Goal: Task Accomplishment & Management: Use online tool/utility

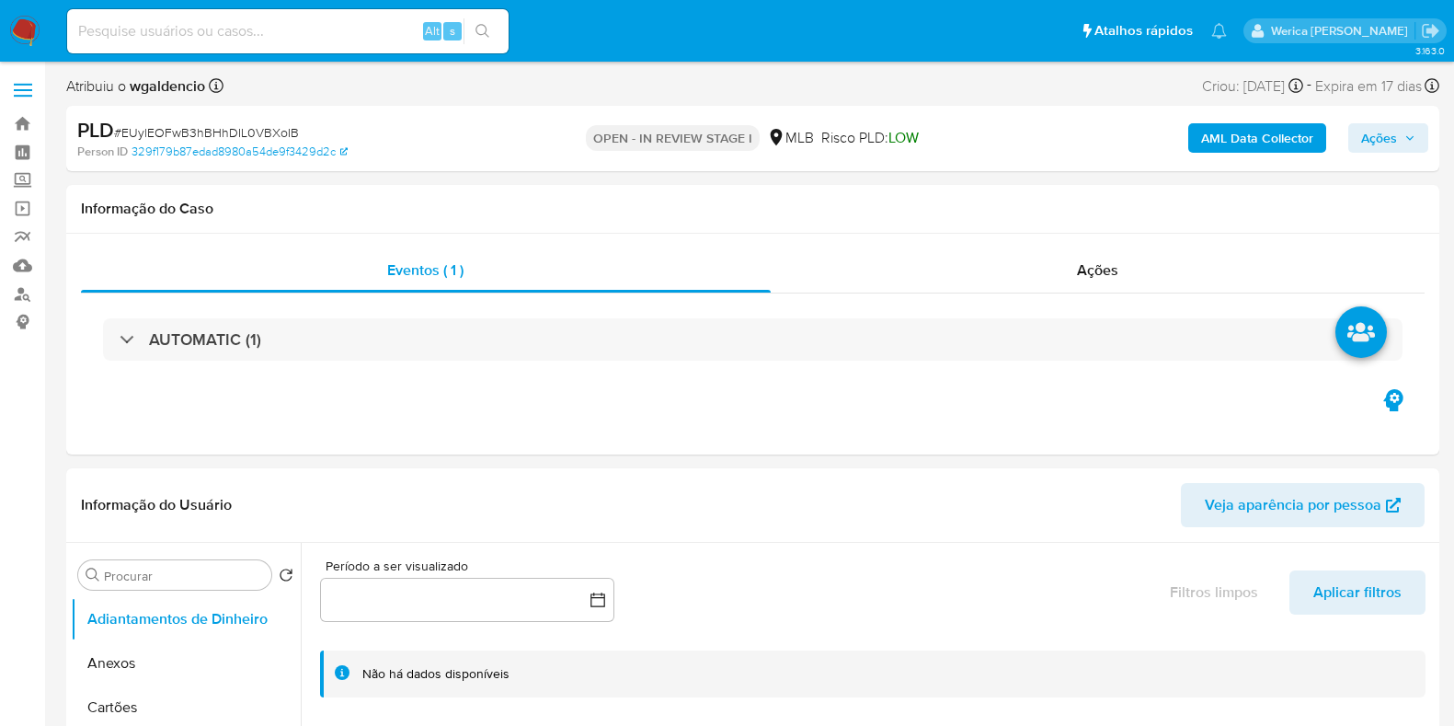
select select "10"
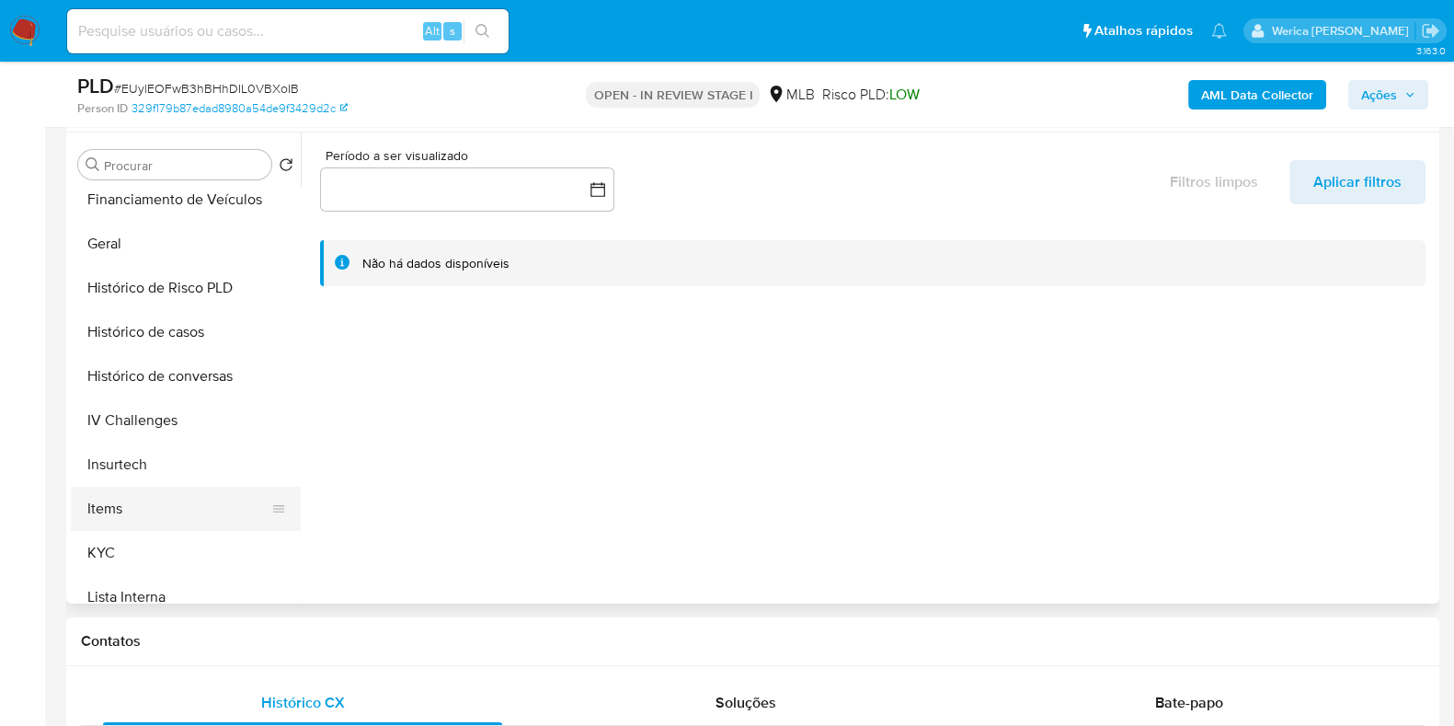
scroll to position [575, 0]
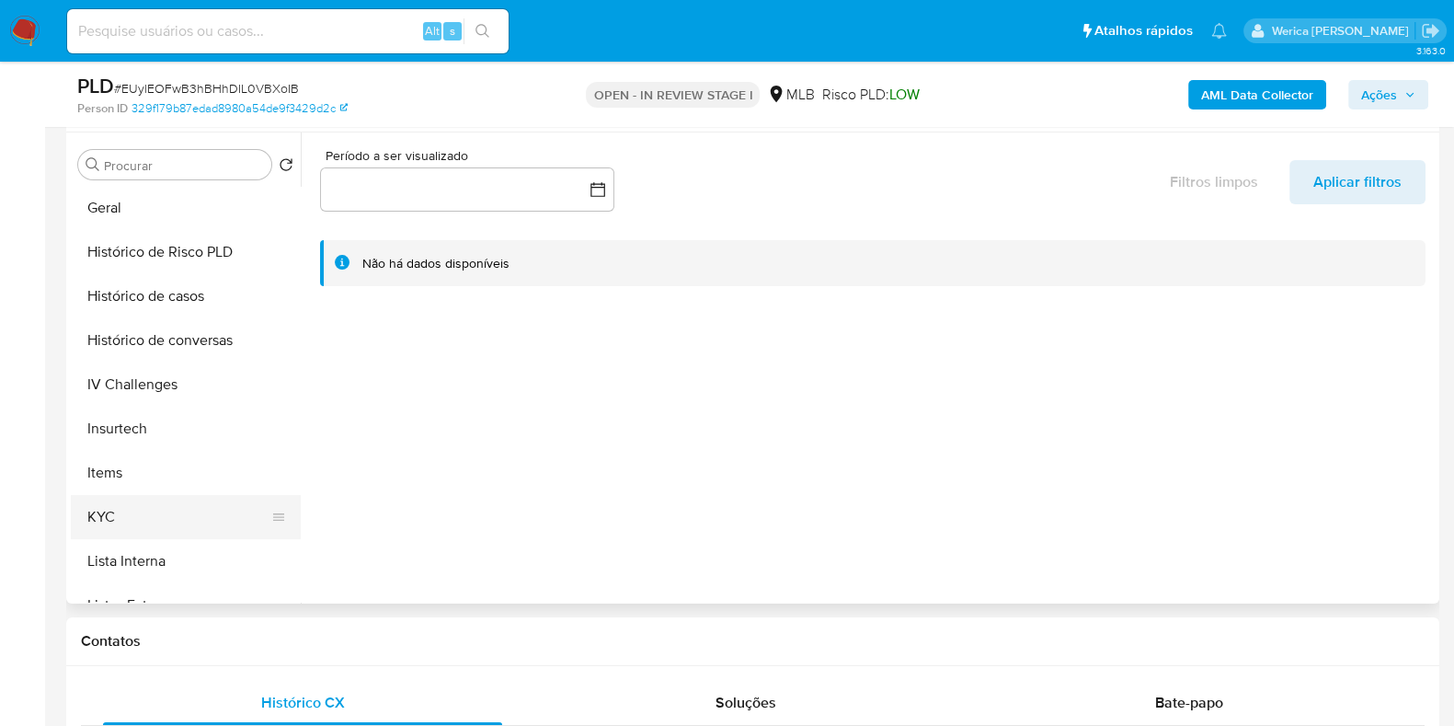
click at [139, 509] on button "KYC" at bounding box center [178, 517] width 215 height 44
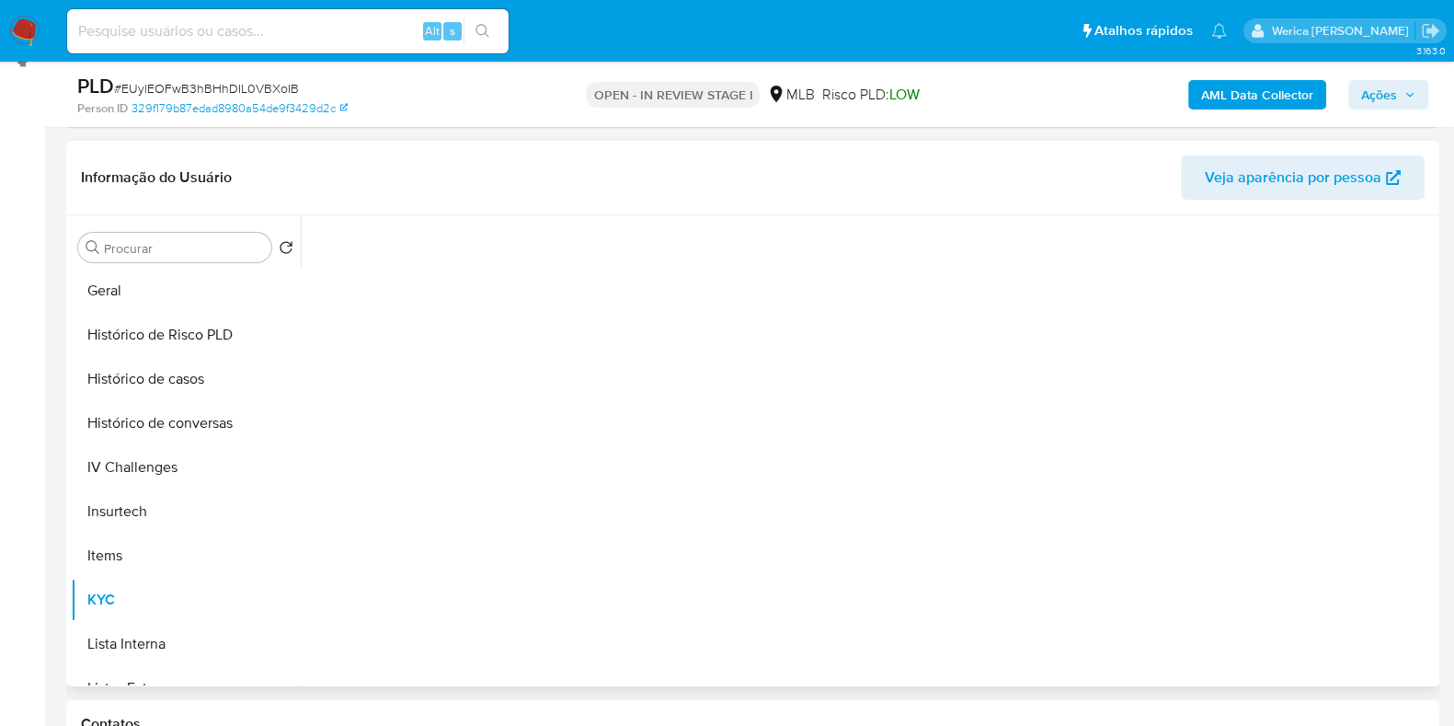
scroll to position [229, 0]
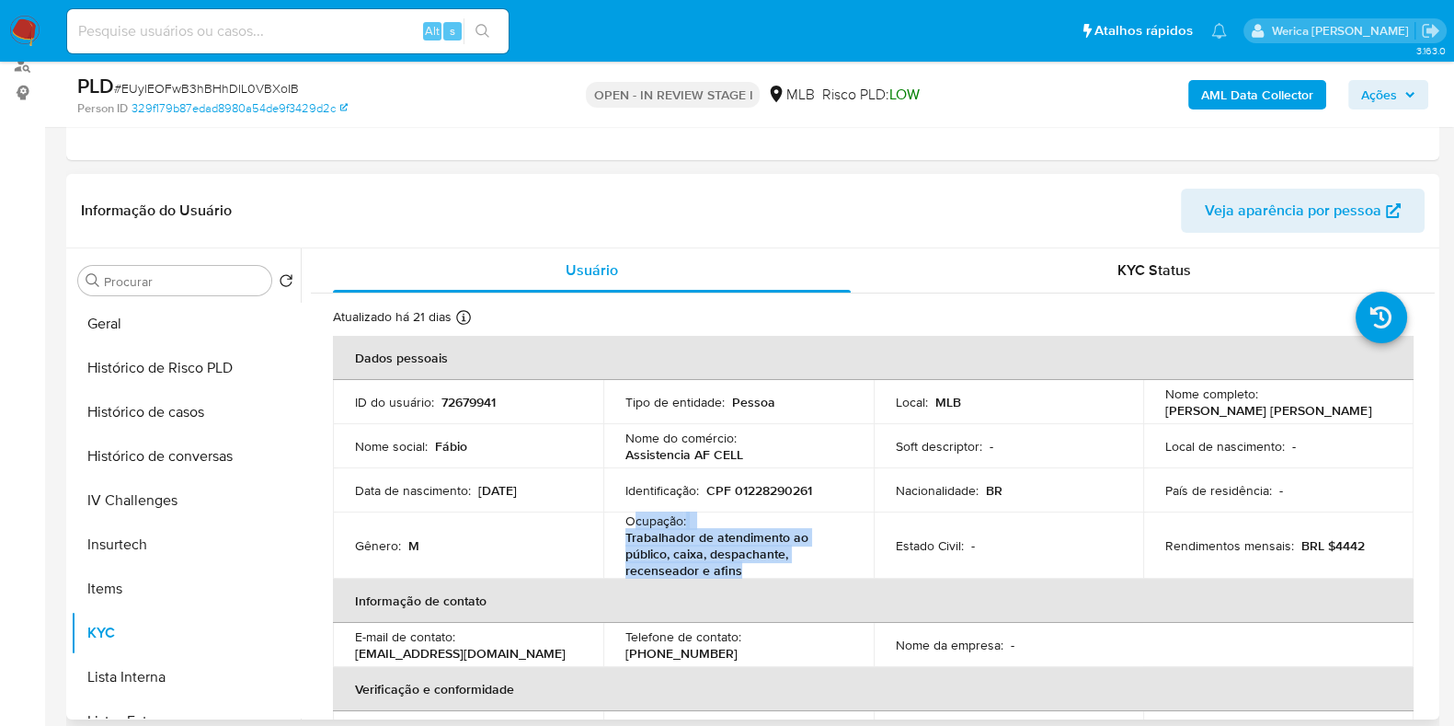
drag, startPoint x: 634, startPoint y: 521, endPoint x: 777, endPoint y: 577, distance: 153.7
click at [777, 577] on div "Ocupação : Trabalhador de atendimento ao público, caixa, despachante, recensead…" at bounding box center [738, 545] width 226 height 66
copy div "cupação : Trabalhador de atendimento ao público, caixa, despachante, recenseado…"
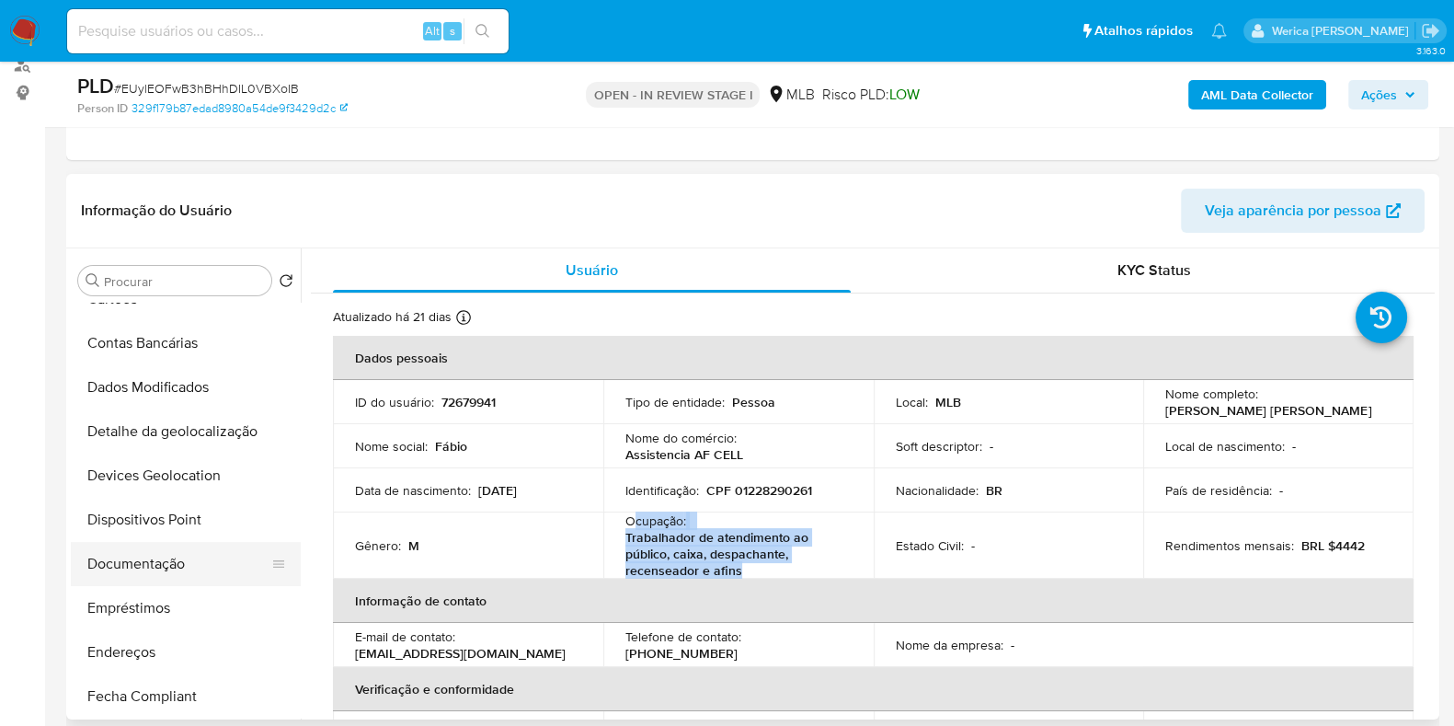
click at [171, 554] on button "Documentação" at bounding box center [178, 564] width 215 height 44
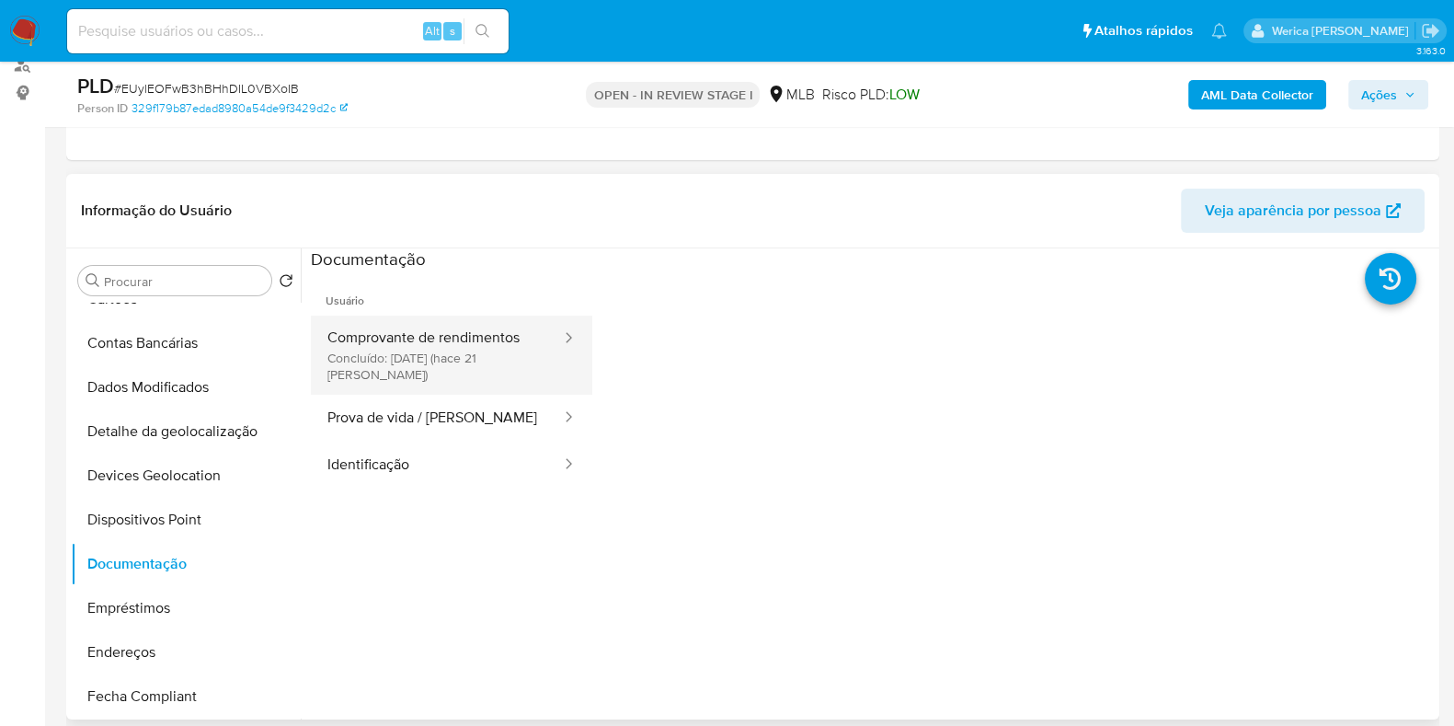
click at [514, 356] on button "Comprovante de rendimentos Concluído: 18/09/2025 (hace 21 días)" at bounding box center [437, 354] width 252 height 79
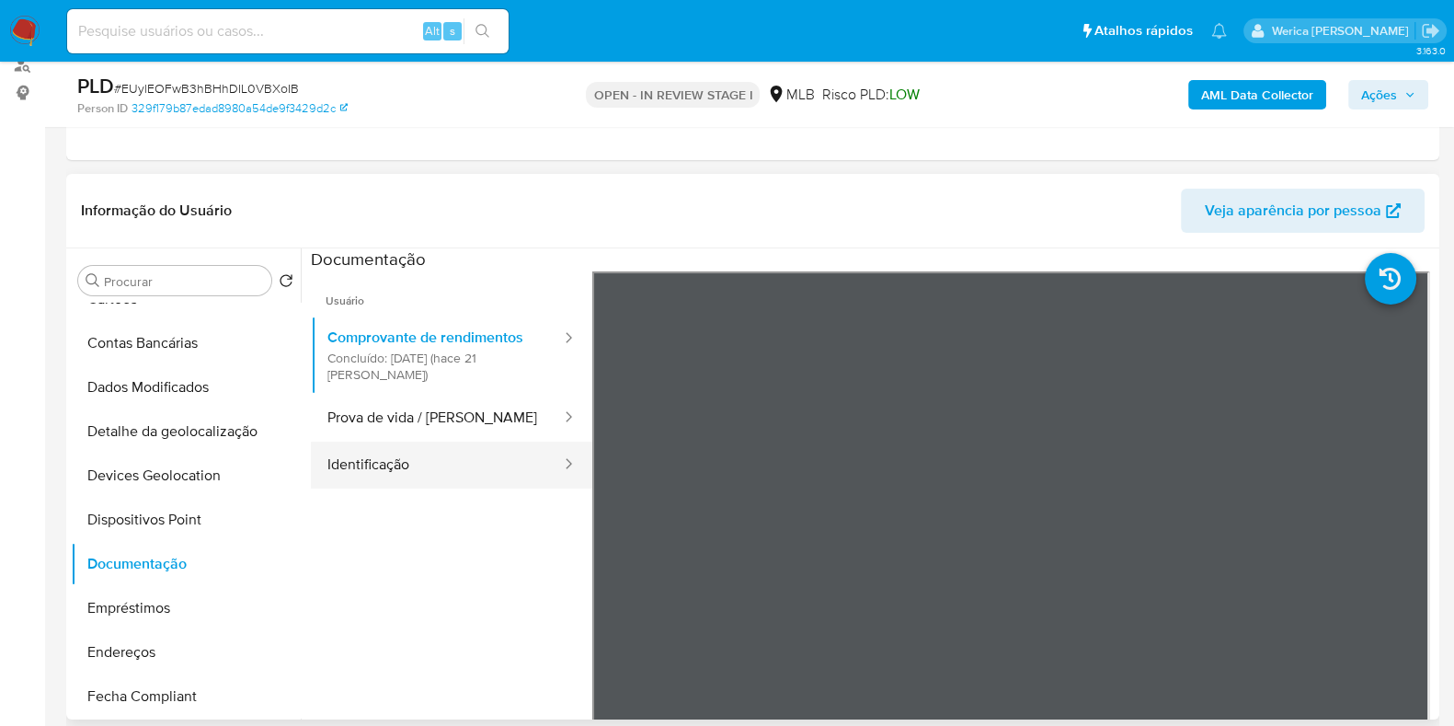
click at [451, 447] on button "Identificação" at bounding box center [437, 464] width 252 height 47
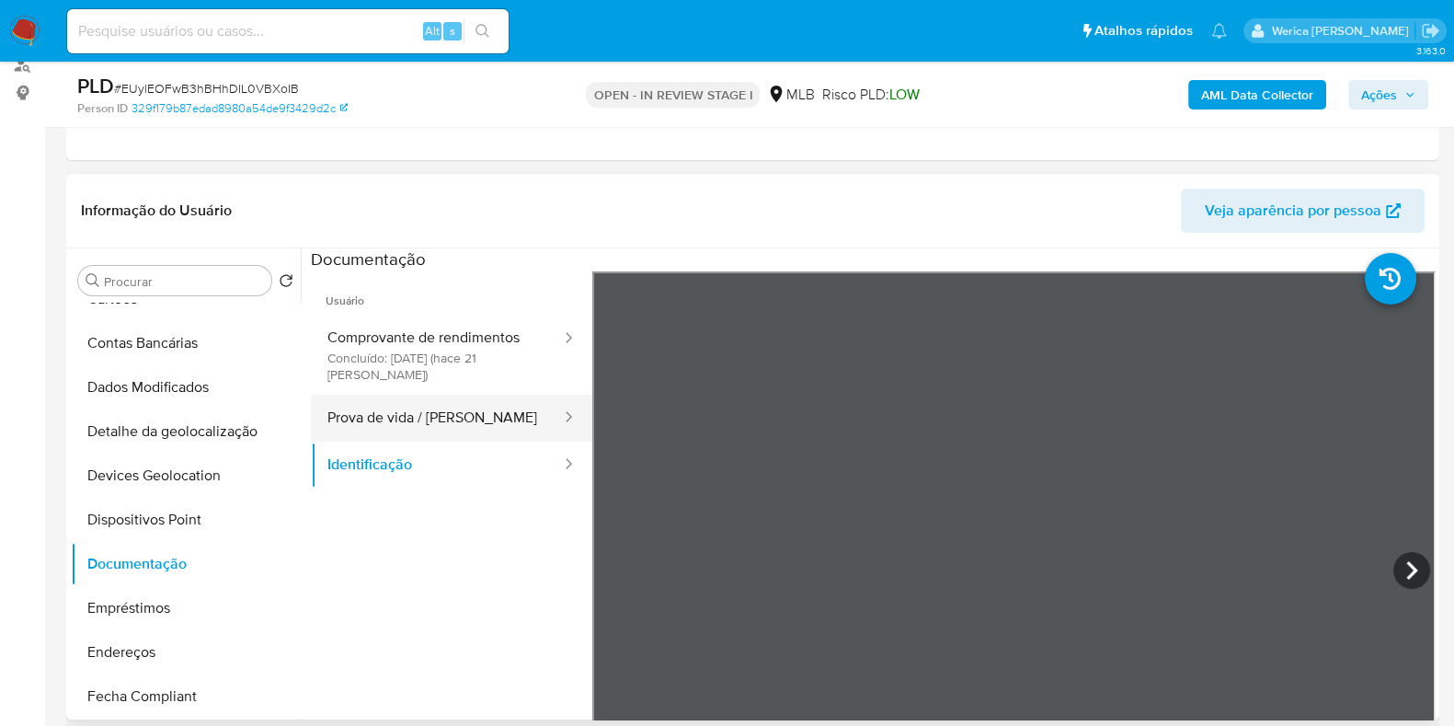
click at [482, 425] on button "Prova de vida / Selfie" at bounding box center [437, 418] width 252 height 47
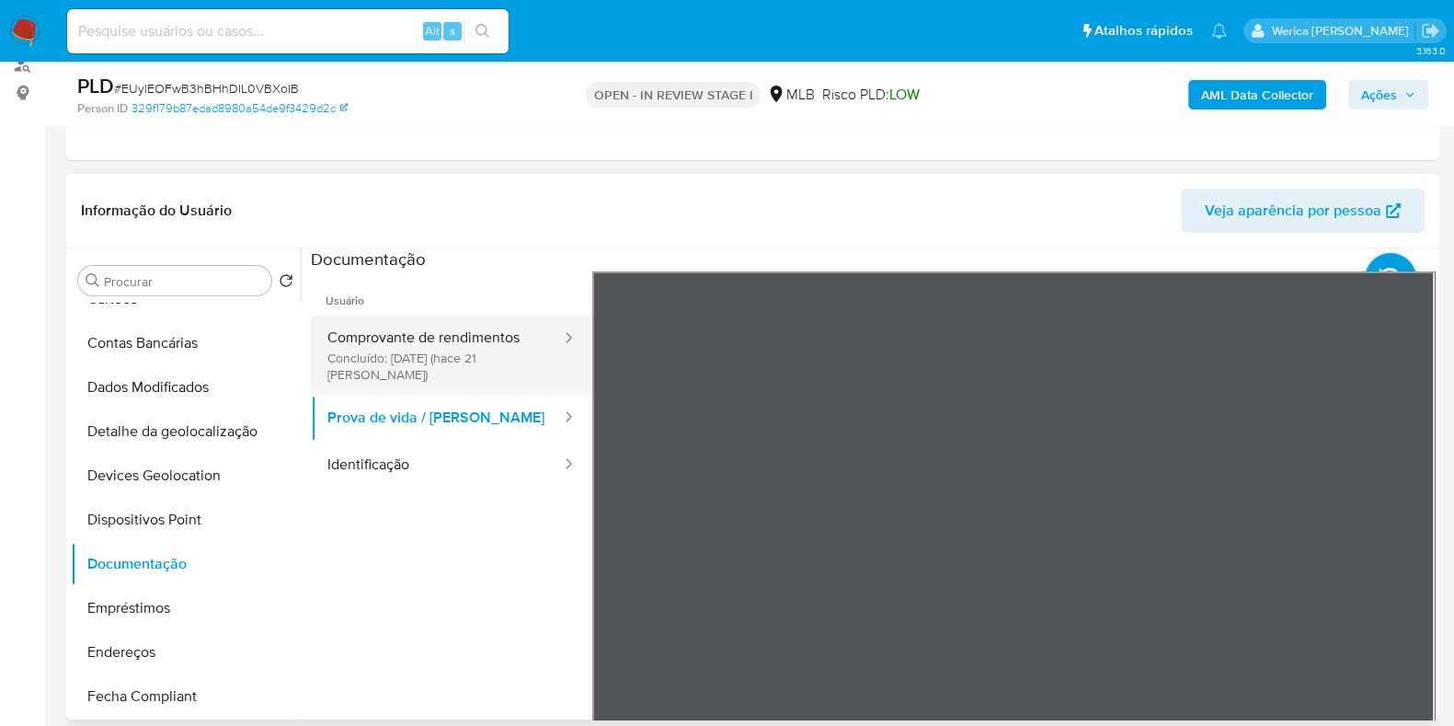
click at [497, 330] on button "Comprovante de rendimentos Concluído: 18/09/2025 (hace 21 días)" at bounding box center [437, 354] width 252 height 79
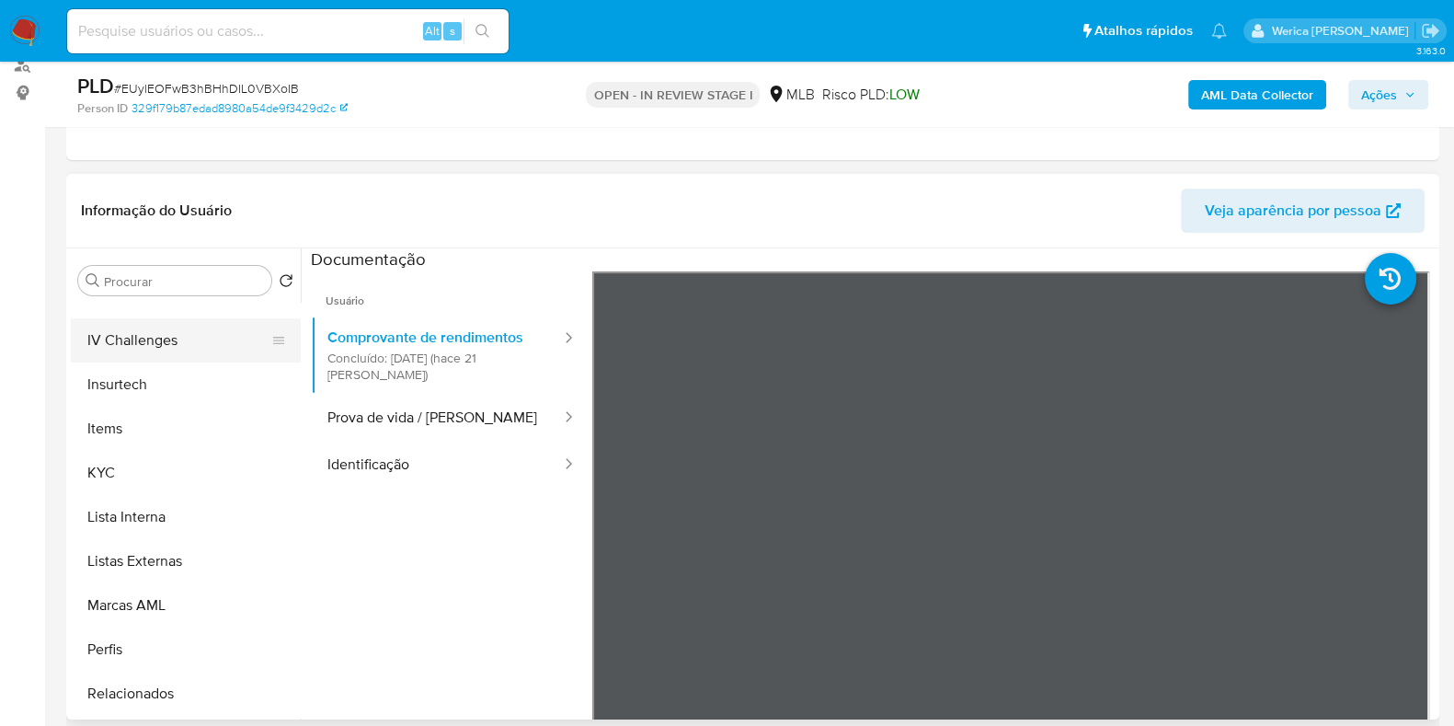
scroll to position [575, 0]
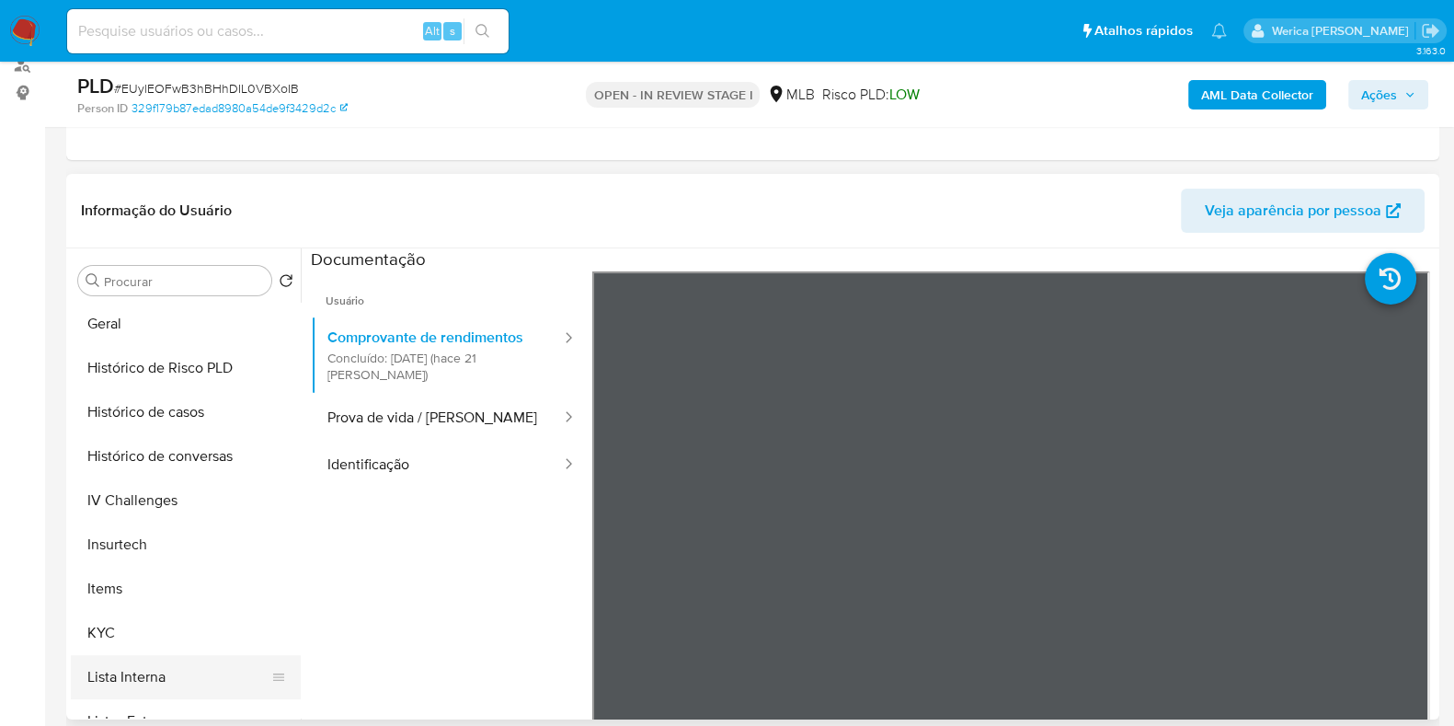
click at [133, 661] on button "Lista Interna" at bounding box center [178, 677] width 215 height 44
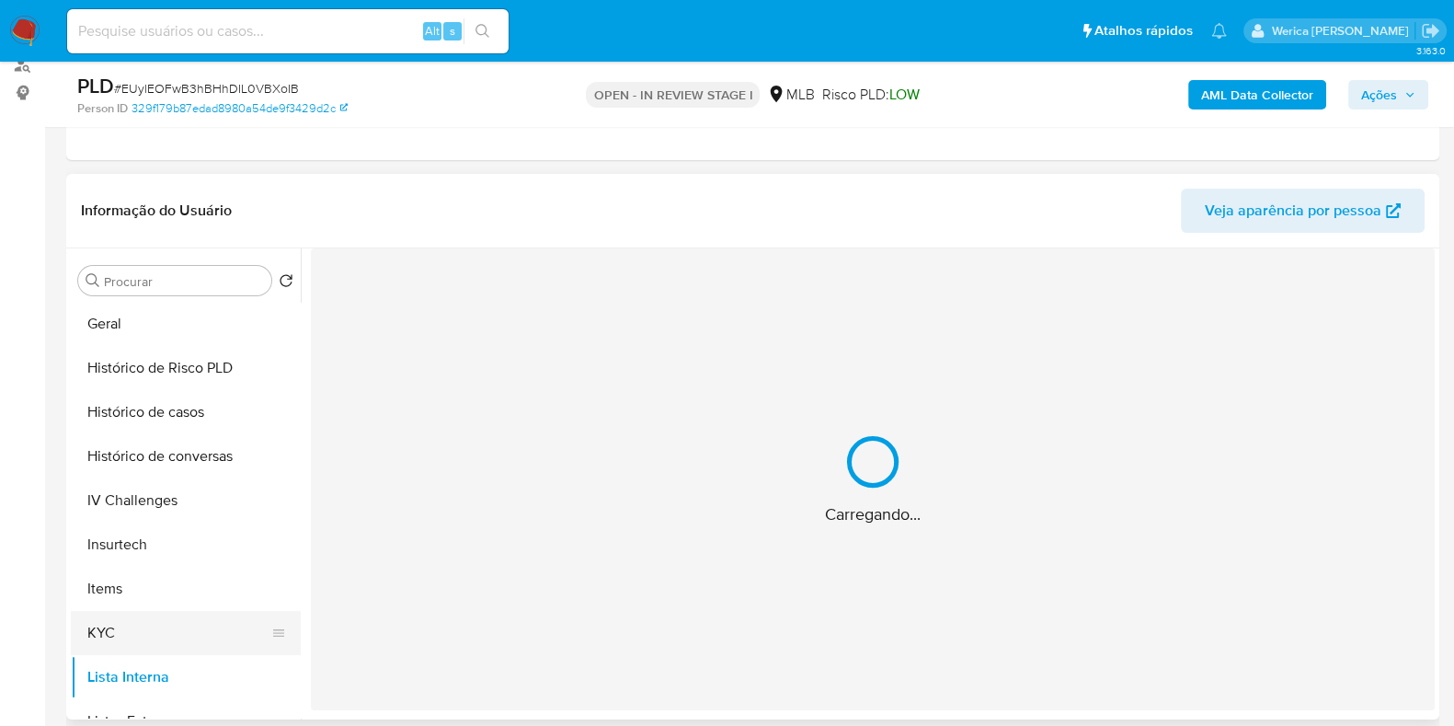
click at [125, 635] on button "KYC" at bounding box center [178, 633] width 215 height 44
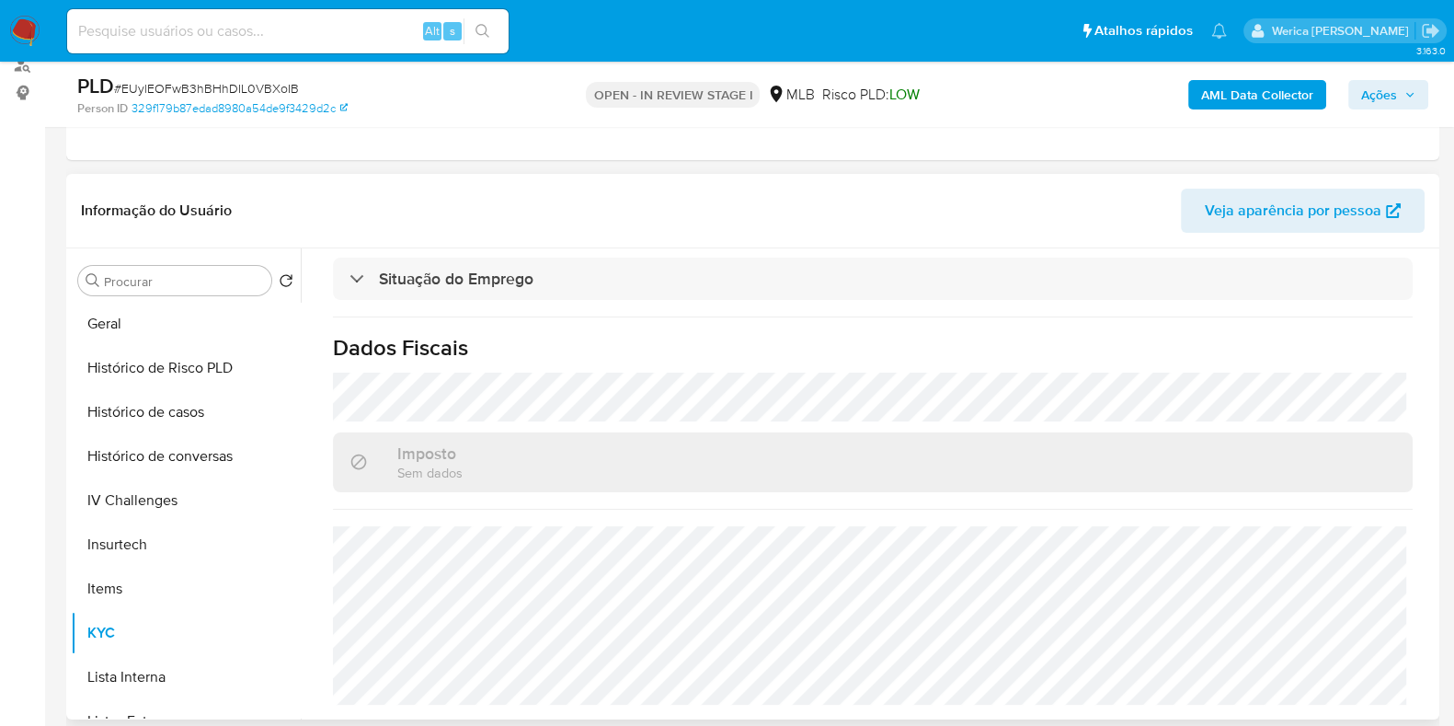
scroll to position [820, 0]
click at [139, 320] on button "Geral" at bounding box center [186, 324] width 230 height 44
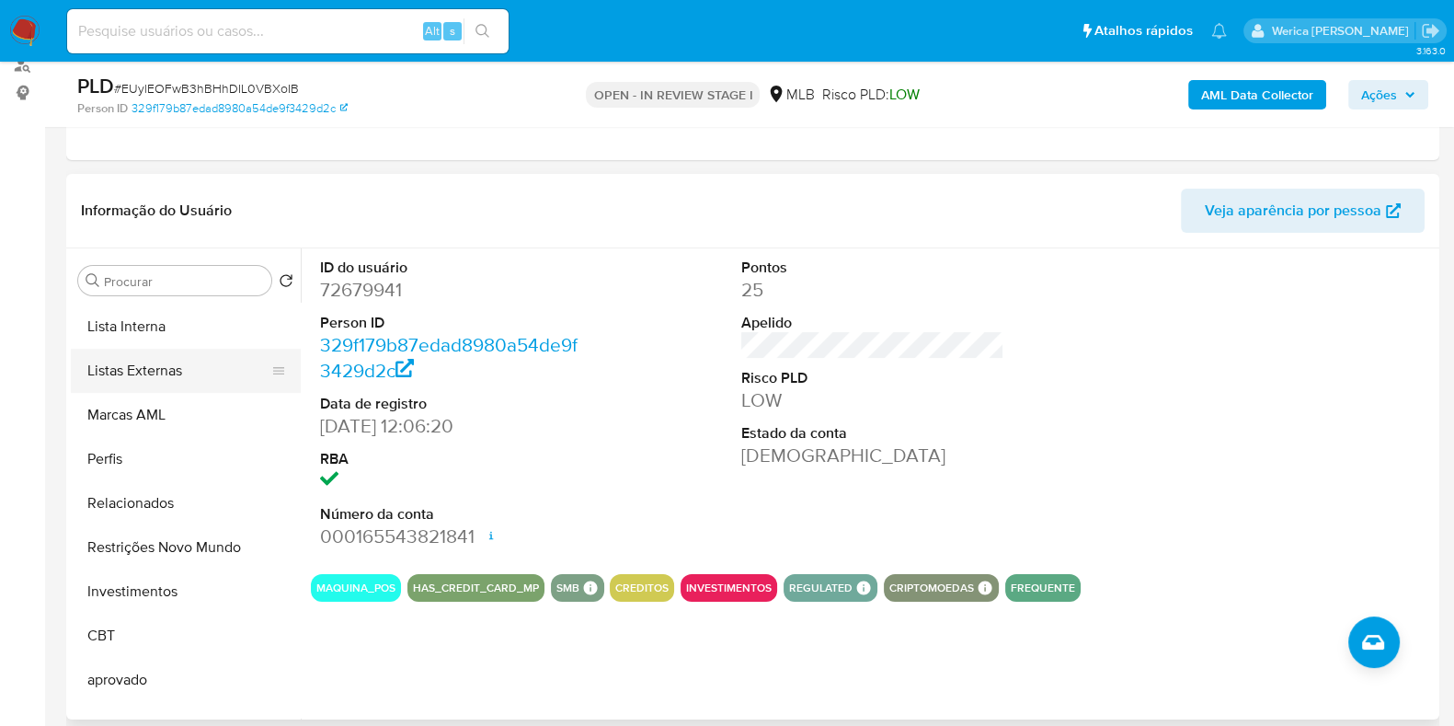
scroll to position [767, 0]
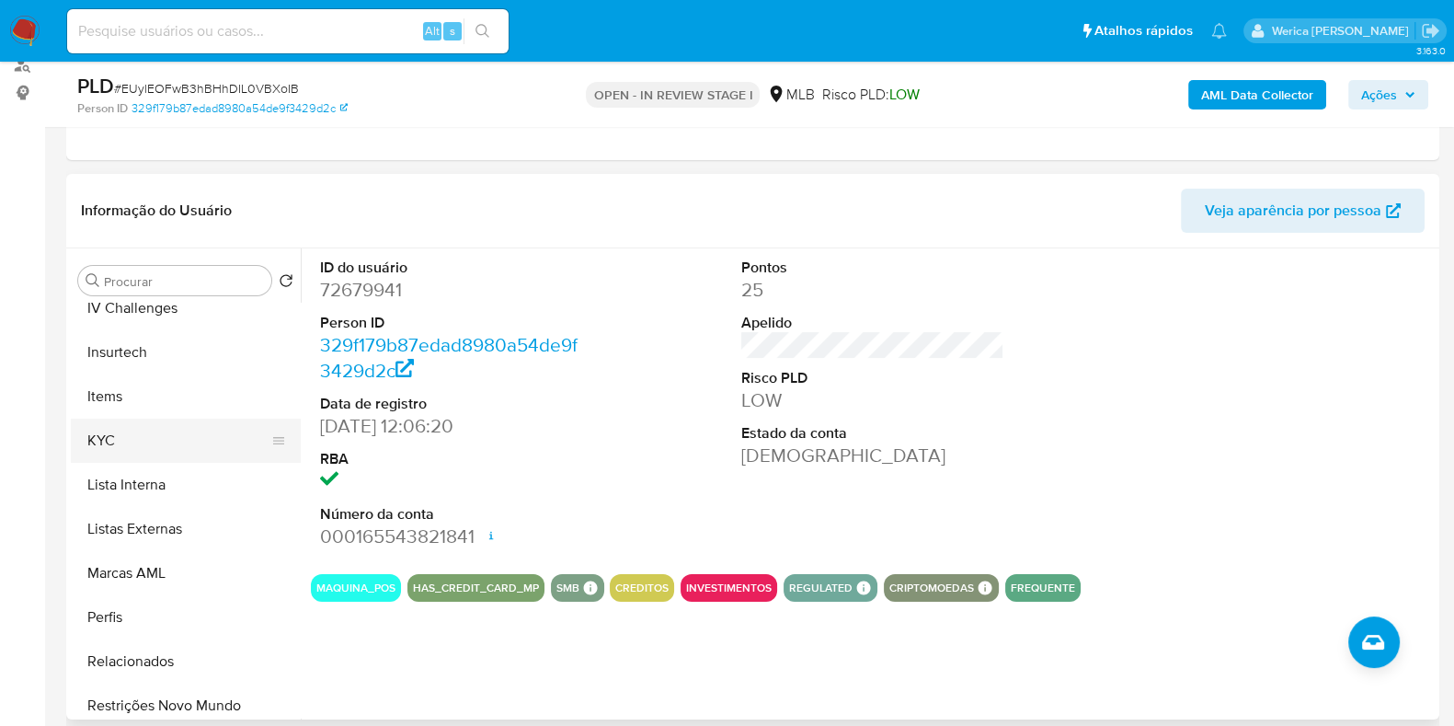
click at [138, 425] on button "KYC" at bounding box center [178, 440] width 215 height 44
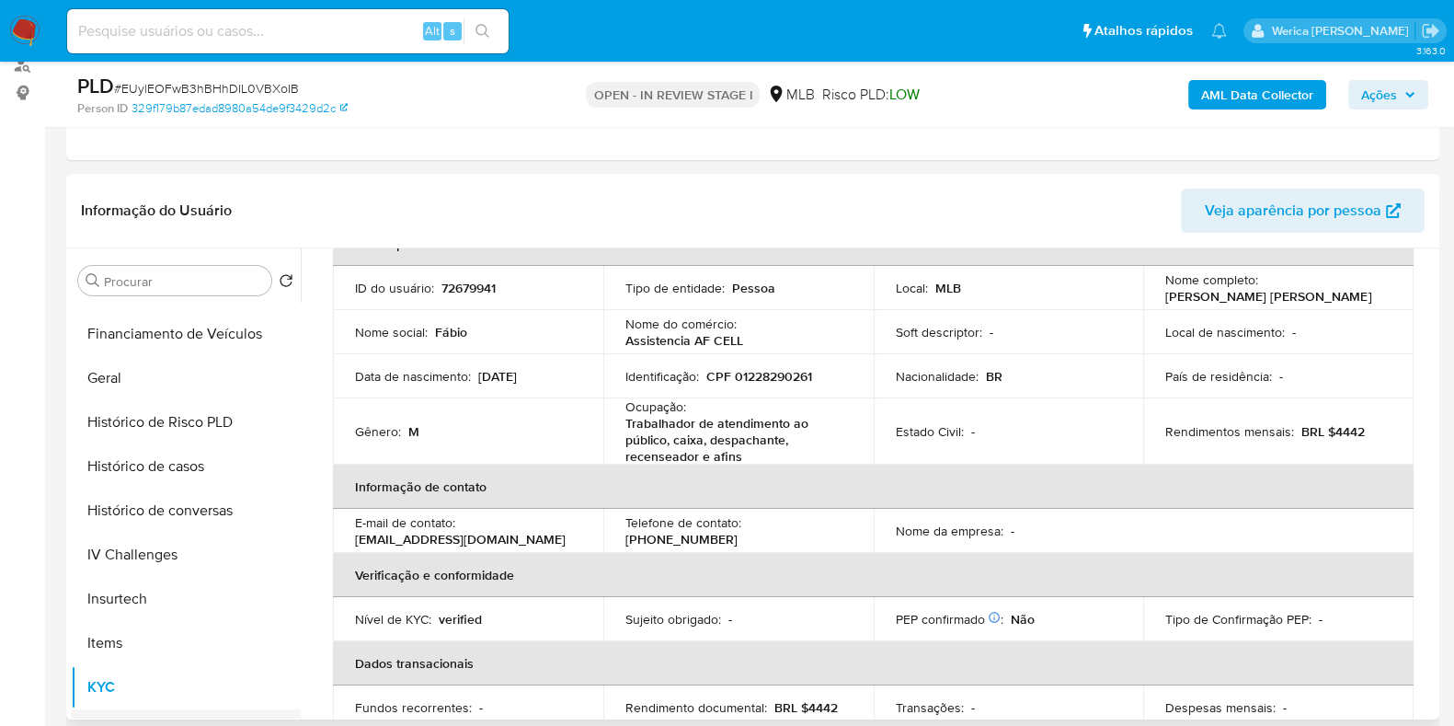
scroll to position [422, 0]
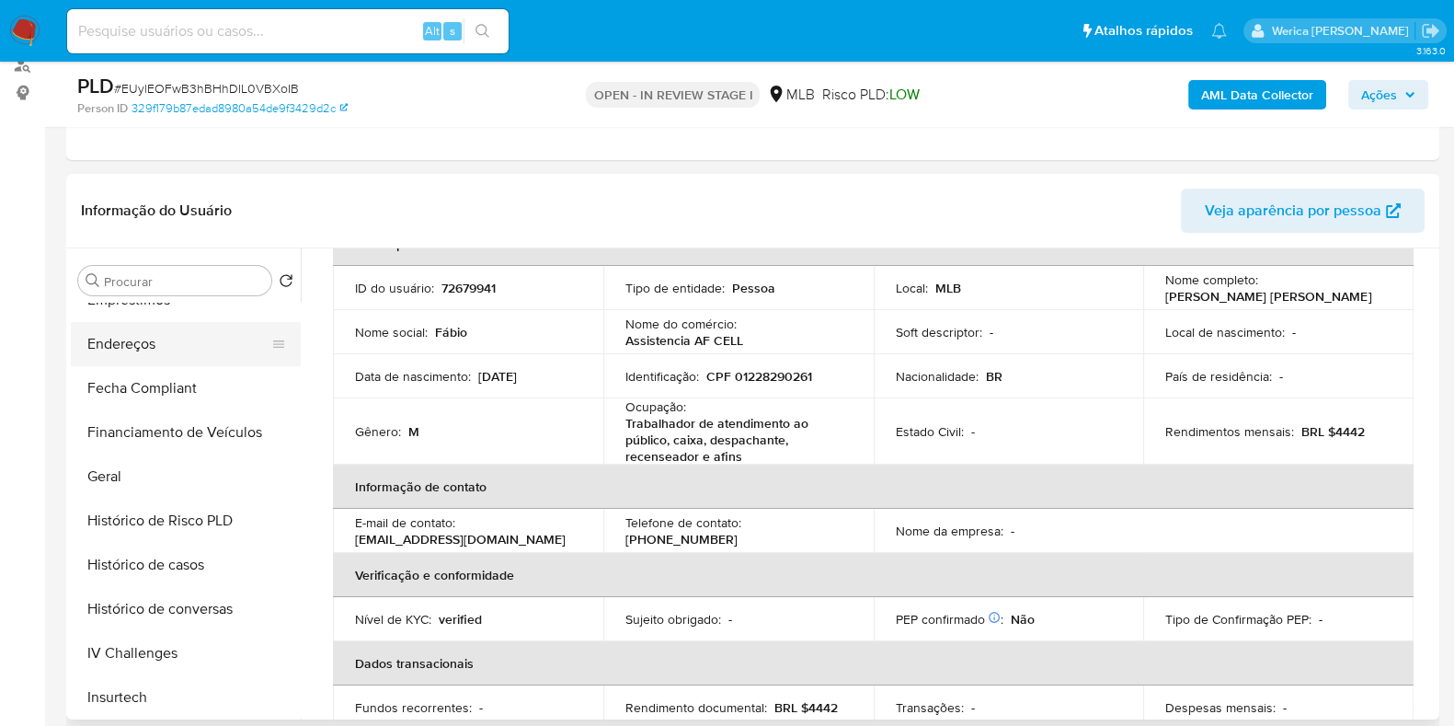
click at [133, 338] on button "Endereços" at bounding box center [178, 344] width 215 height 44
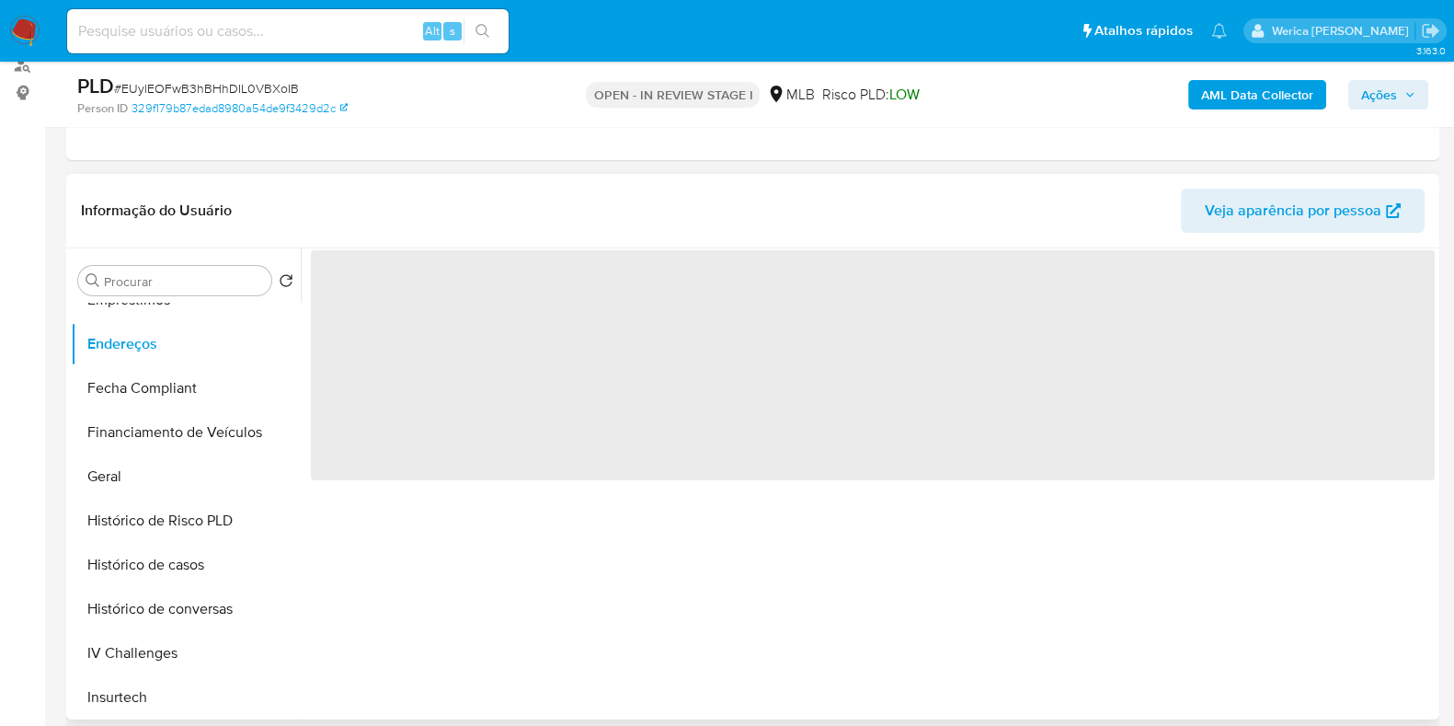
scroll to position [0, 0]
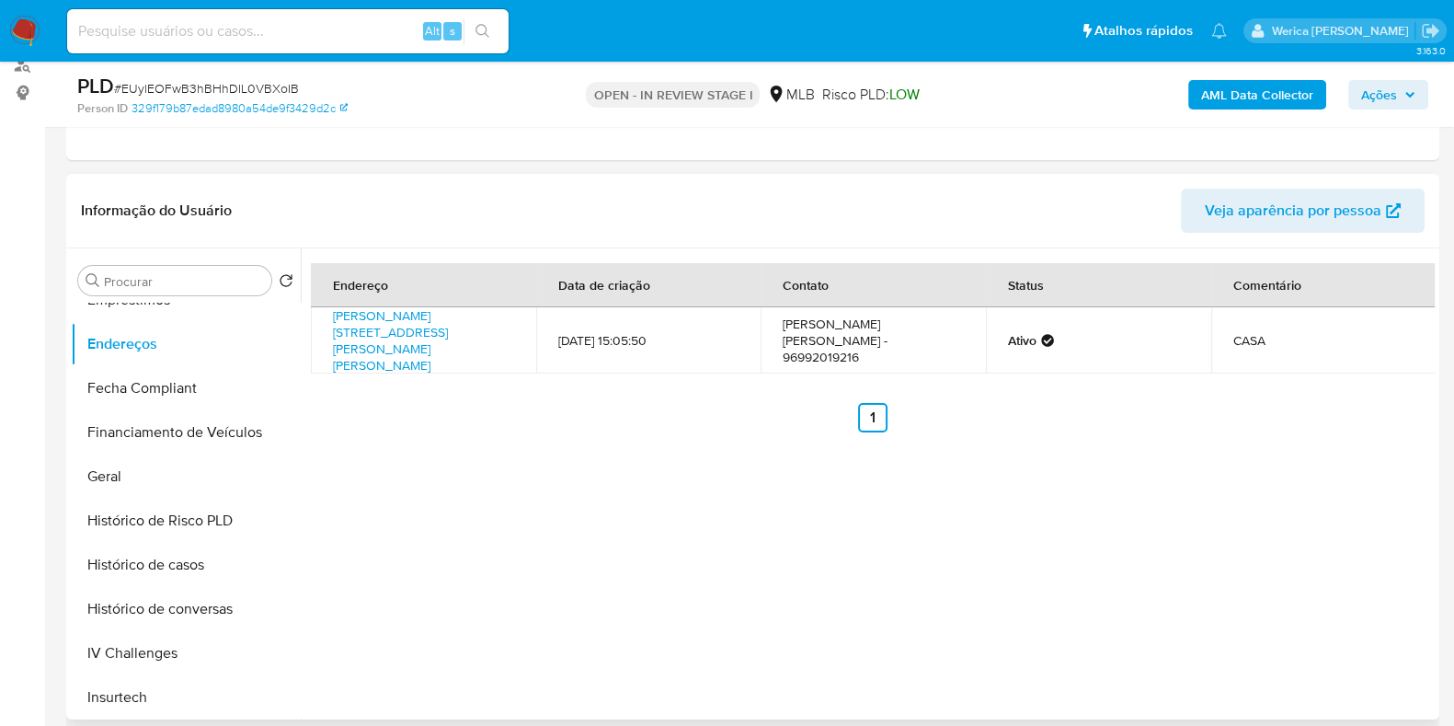
click at [1283, 540] on div "Endereço Data de criação Contato Status Comentário Rua Pedro Salvador Diniz 208…" at bounding box center [868, 483] width 1134 height 471
click at [1283, 541] on div "Endereço Data de criação Contato Status Comentário Rua Pedro Salvador Diniz 208…" at bounding box center [868, 483] width 1134 height 471
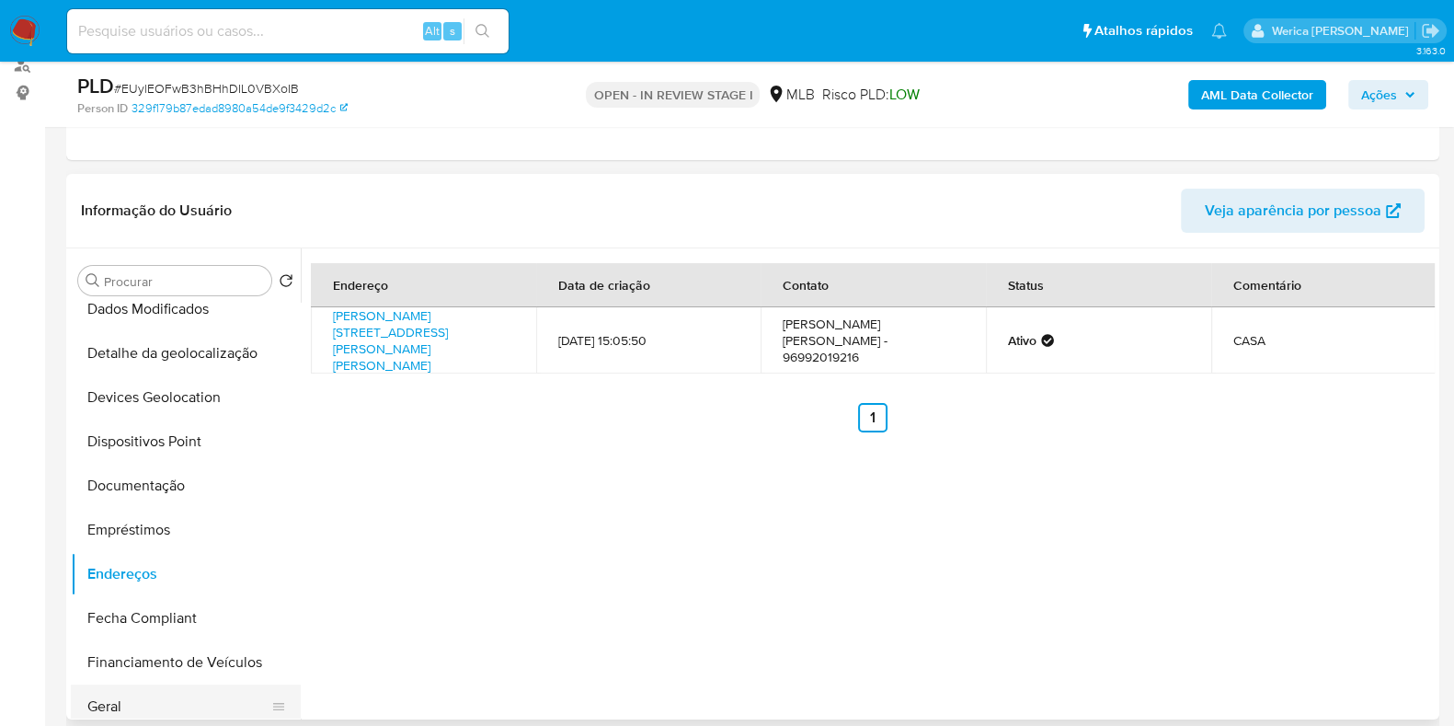
scroll to position [78, 0]
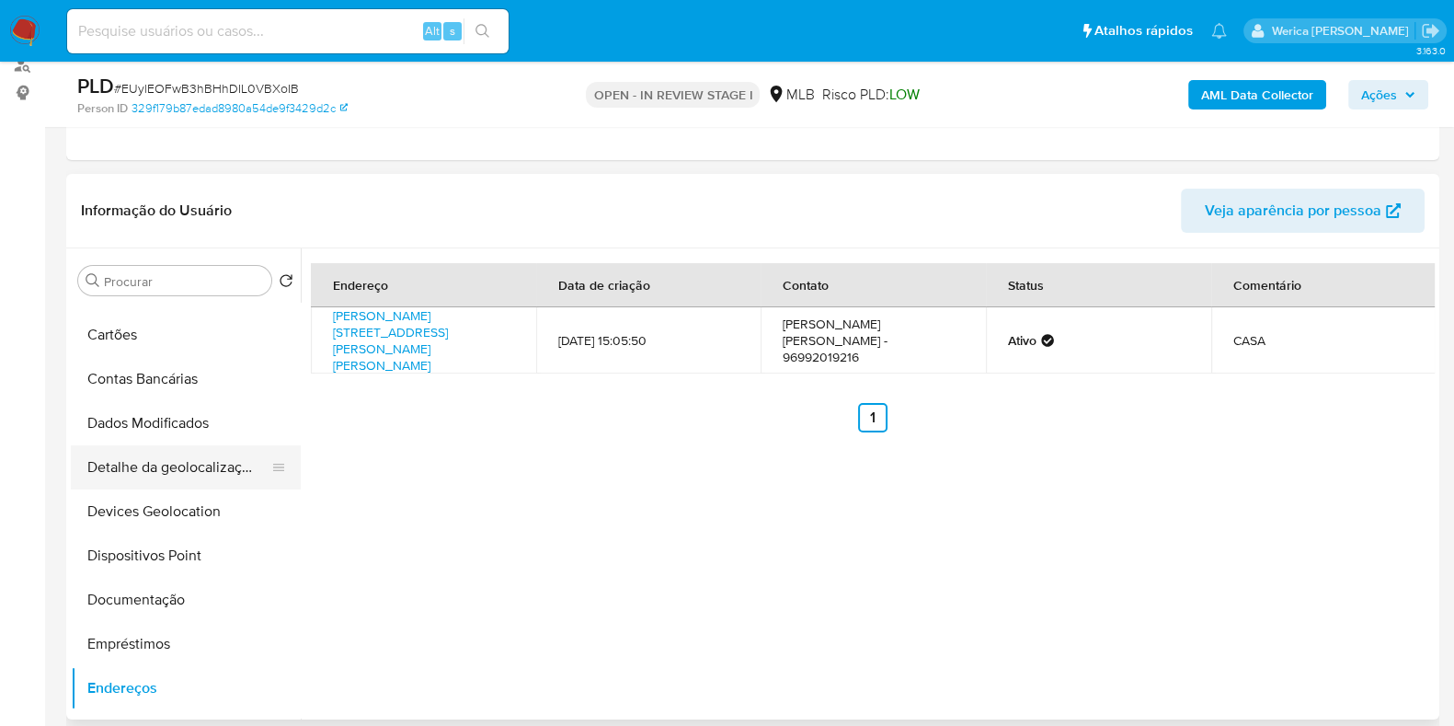
click at [235, 461] on button "Detalhe da geolocalização" at bounding box center [178, 467] width 215 height 44
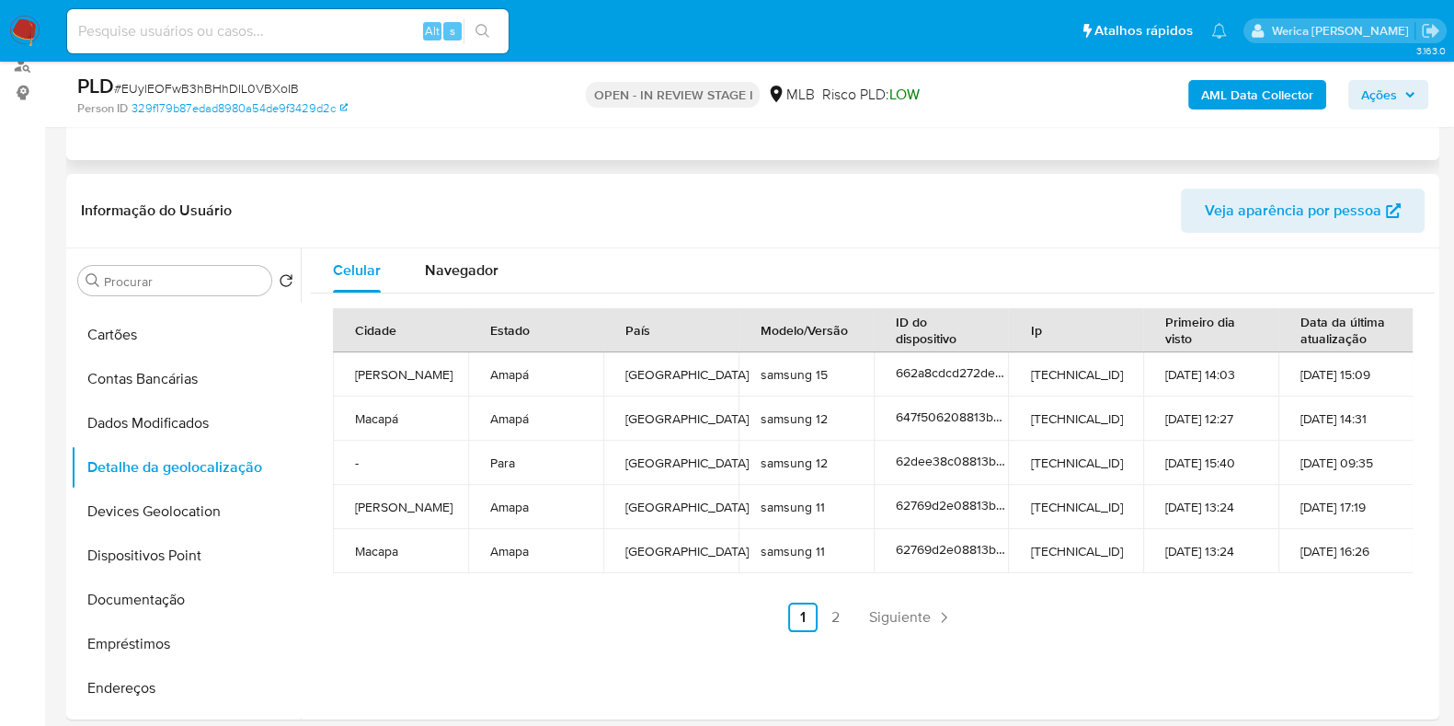
click at [552, 139] on div "Eventos ( 1 ) Ações AUTOMATIC (1)" at bounding box center [752, 49] width 1373 height 221
click at [1252, 688] on div "Celular Navegador Cidade Estado País Modelo/Versão ID do dispositivo Ip Primeir…" at bounding box center [868, 483] width 1134 height 471
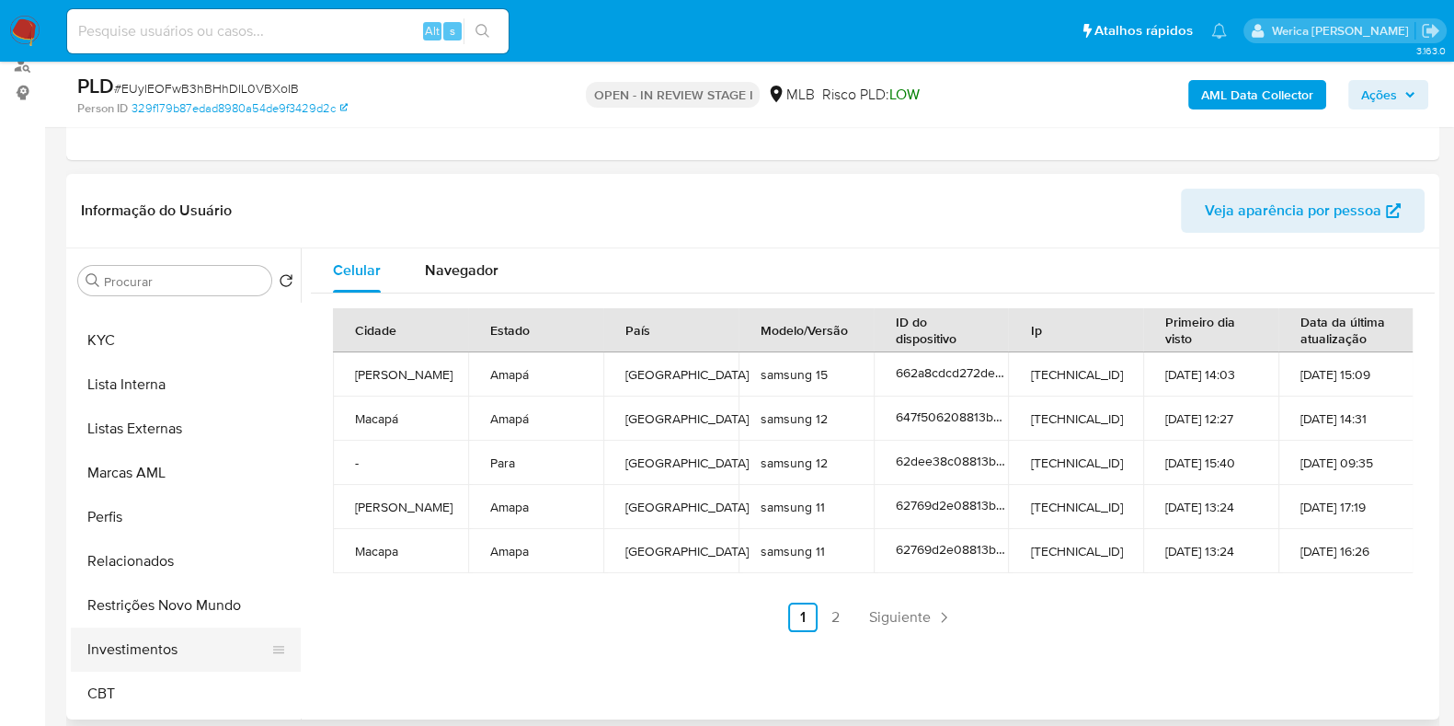
scroll to position [919, 0]
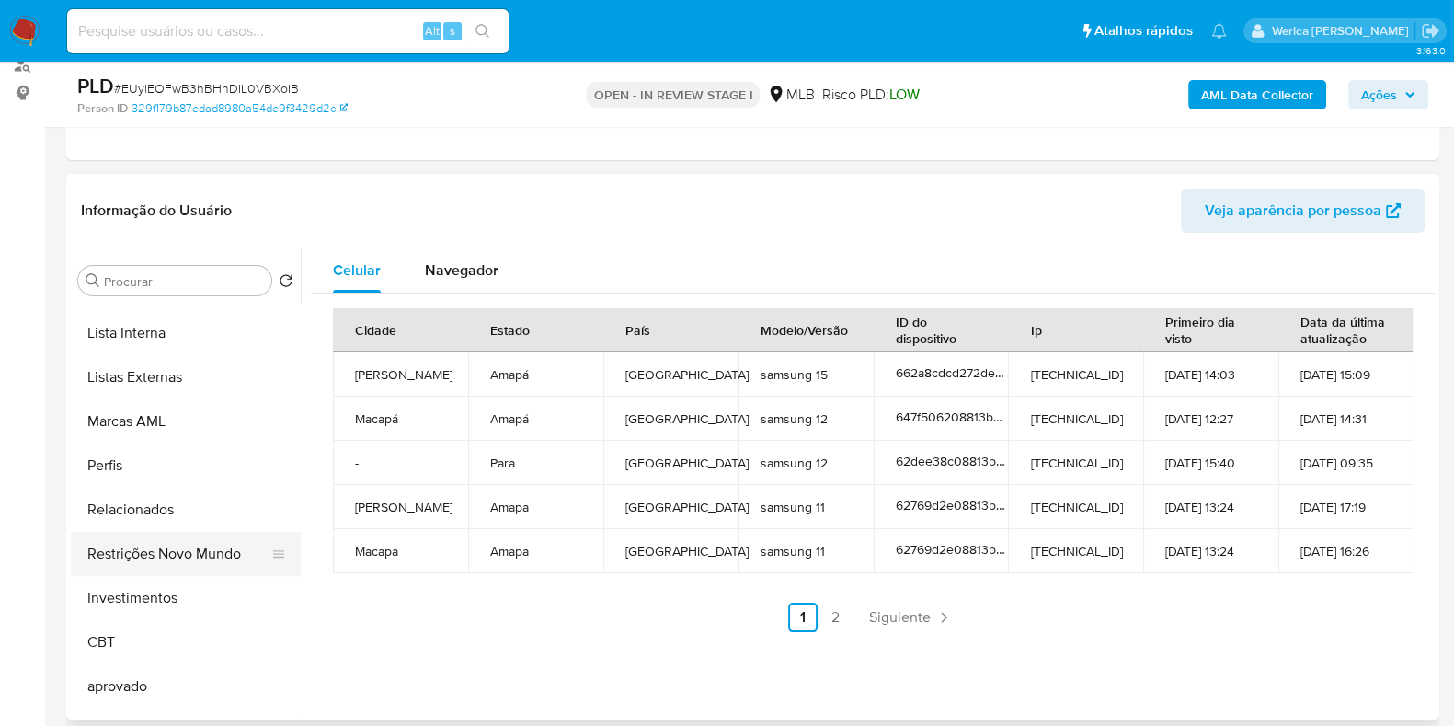
click at [197, 571] on button "Restrições Novo Mundo" at bounding box center [178, 554] width 215 height 44
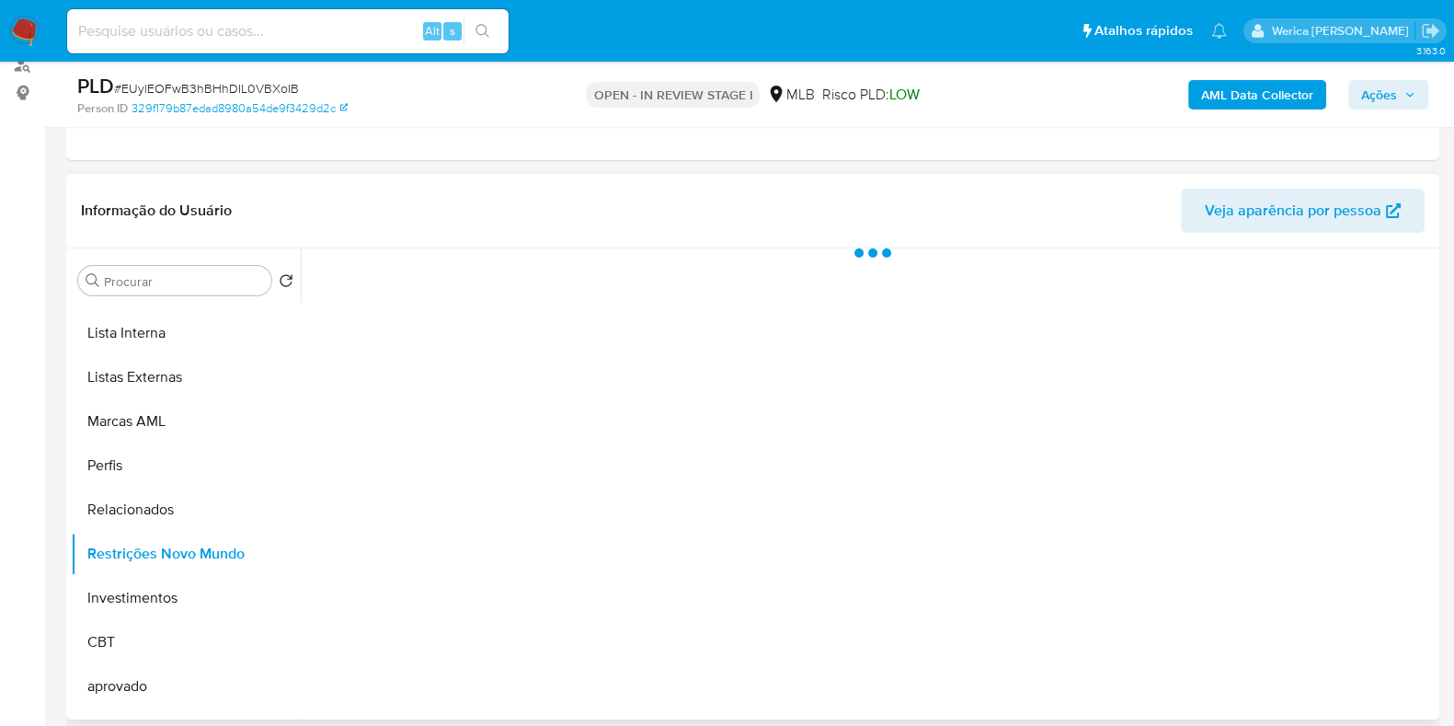
click at [516, 415] on div at bounding box center [868, 483] width 1134 height 471
click at [518, 341] on div at bounding box center [868, 483] width 1134 height 471
click at [516, 324] on div "Estado actual Historial Alterar status do usuário" at bounding box center [873, 348] width 1124 height 200
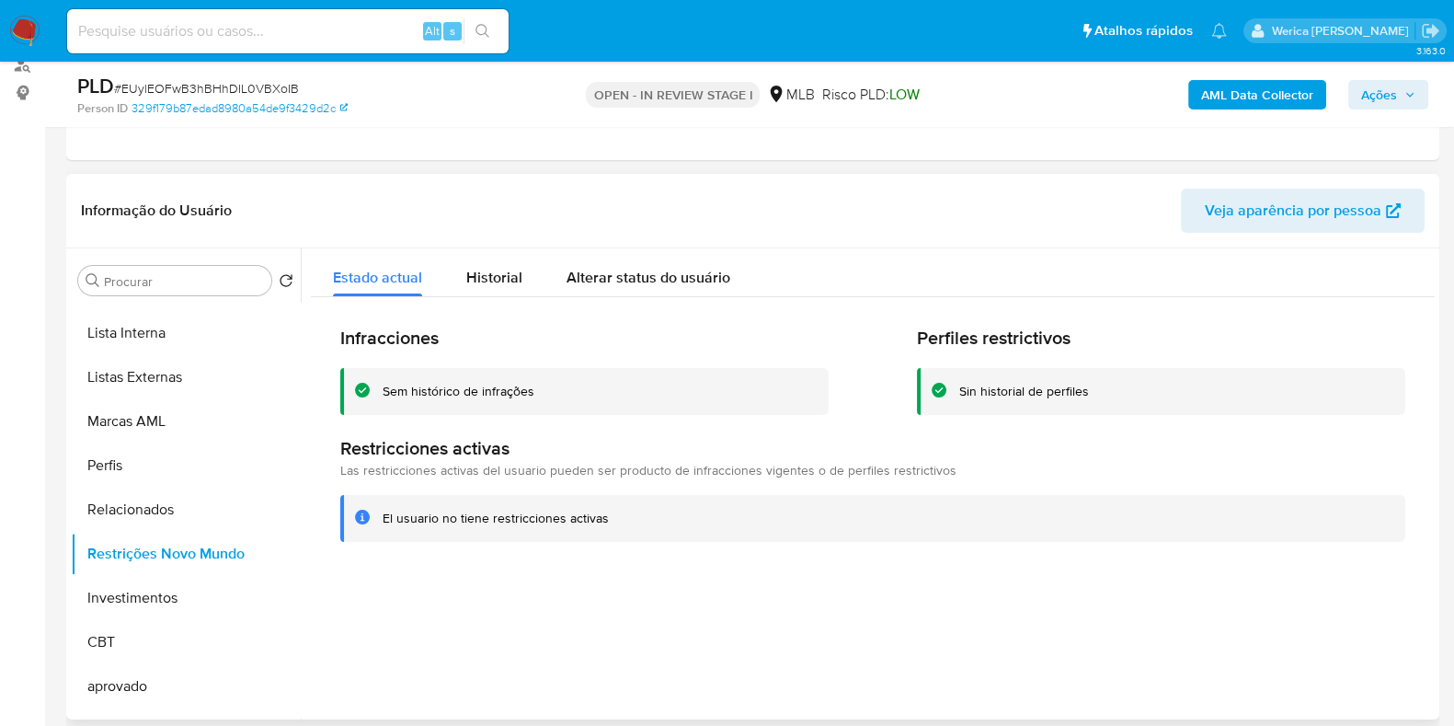
click at [1323, 586] on div at bounding box center [868, 483] width 1134 height 471
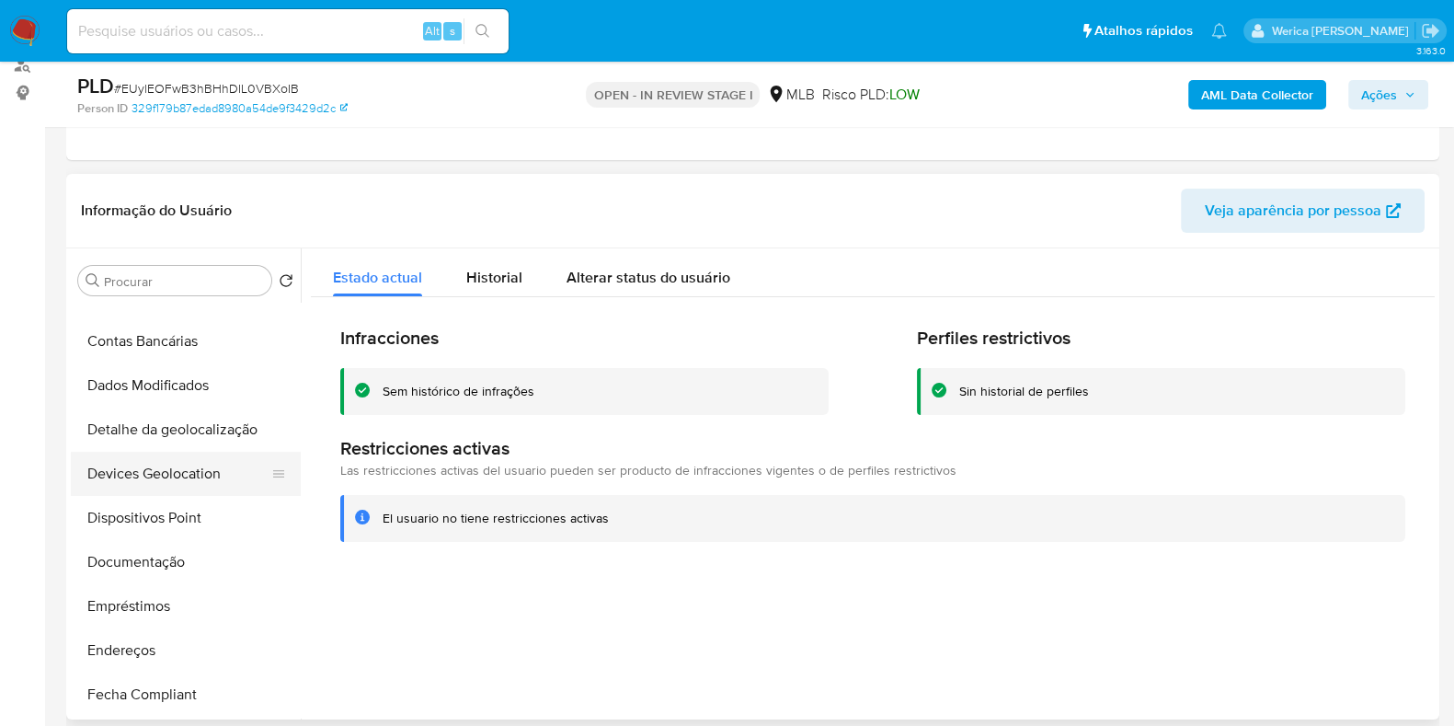
scroll to position [114, 0]
click at [221, 542] on button "Documentação" at bounding box center [178, 564] width 215 height 44
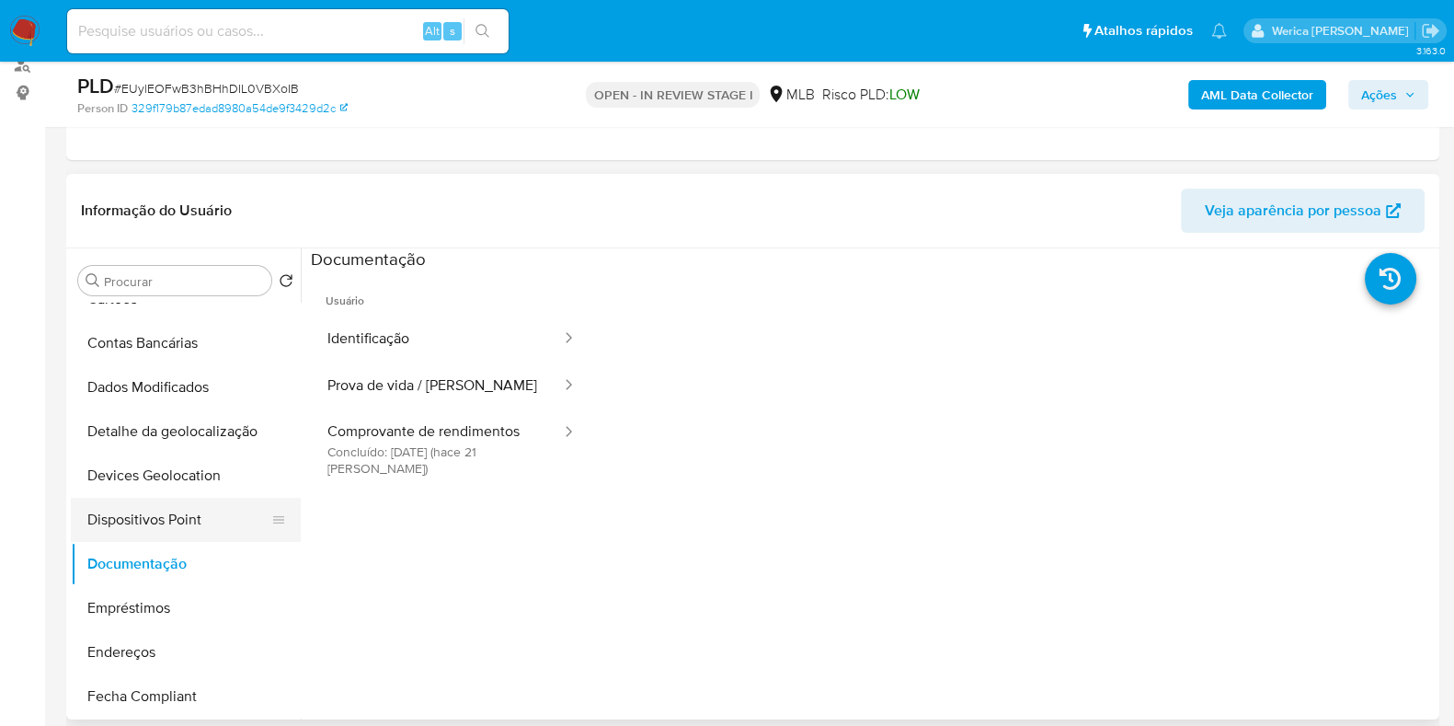
click at [200, 509] on button "Dispositivos Point" at bounding box center [178, 520] width 215 height 44
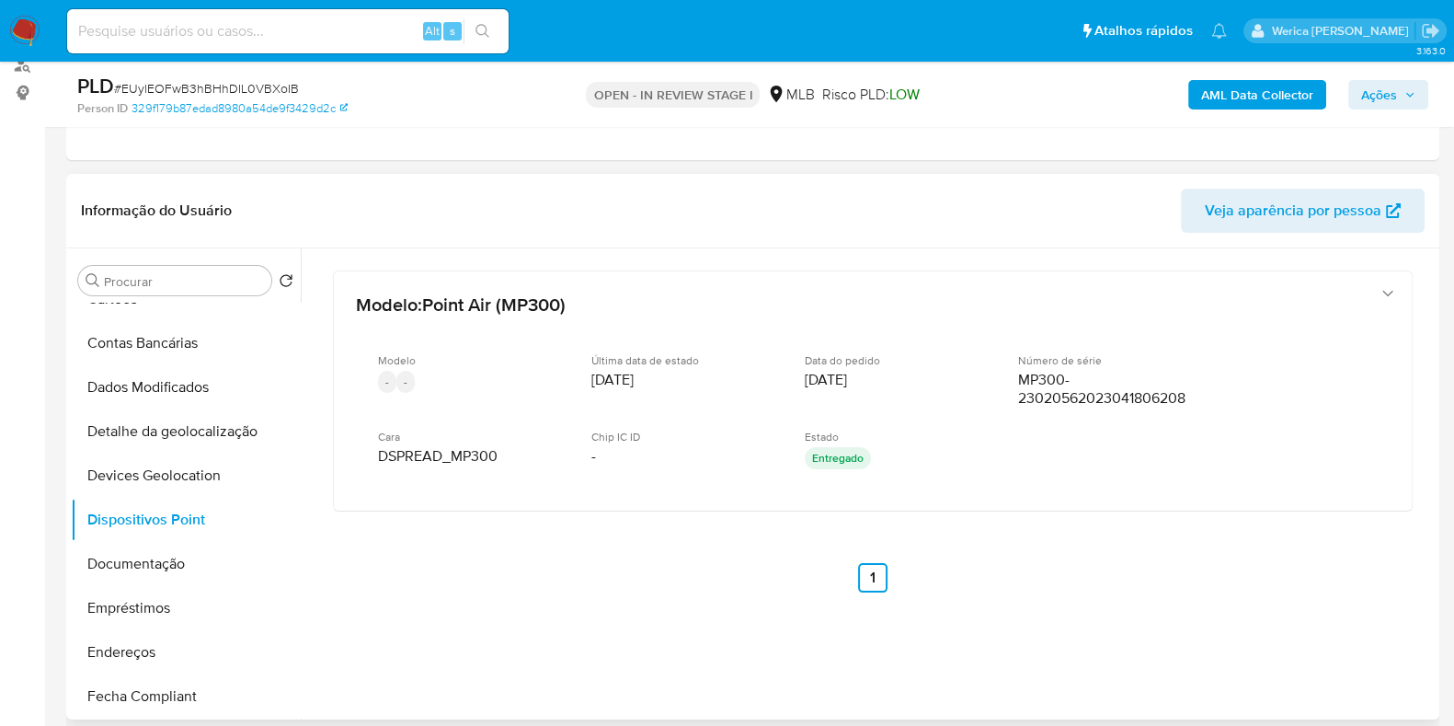
click at [1311, 621] on div "Modelo : Point Air (MP300) Modelo - - Última data de estado 24/10/2023 Data do …" at bounding box center [873, 450] width 1124 height 405
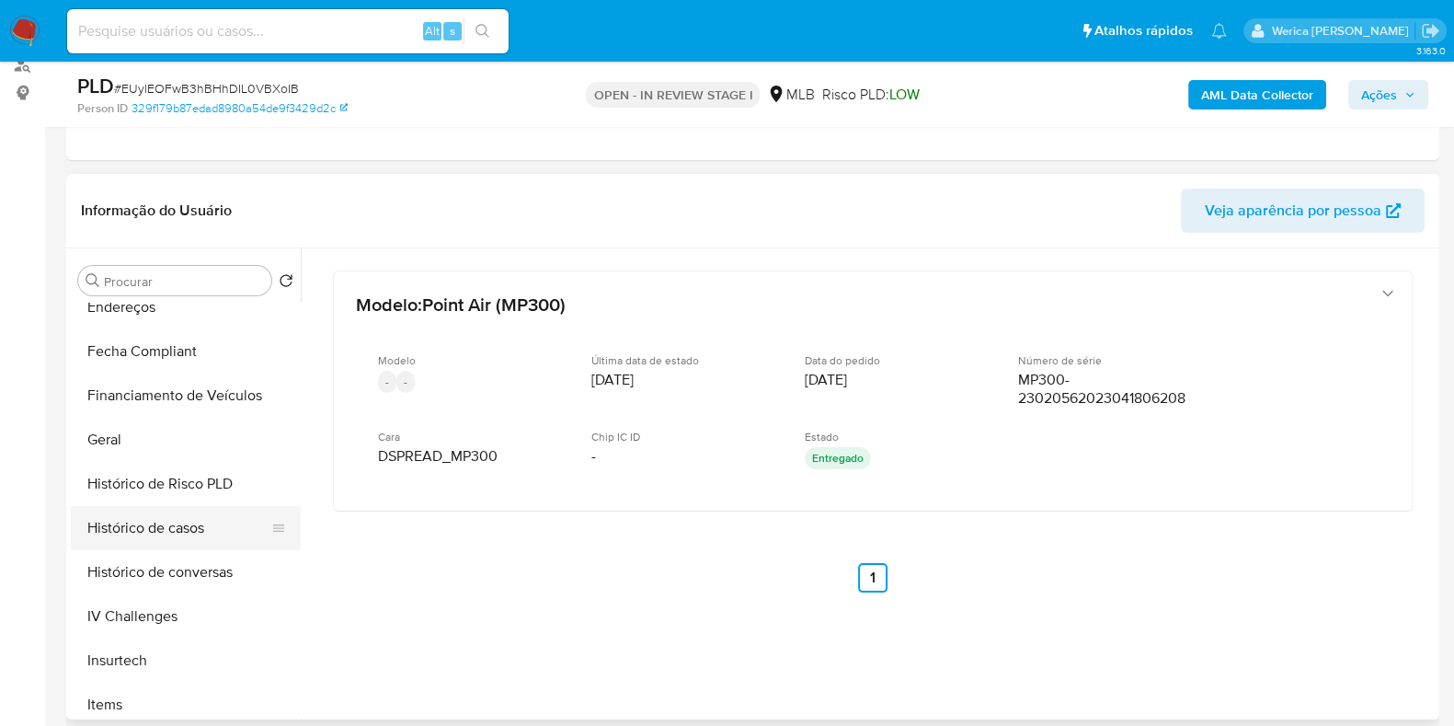
scroll to position [919, 0]
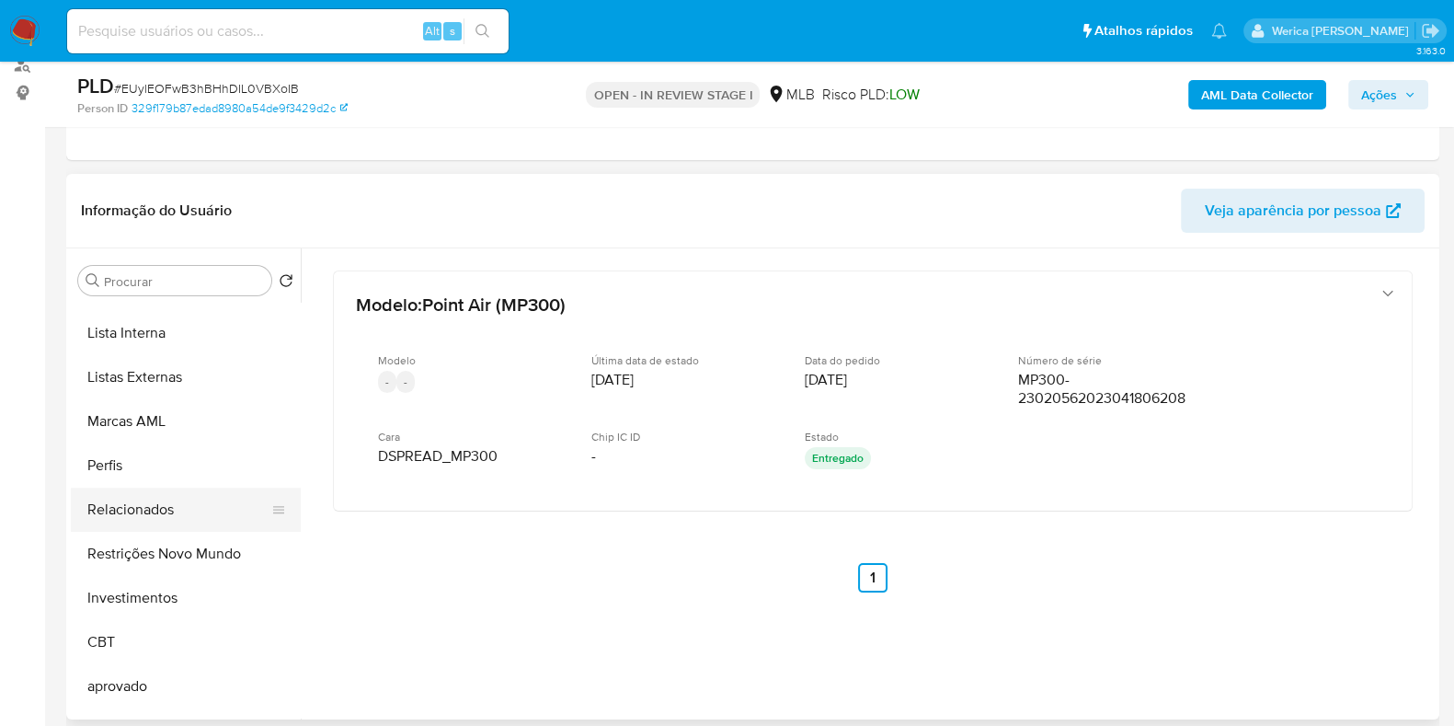
click at [185, 525] on button "Relacionados" at bounding box center [178, 509] width 215 height 44
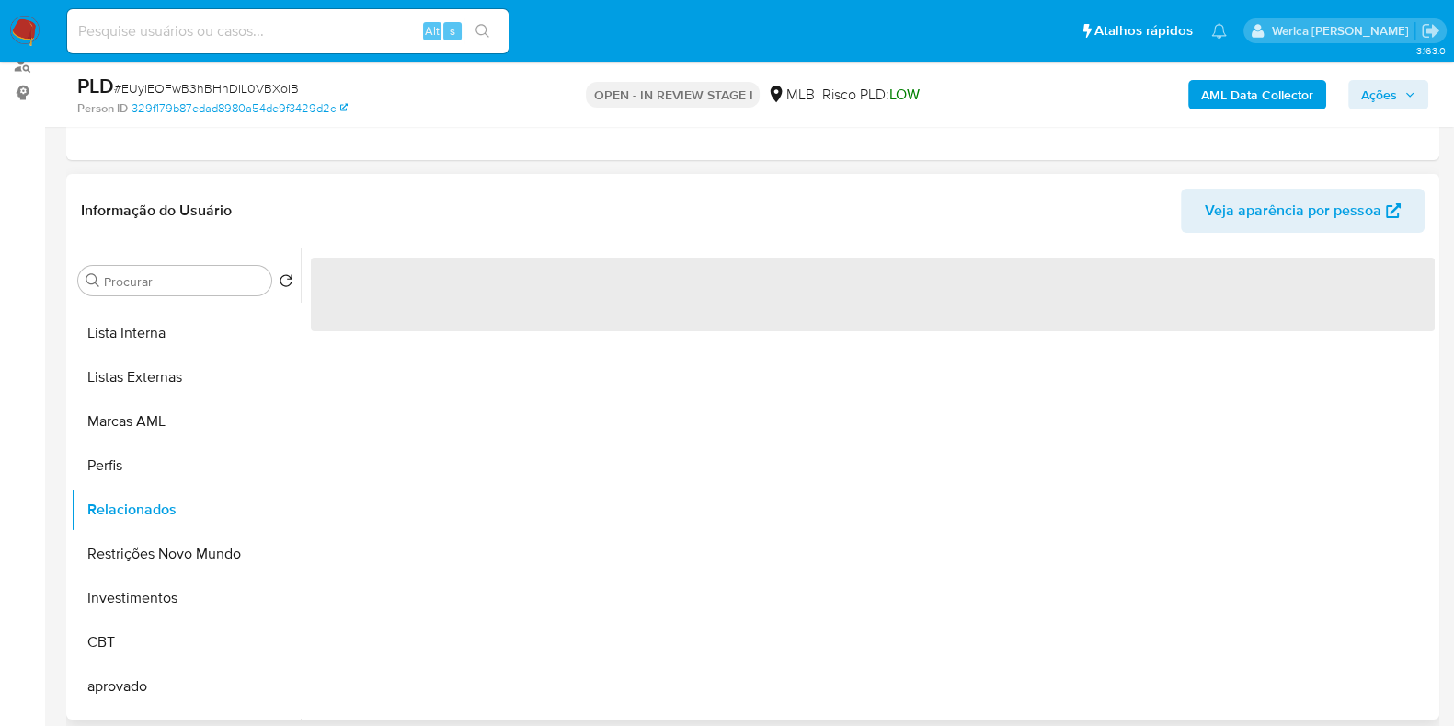
click at [456, 393] on div "‌" at bounding box center [868, 483] width 1134 height 471
click at [174, 567] on button "Restrições Novo Mundo" at bounding box center [178, 554] width 215 height 44
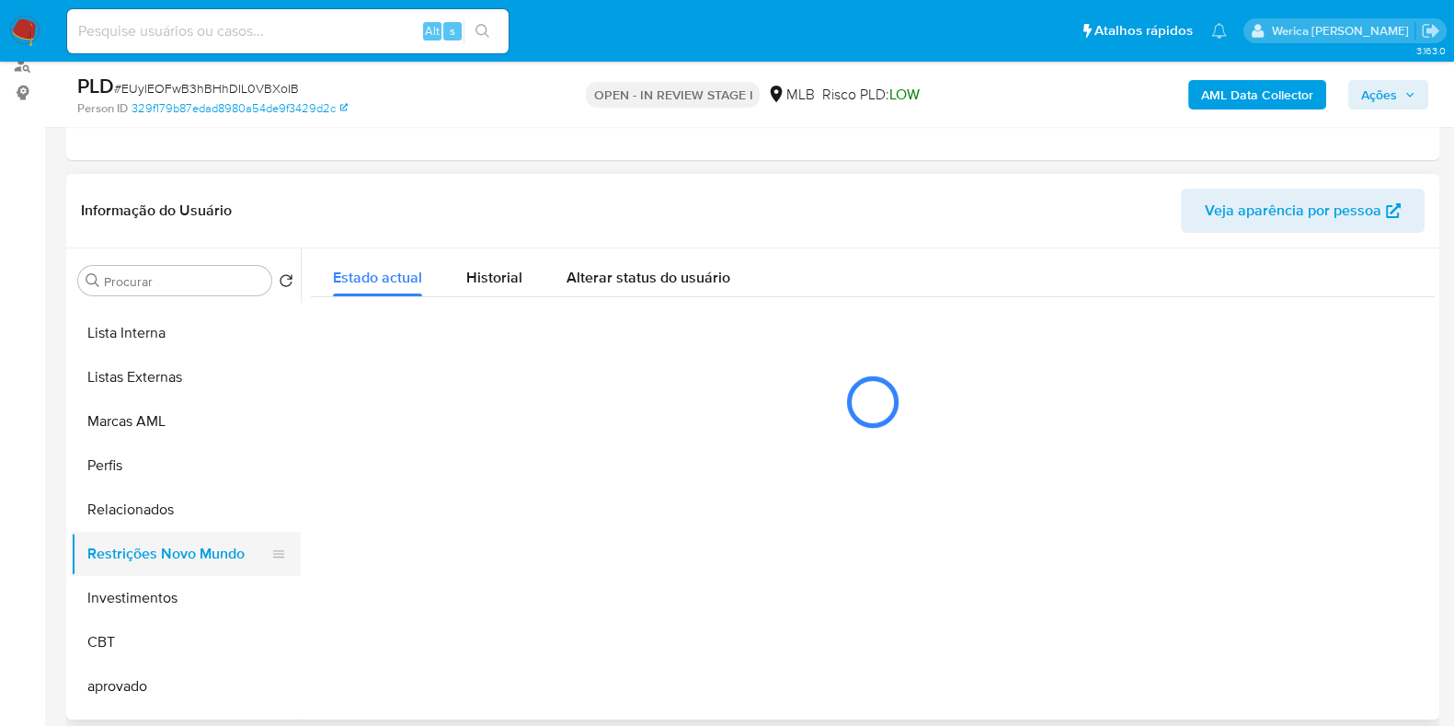
click at [175, 567] on button "Restrições Novo Mundo" at bounding box center [178, 554] width 215 height 44
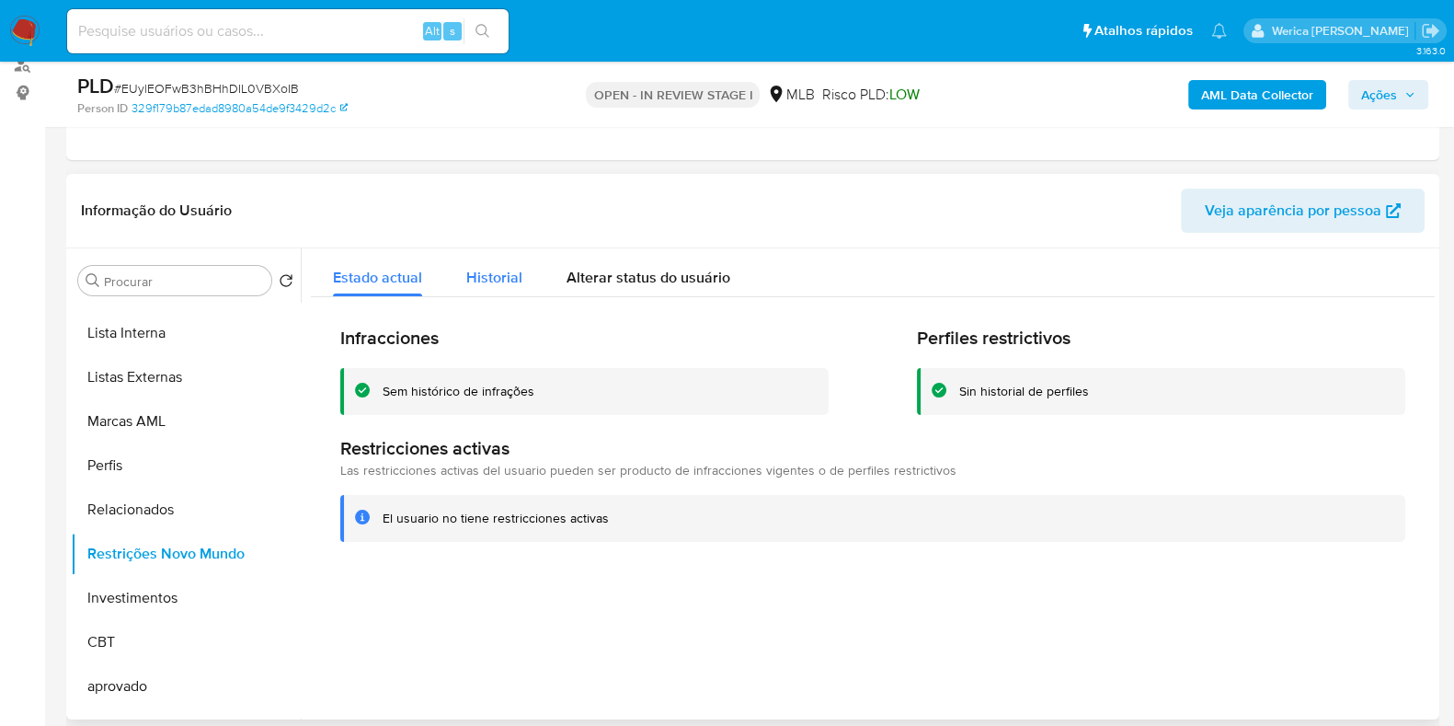
click at [492, 285] on span "Historial" at bounding box center [494, 277] width 56 height 21
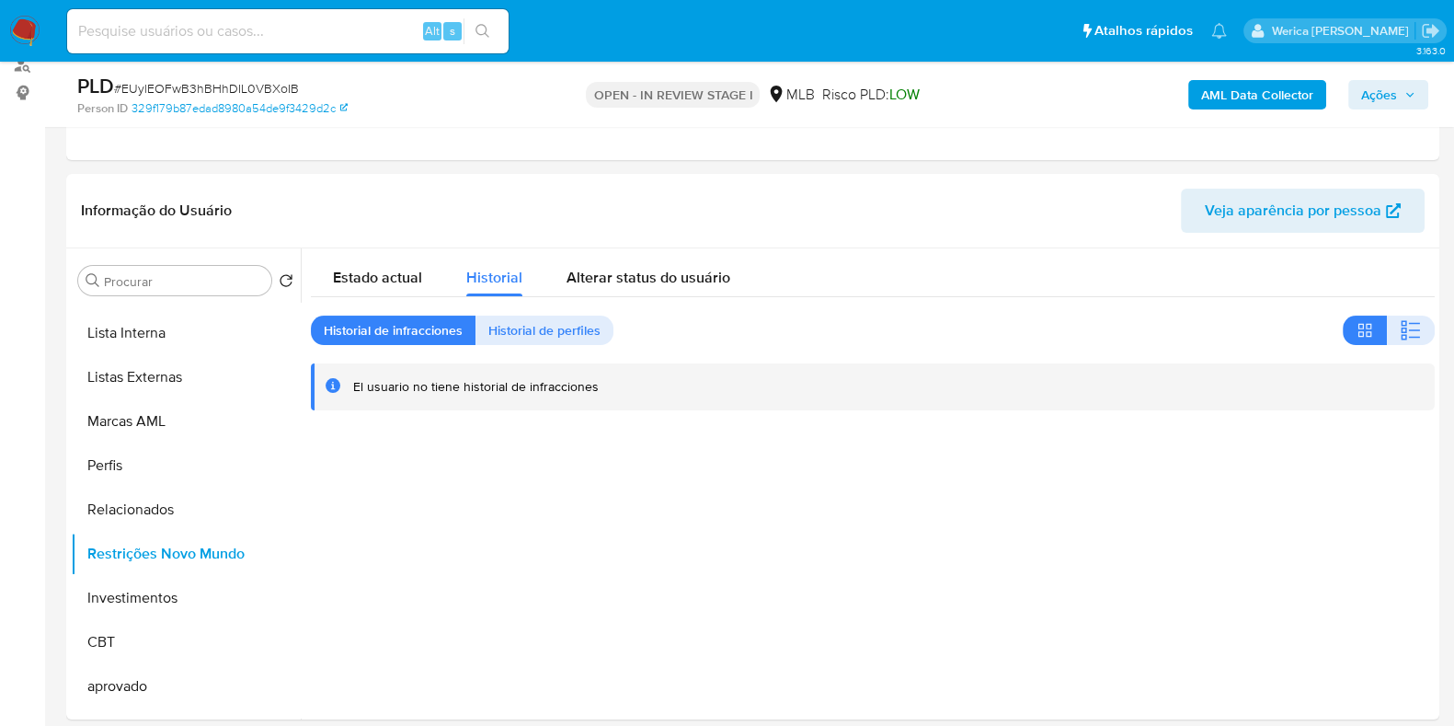
click at [1254, 94] on b "AML Data Collector" at bounding box center [1257, 94] width 112 height 29
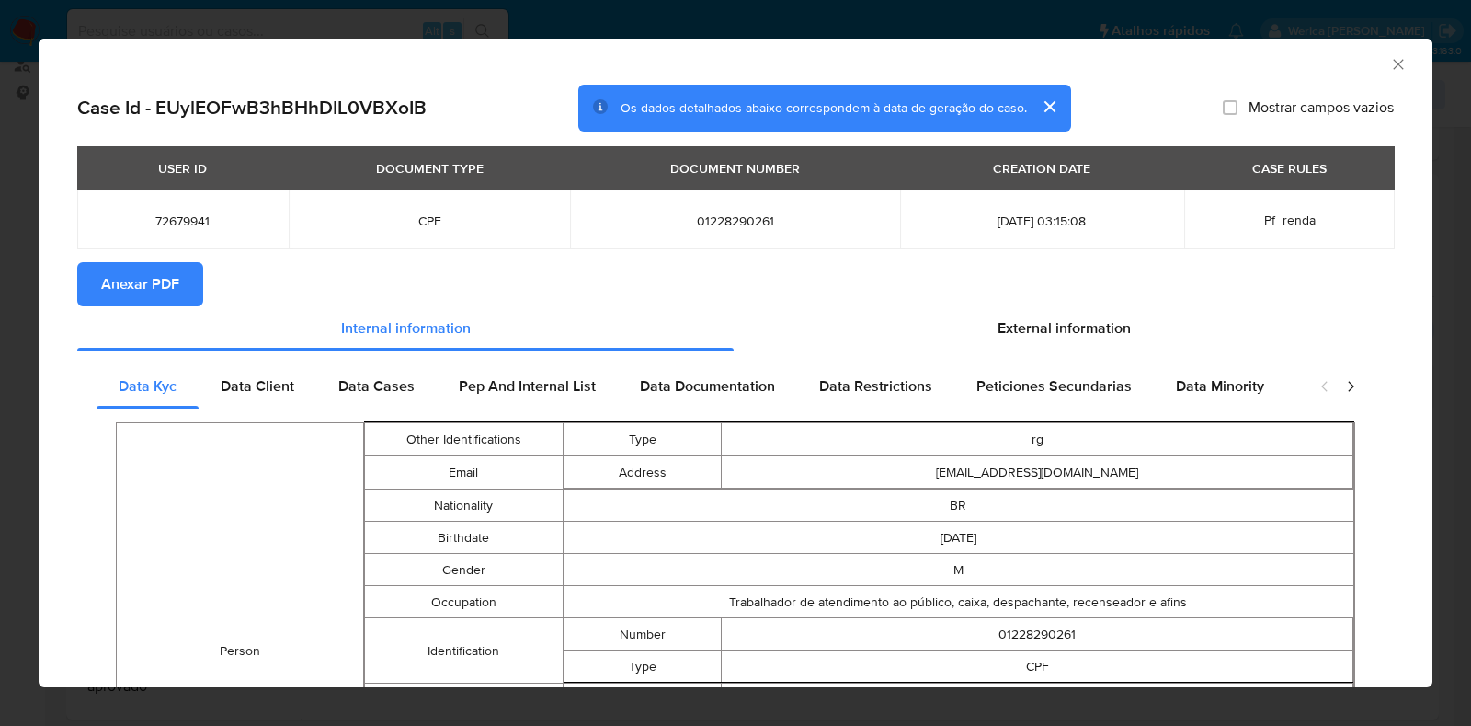
click at [156, 292] on span "Anexar PDF" at bounding box center [140, 284] width 78 height 40
click at [1390, 67] on icon "Fechar a janela" at bounding box center [1399, 64] width 18 height 18
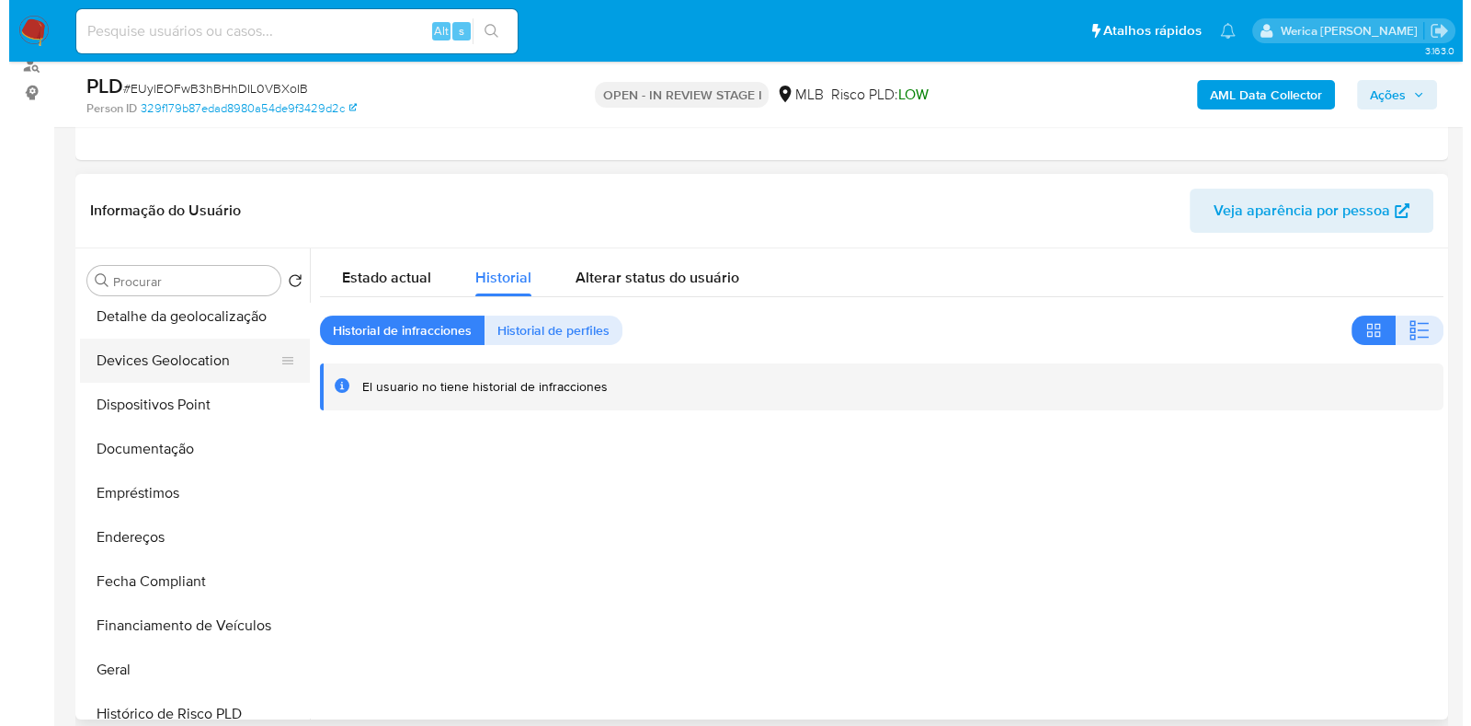
scroll to position [0, 0]
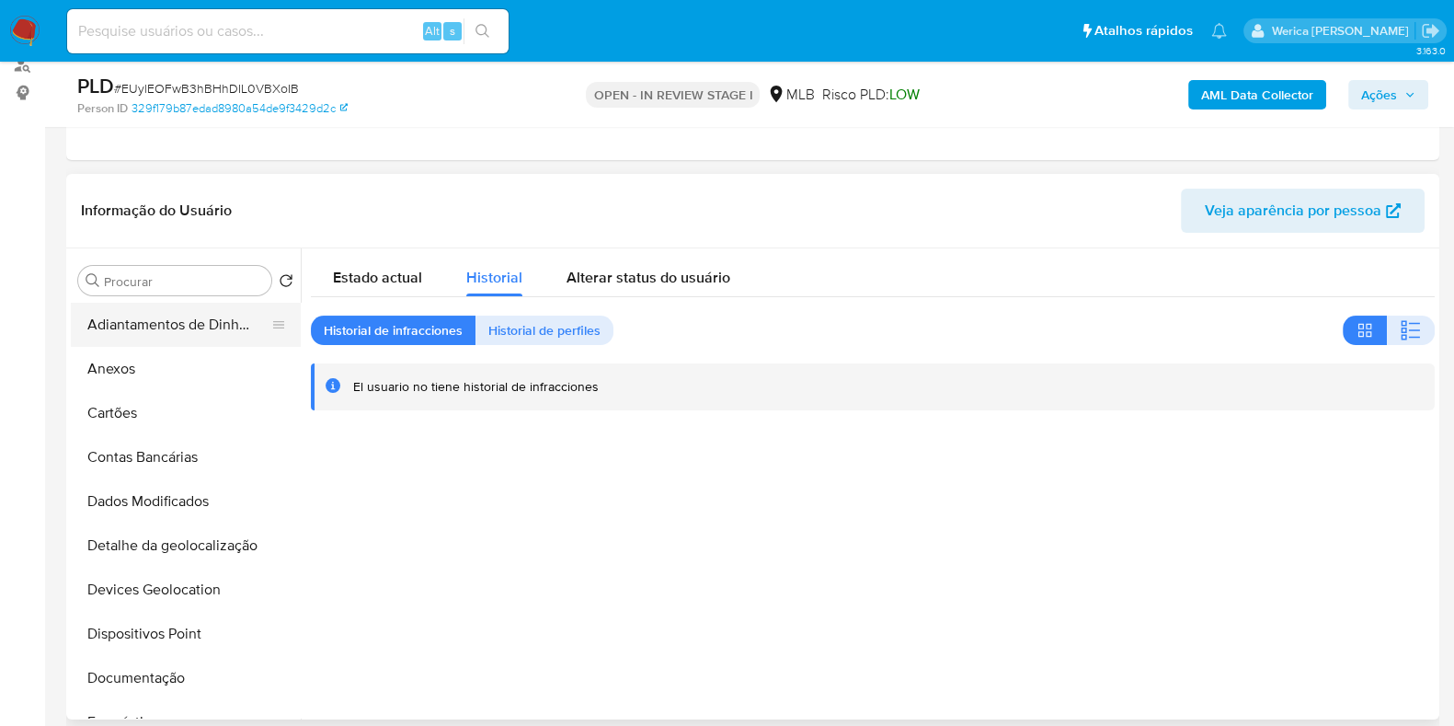
click at [161, 341] on button "Adiantamentos de Dinheiro" at bounding box center [178, 325] width 215 height 44
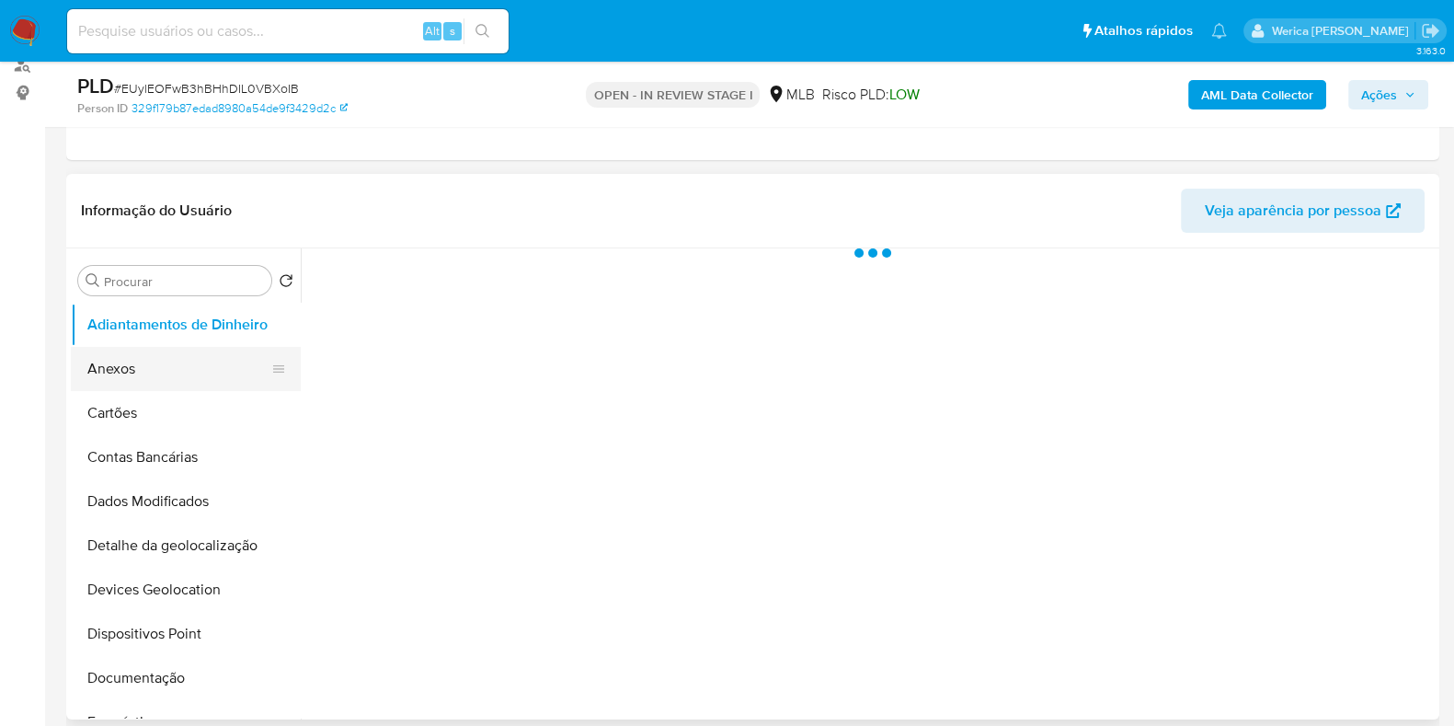
click at [169, 366] on button "Anexos" at bounding box center [178, 369] width 215 height 44
click at [1045, 502] on div at bounding box center [868, 483] width 1134 height 471
click at [1045, 509] on div at bounding box center [868, 483] width 1134 height 471
click at [1051, 530] on div at bounding box center [868, 483] width 1134 height 471
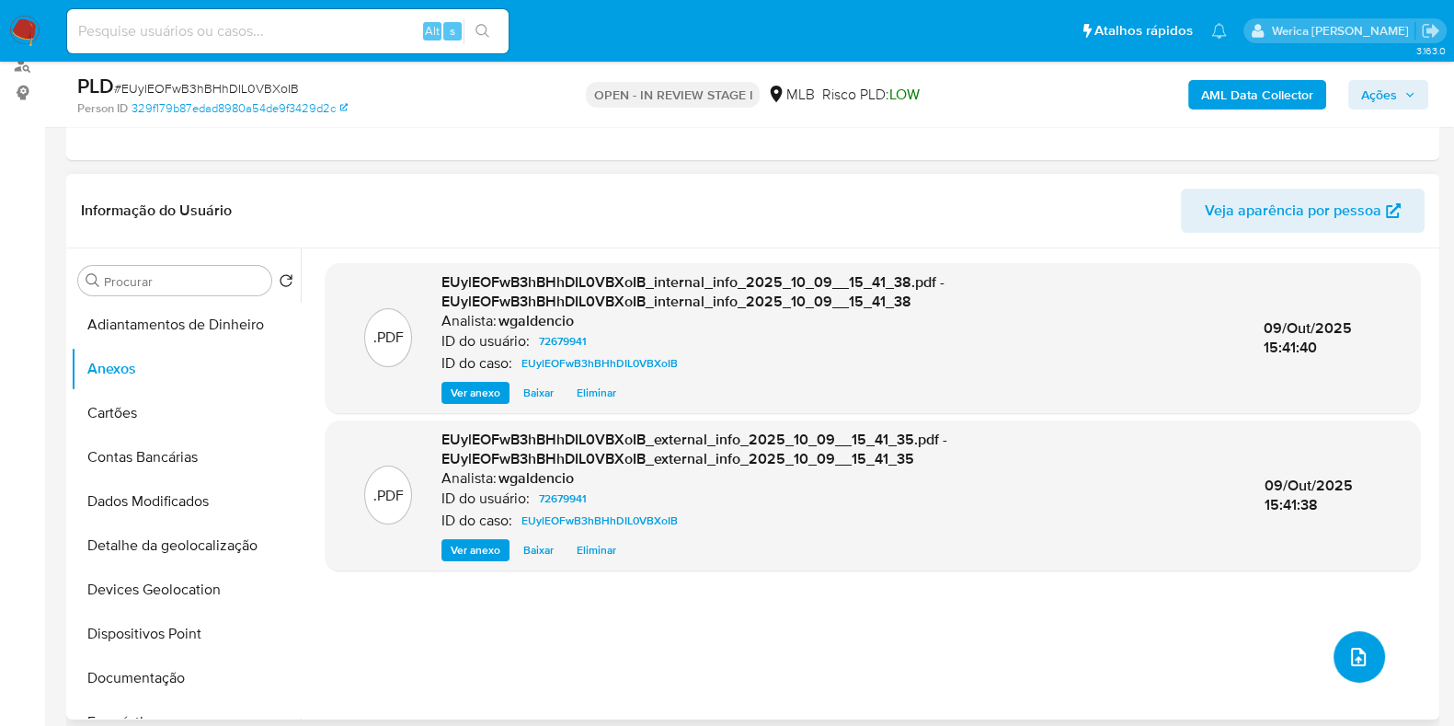
click at [1347, 646] on icon "upload-file" at bounding box center [1358, 657] width 22 height 22
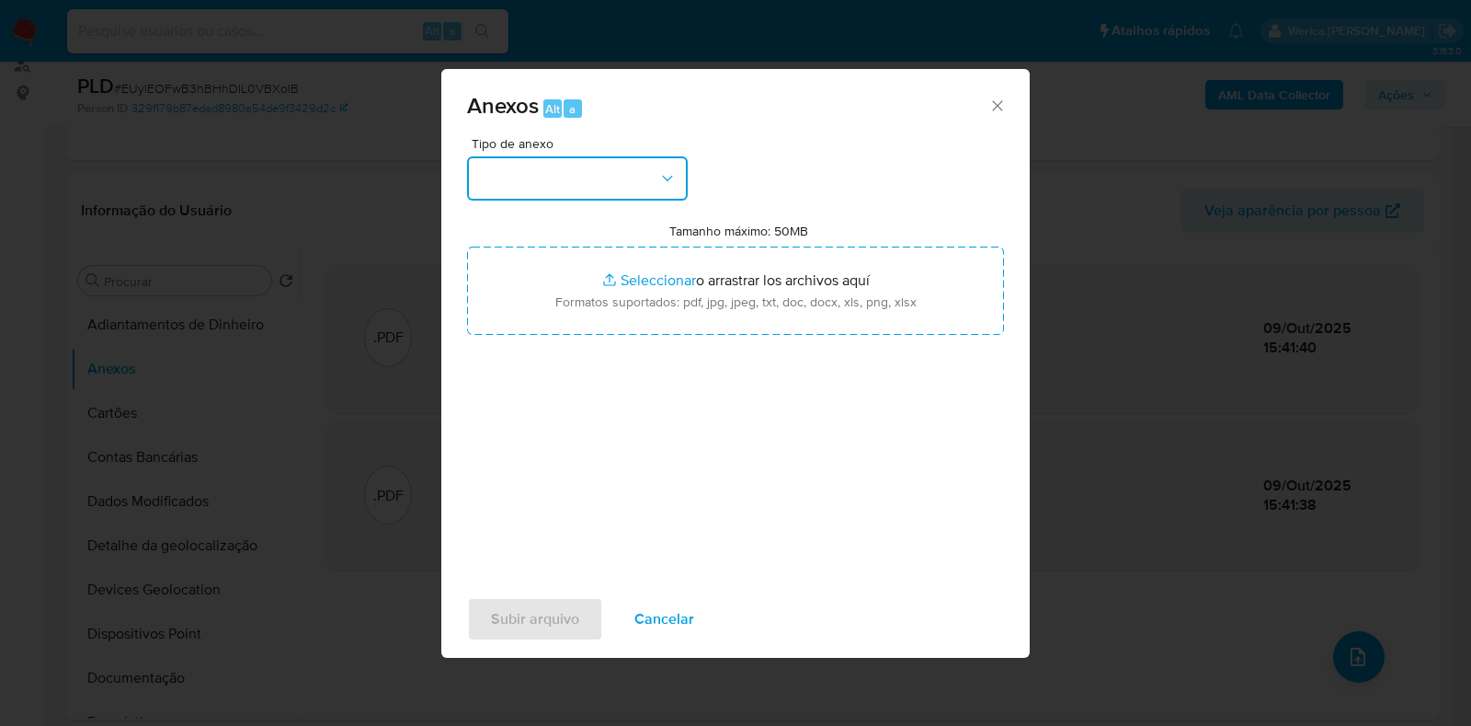
click at [578, 181] on button "button" at bounding box center [577, 178] width 221 height 44
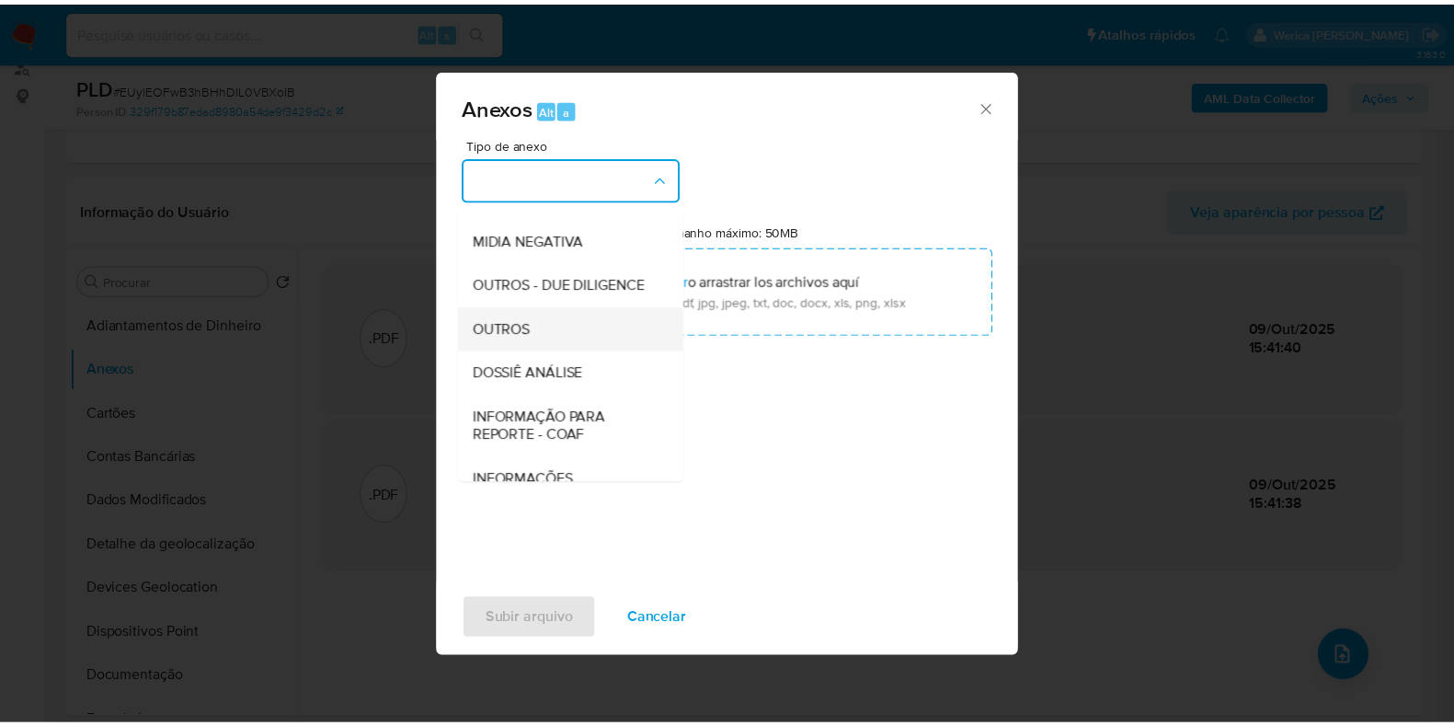
scroll to position [229, 0]
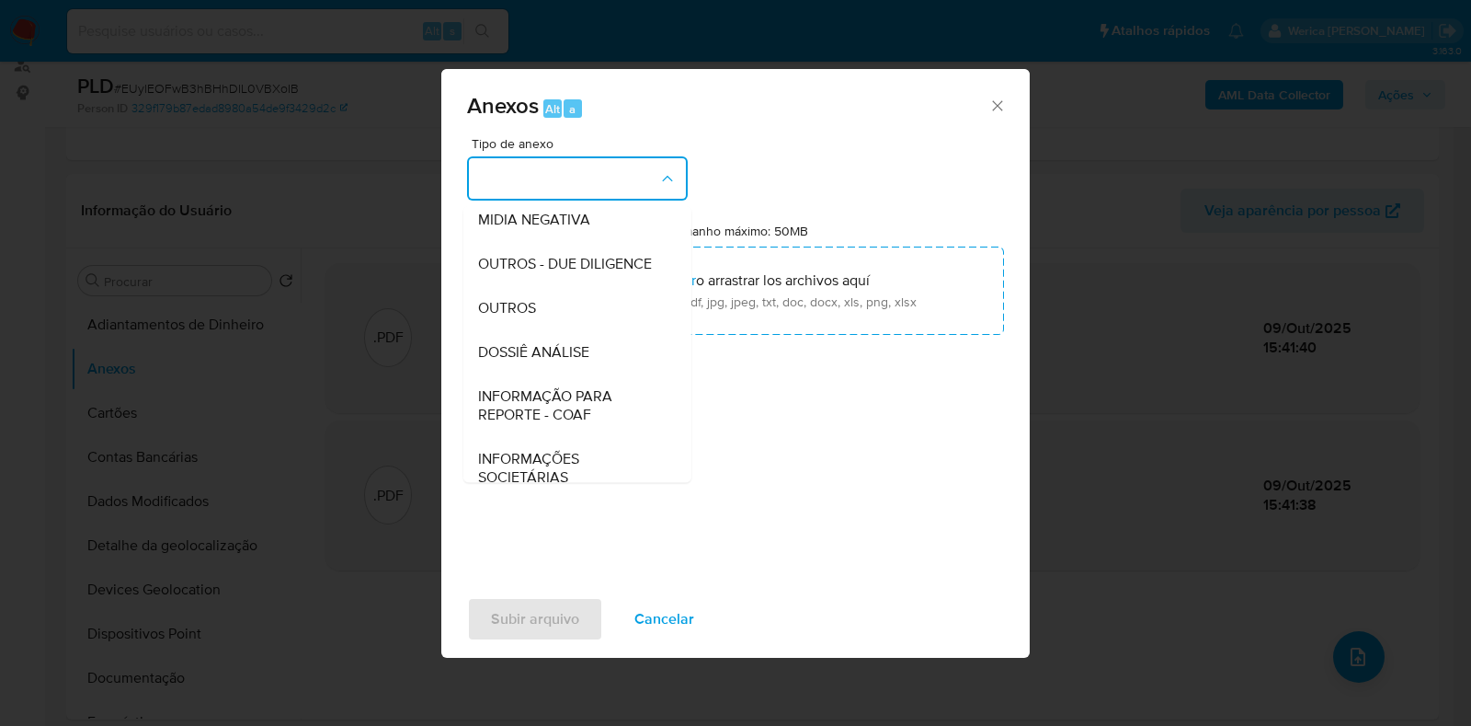
click at [589, 361] on span "DOSSIÊ ANÁLISE" at bounding box center [533, 352] width 111 height 18
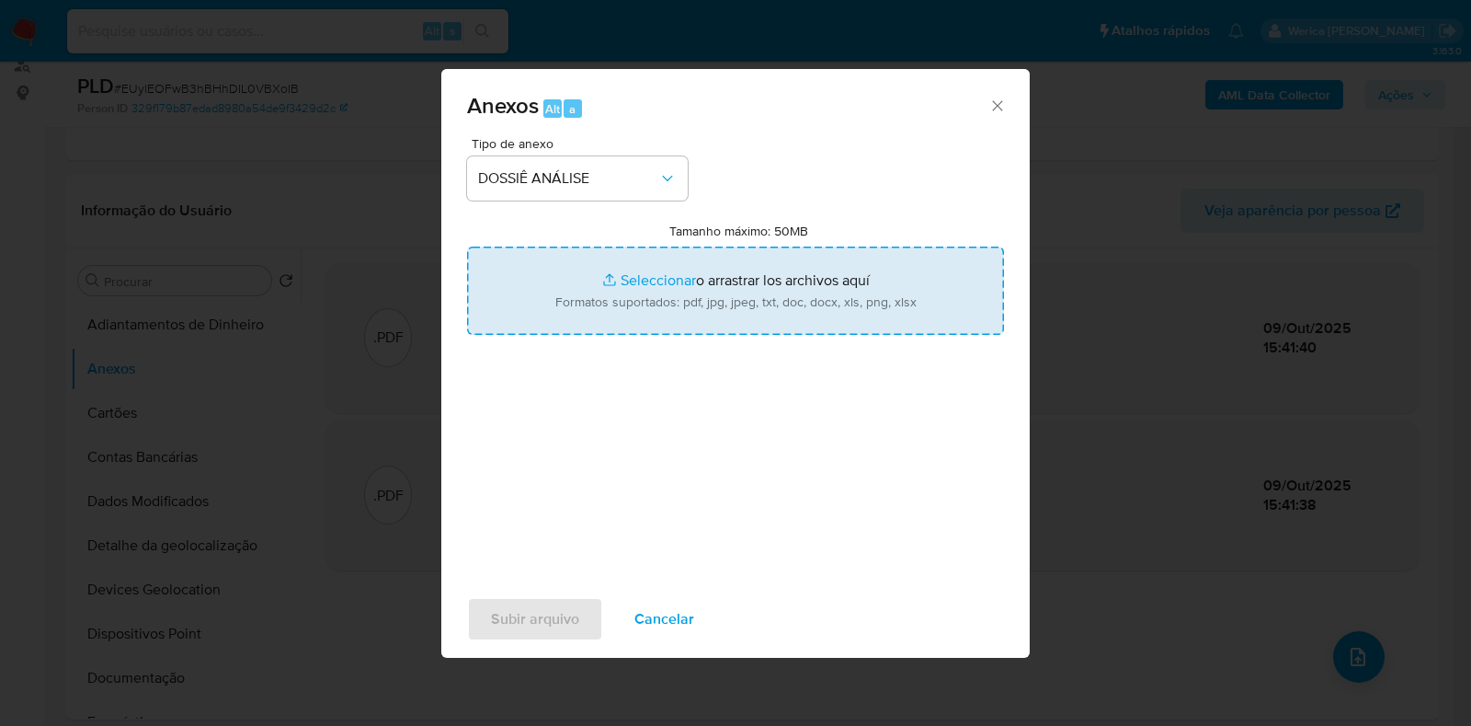
click at [693, 258] on input "Tamanho máximo: 50MB Seleccionar archivos" at bounding box center [735, 290] width 537 height 88
type input "C:\fakepath\SAR - XXXXX - CPF 01228290261 - FABIO GEAN CARDOSO REGO.pdf"
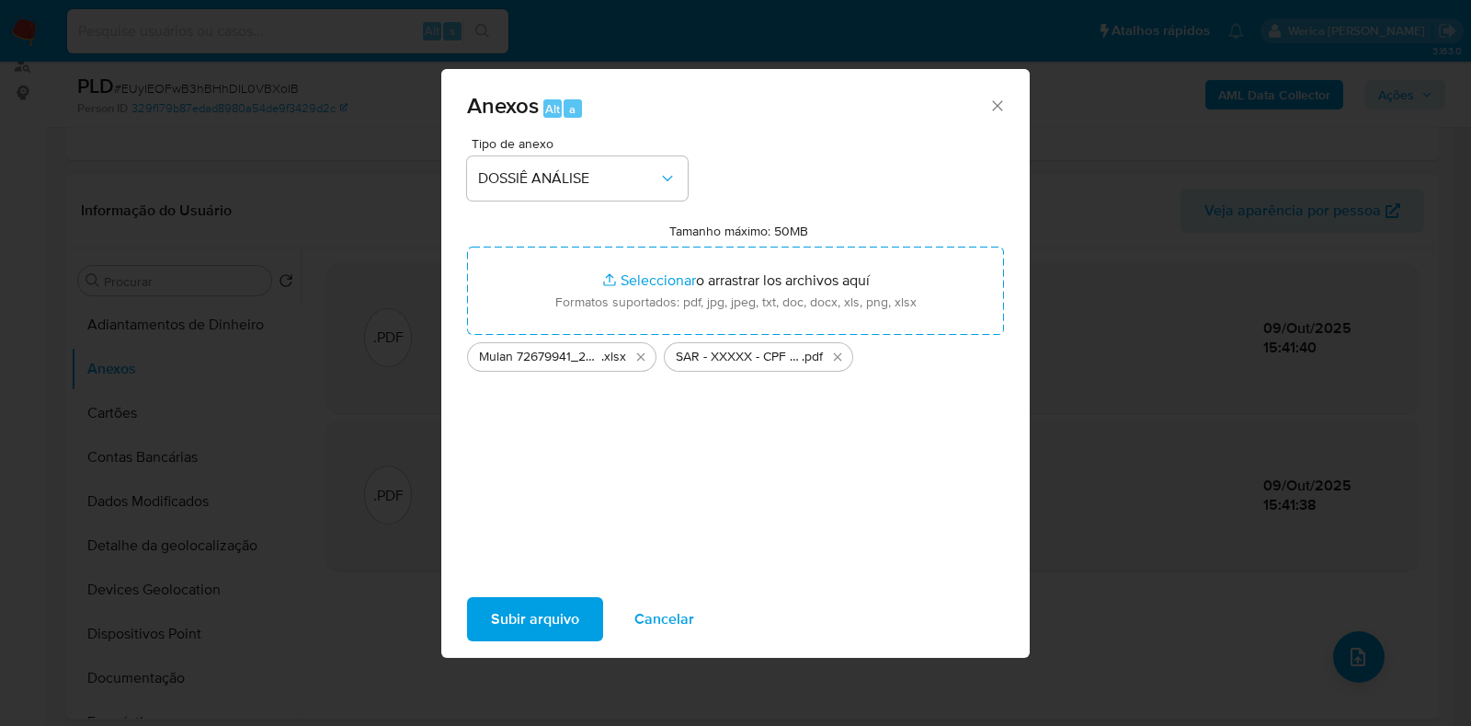
click at [529, 616] on span "Subir arquivo" at bounding box center [535, 619] width 88 height 40
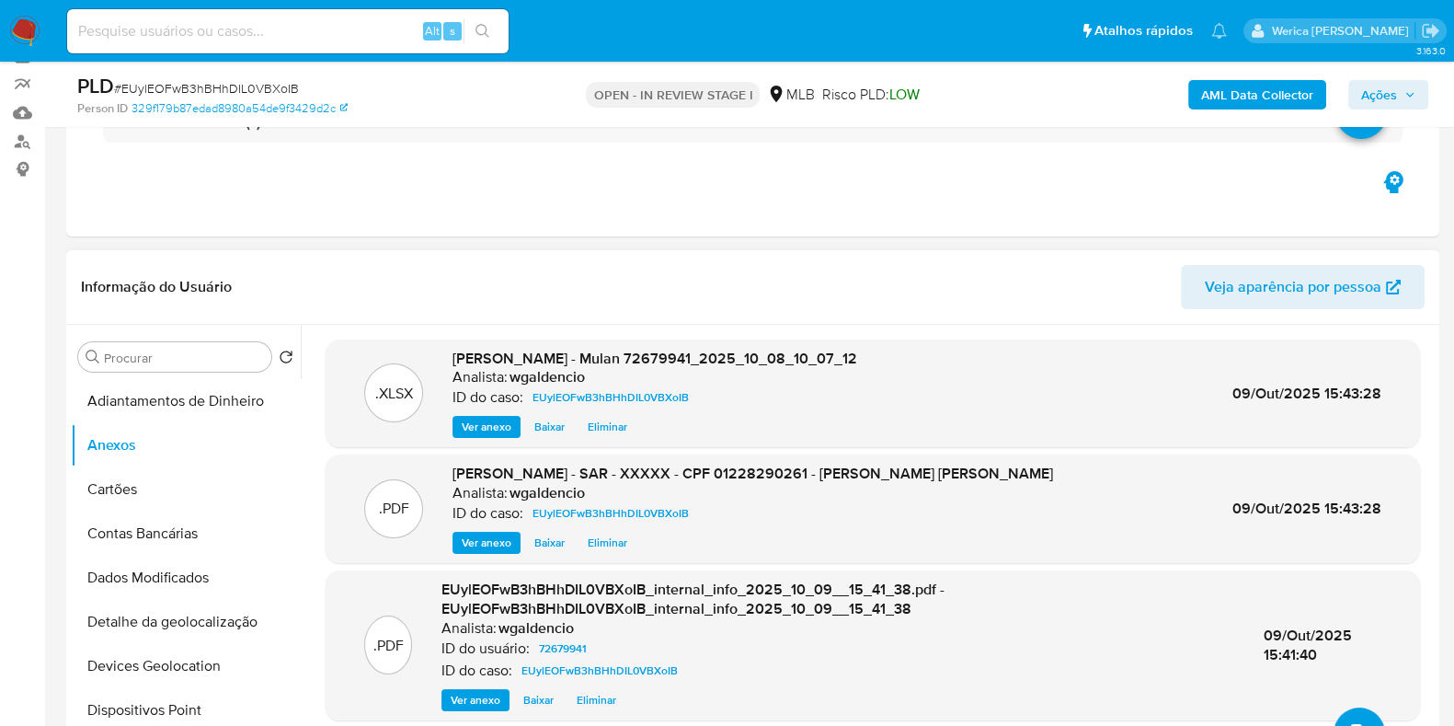
scroll to position [0, 0]
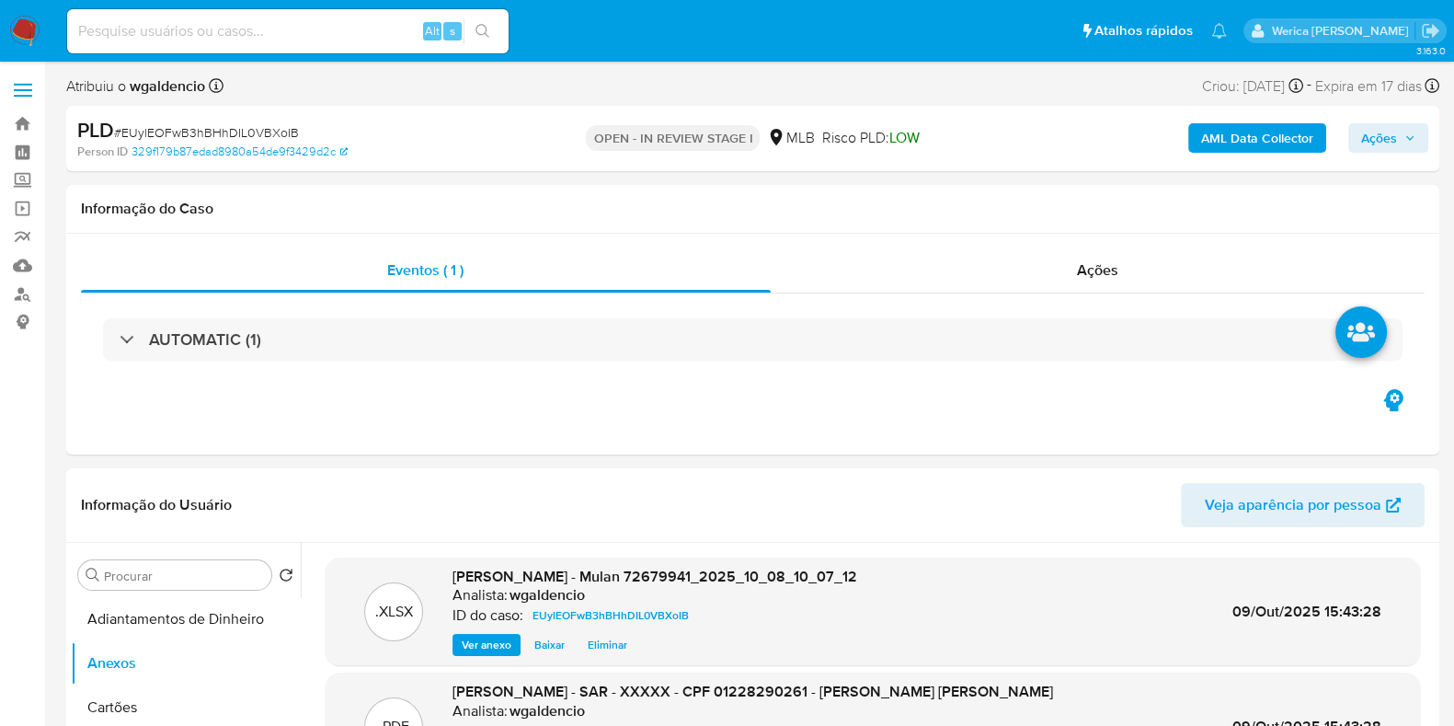
click at [1398, 144] on span "Ações" at bounding box center [1388, 138] width 54 height 26
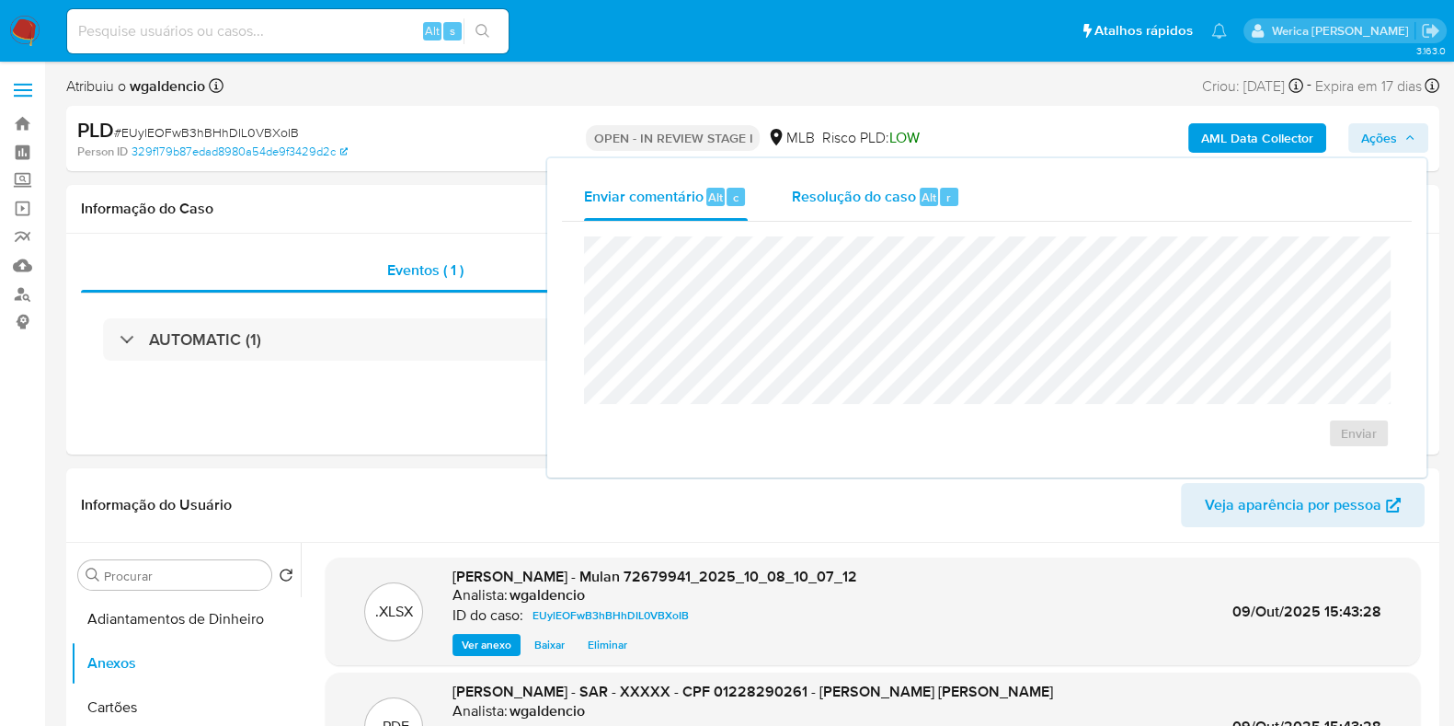
click at [931, 215] on div "Resolução do caso Alt r" at bounding box center [876, 197] width 168 height 48
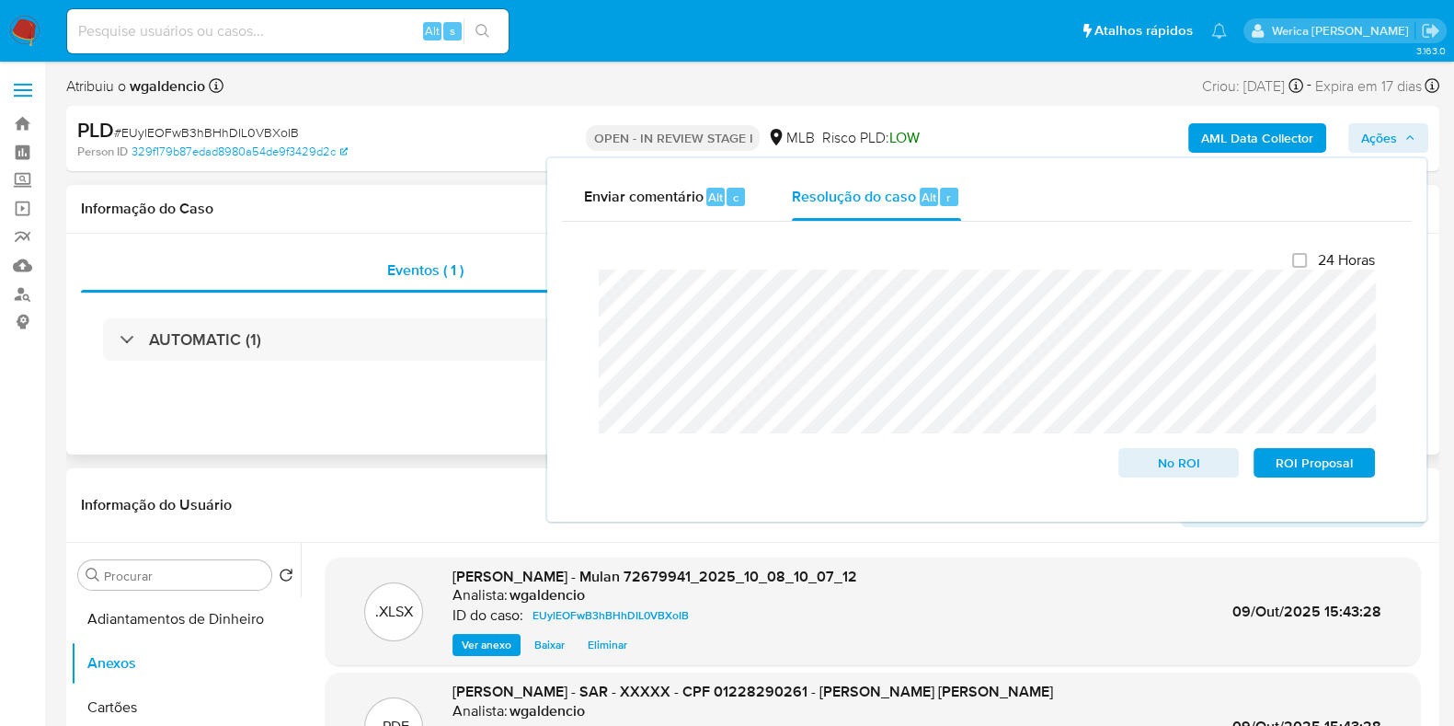
click at [409, 442] on div "Eventos ( 1 ) Ações AUTOMATIC (1)" at bounding box center [752, 344] width 1373 height 221
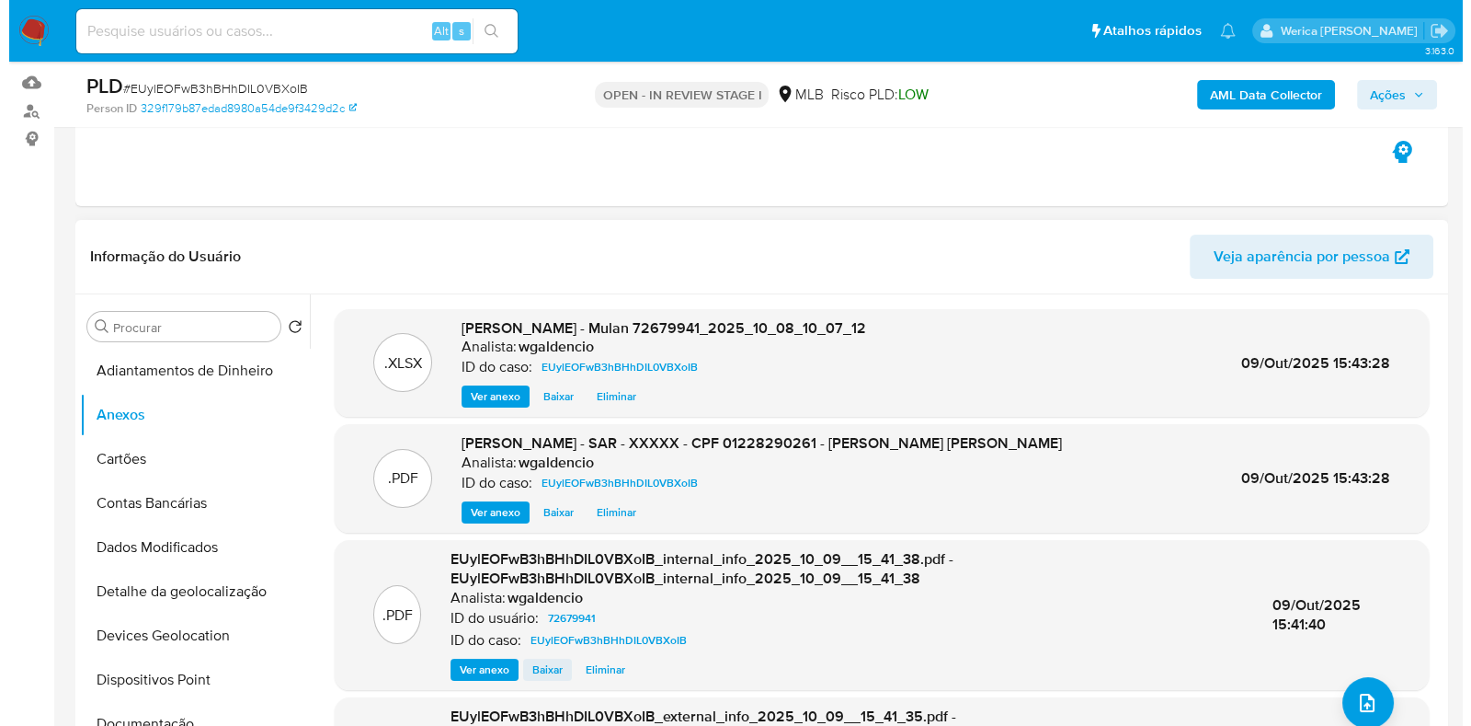
scroll to position [345, 0]
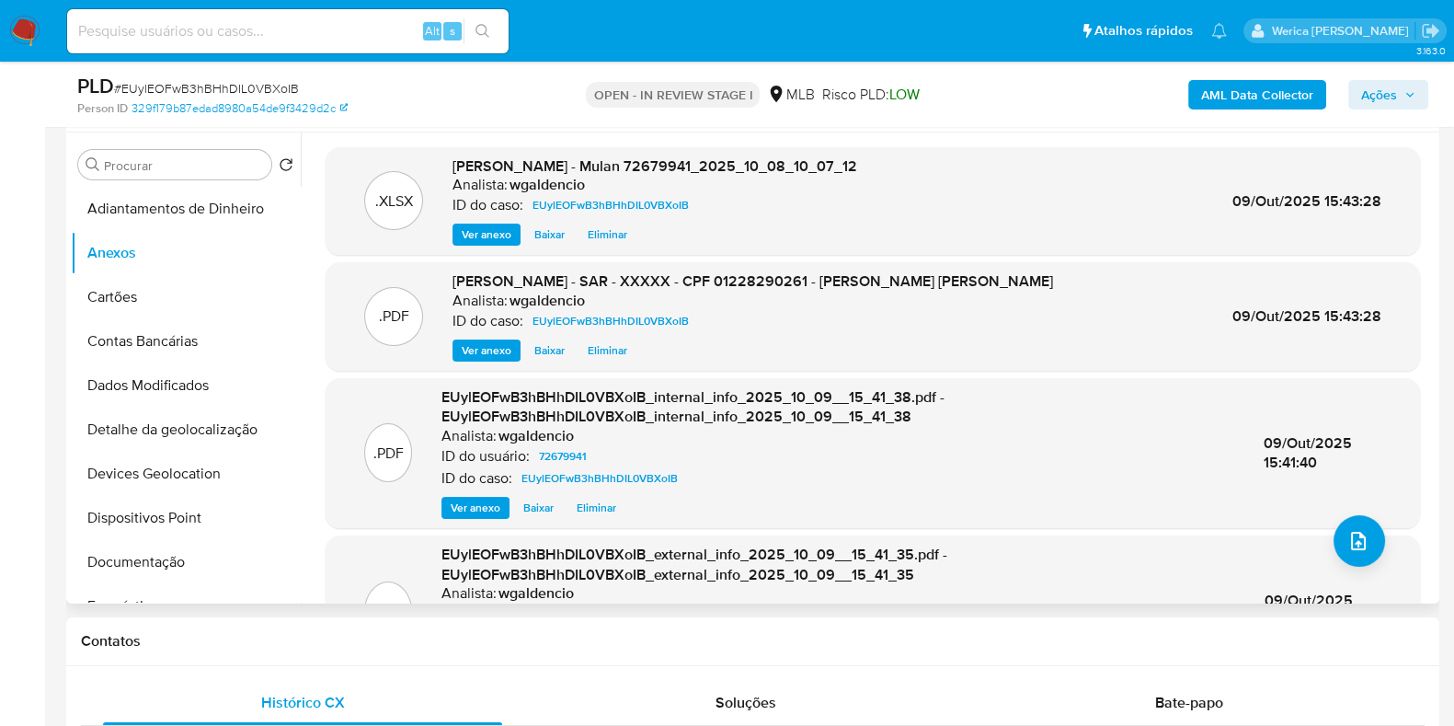
click at [610, 351] on span "Eliminar" at bounding box center [608, 350] width 40 height 18
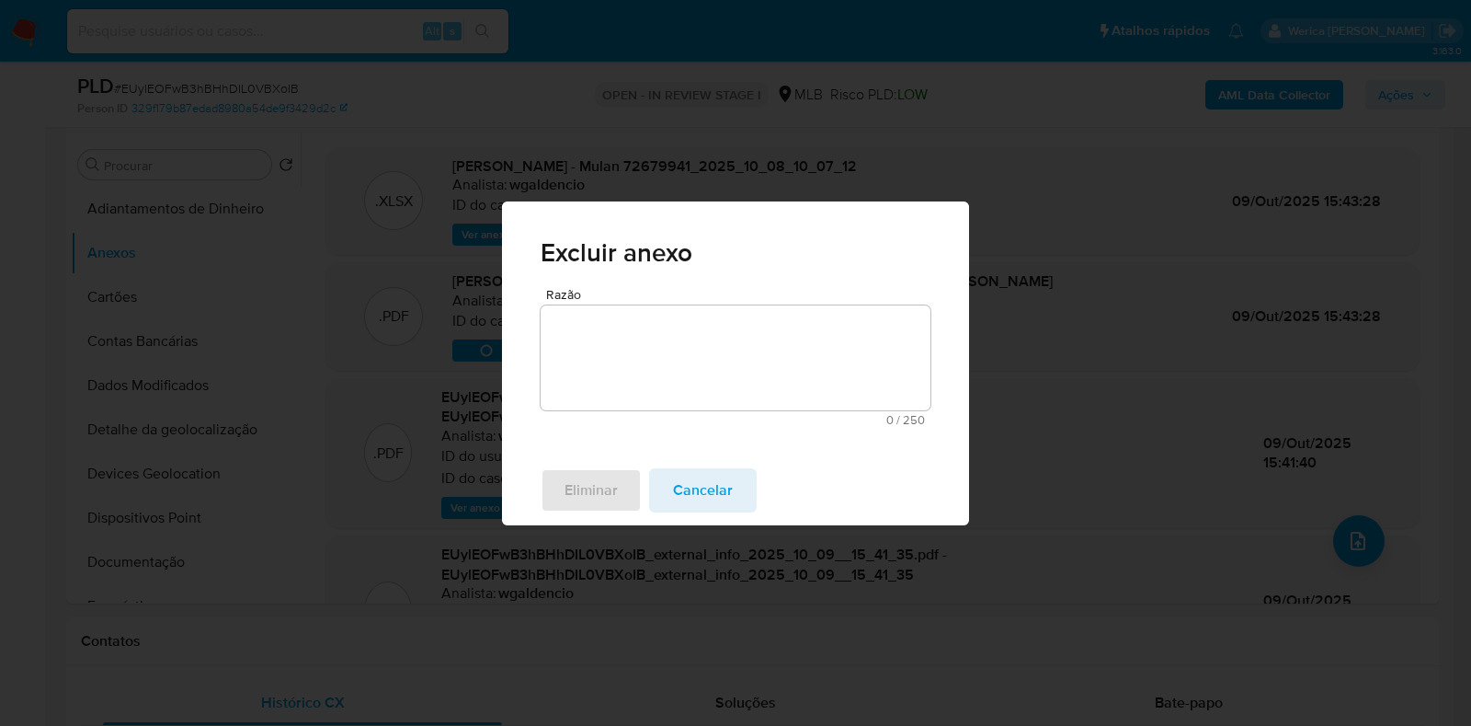
click at [647, 355] on textarea "Razão" at bounding box center [736, 357] width 390 height 105
click at [590, 471] on span "Eliminar" at bounding box center [591, 490] width 53 height 40
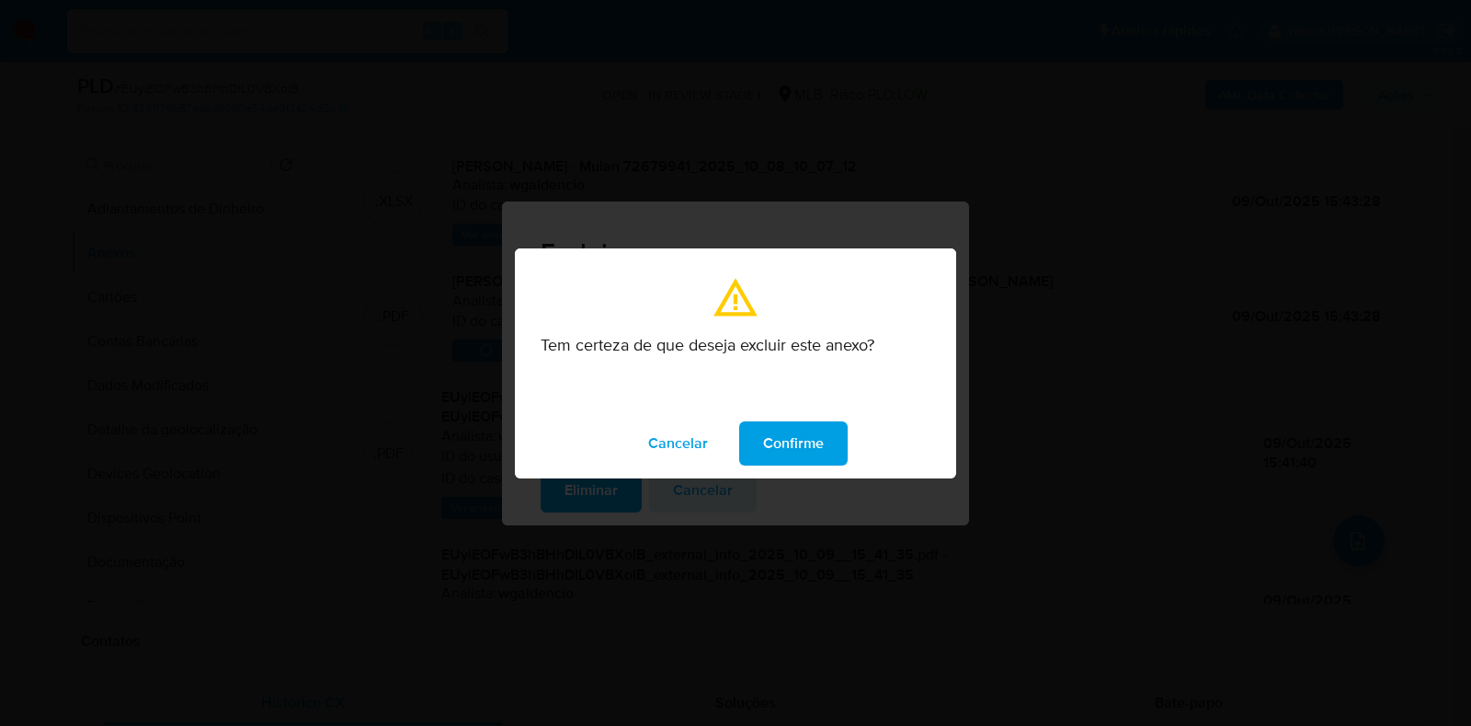
click at [823, 421] on button "Confirme" at bounding box center [793, 443] width 109 height 44
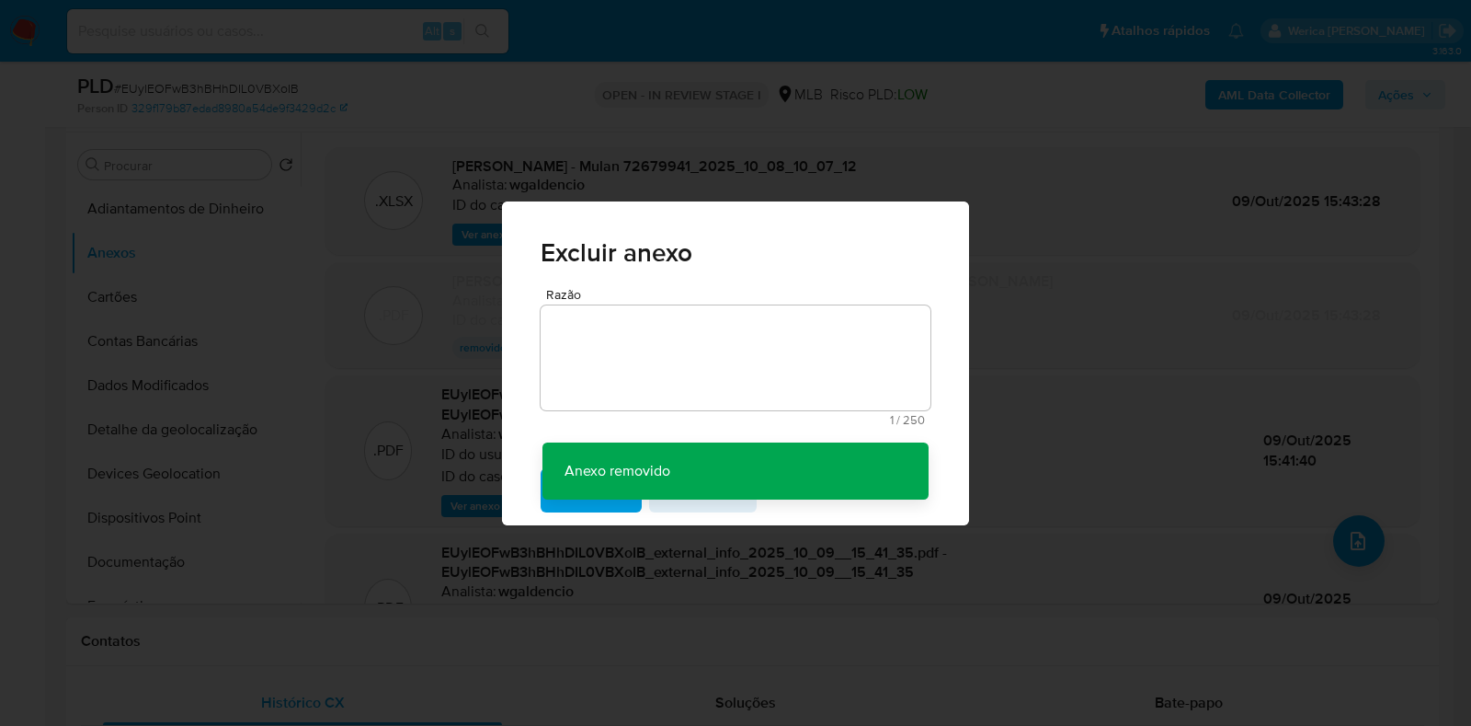
click at [1129, 471] on div "Excluir anexo Razão 1 / 250 249 caracteres restantes Anexo removido Anexo remov…" at bounding box center [735, 363] width 1471 height 726
click at [1382, 533] on div "Excluir anexo Razão 1 / 250 249 caracteres restantes Anexo removido Anexo remov…" at bounding box center [735, 363] width 1471 height 726
click at [1379, 548] on div "Excluir anexo Razão 1 / 250 249 caracteres restantes Anexo removido Anexo remov…" at bounding box center [735, 363] width 1471 height 726
click at [1345, 541] on div "Excluir anexo Razão 1 / 250 249 caracteres restantes Anexo removido Anexo remov…" at bounding box center [735, 363] width 1471 height 726
click at [1350, 545] on div "Excluir anexo Razão 1 / 250 249 caracteres restantes Anexo removido Anexo remov…" at bounding box center [735, 363] width 1471 height 726
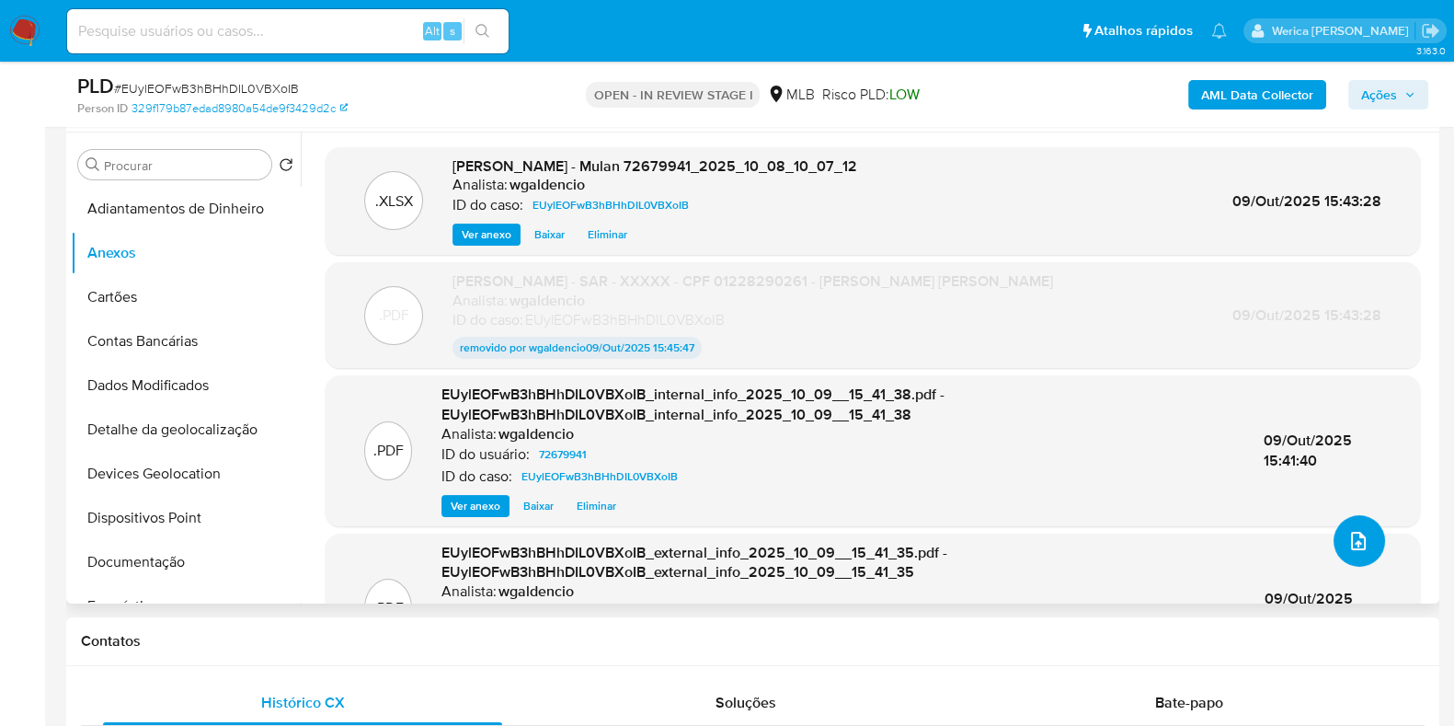
click at [1352, 557] on button "upload-file" at bounding box center [1360, 541] width 52 height 52
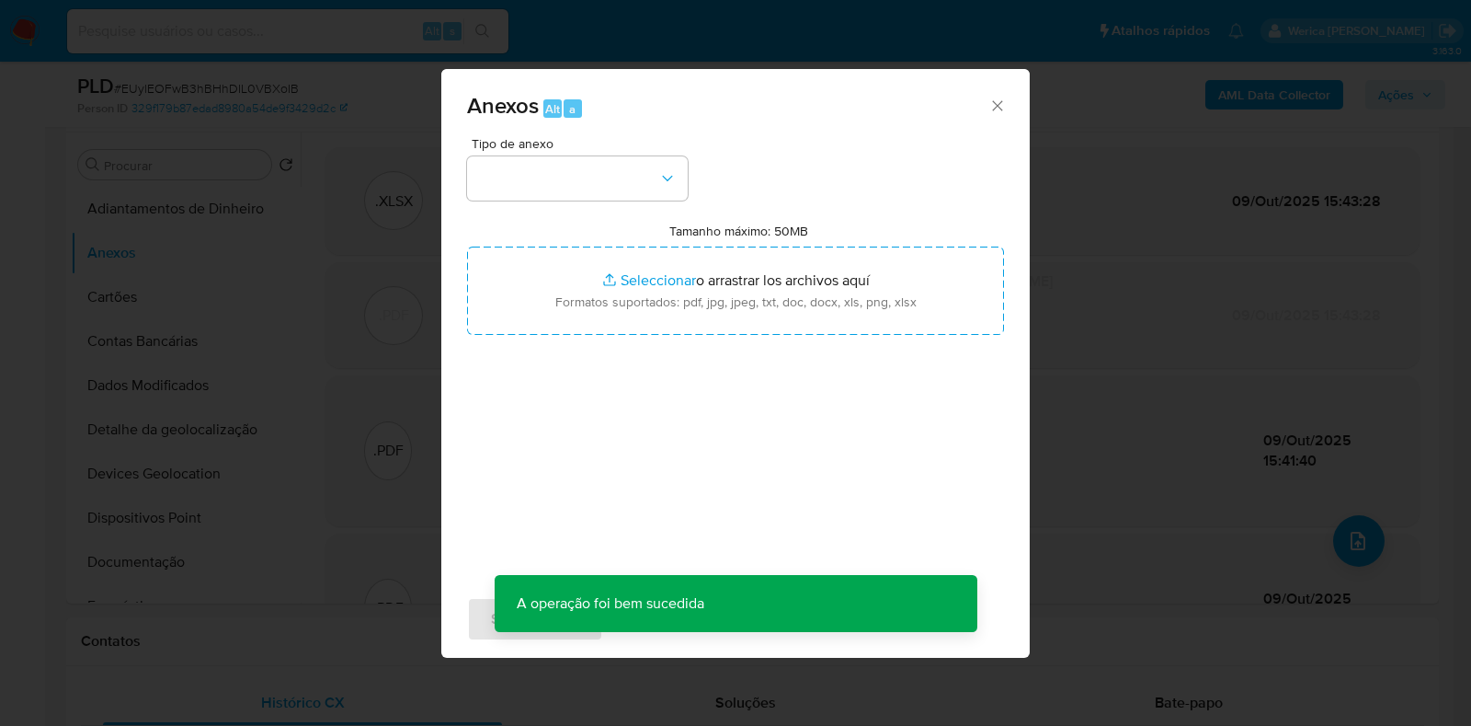
click at [642, 205] on div "Tipo de anexo Tamanho máximo: 50MB Seleccionar archivos Seleccionar o arrastrar…" at bounding box center [735, 354] width 537 height 434
click at [638, 189] on button "button" at bounding box center [577, 178] width 221 height 44
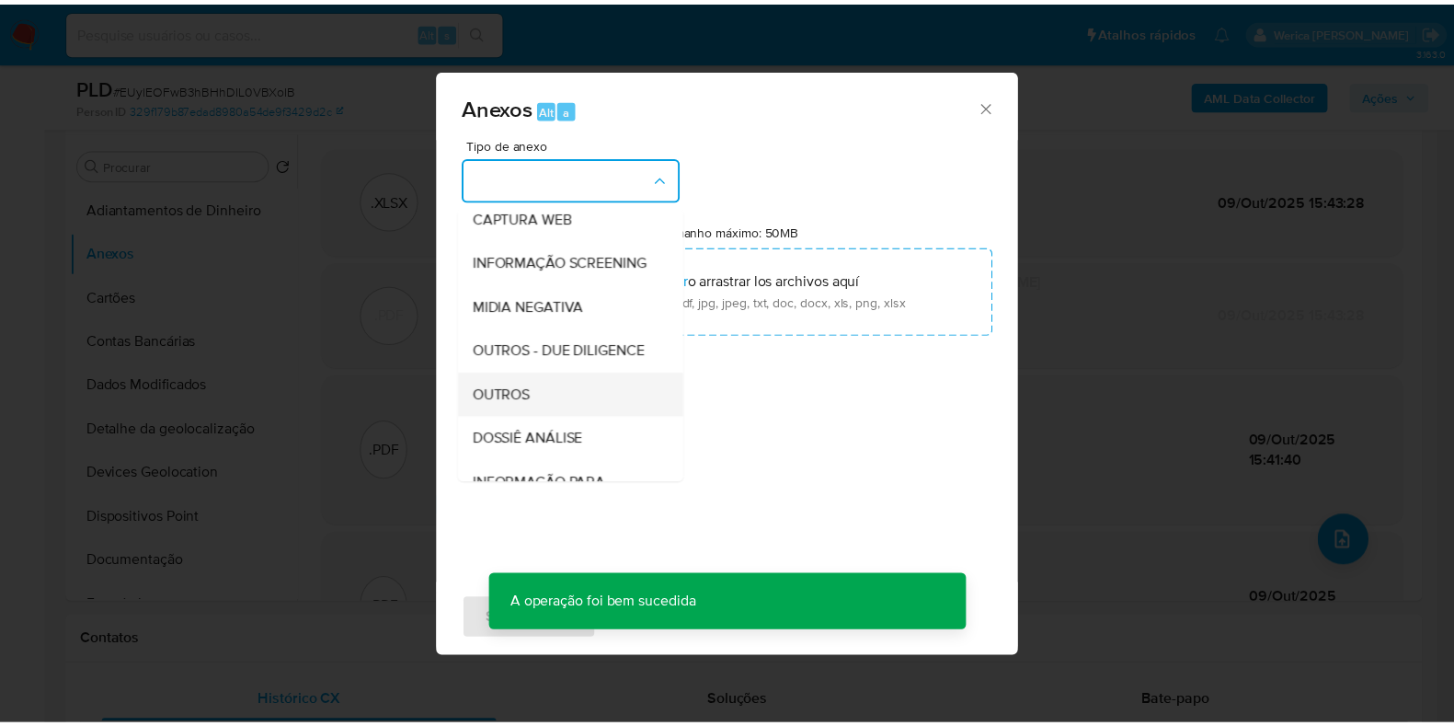
scroll to position [229, 0]
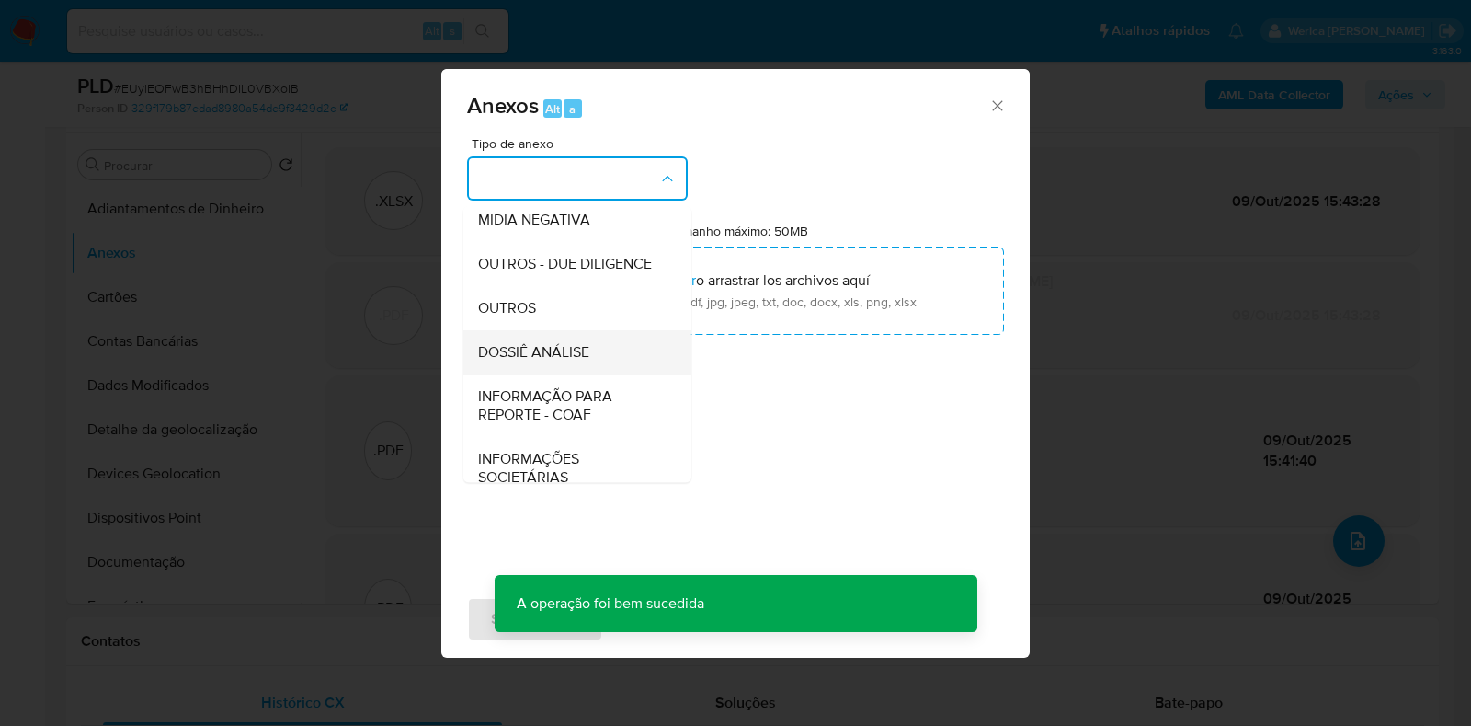
click at [587, 361] on span "DOSSIÊ ANÁLISE" at bounding box center [533, 352] width 111 height 18
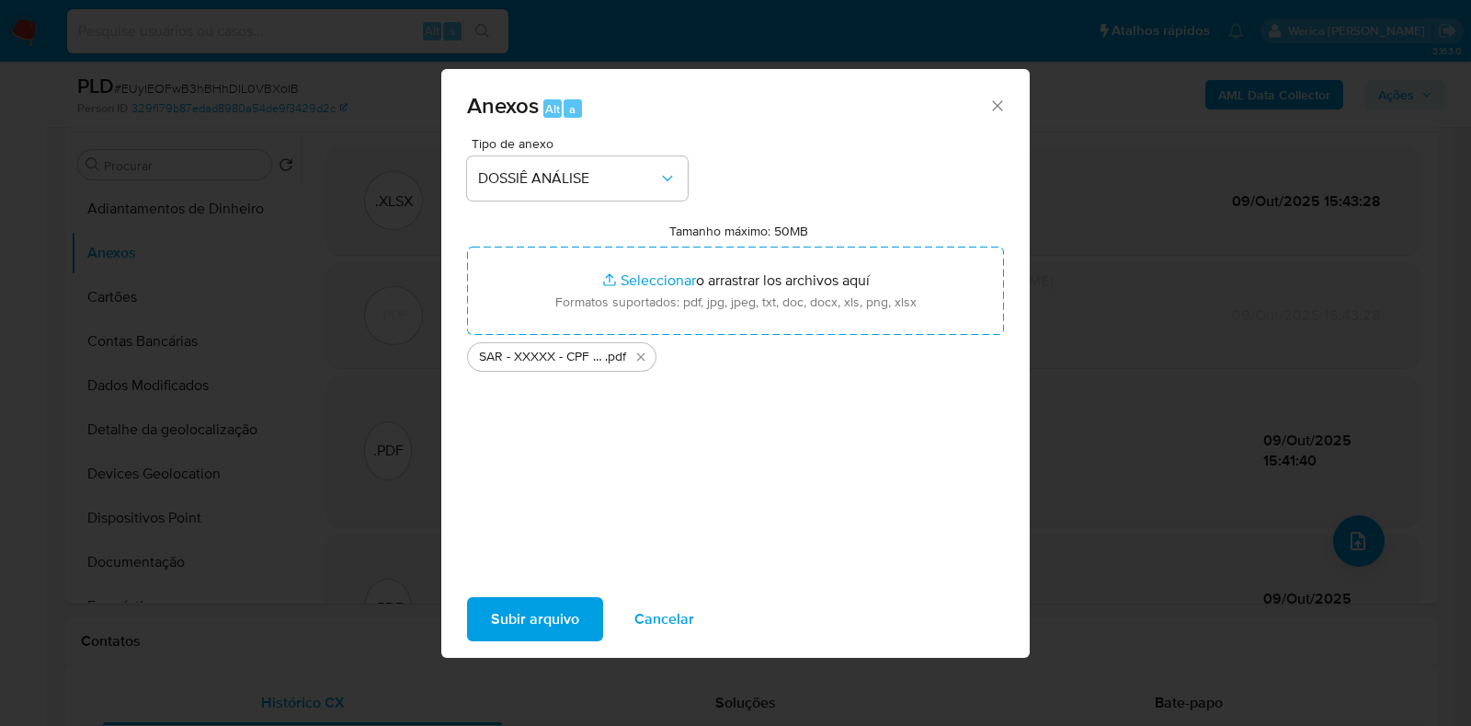
click at [559, 618] on span "Subir arquivo" at bounding box center [535, 619] width 88 height 40
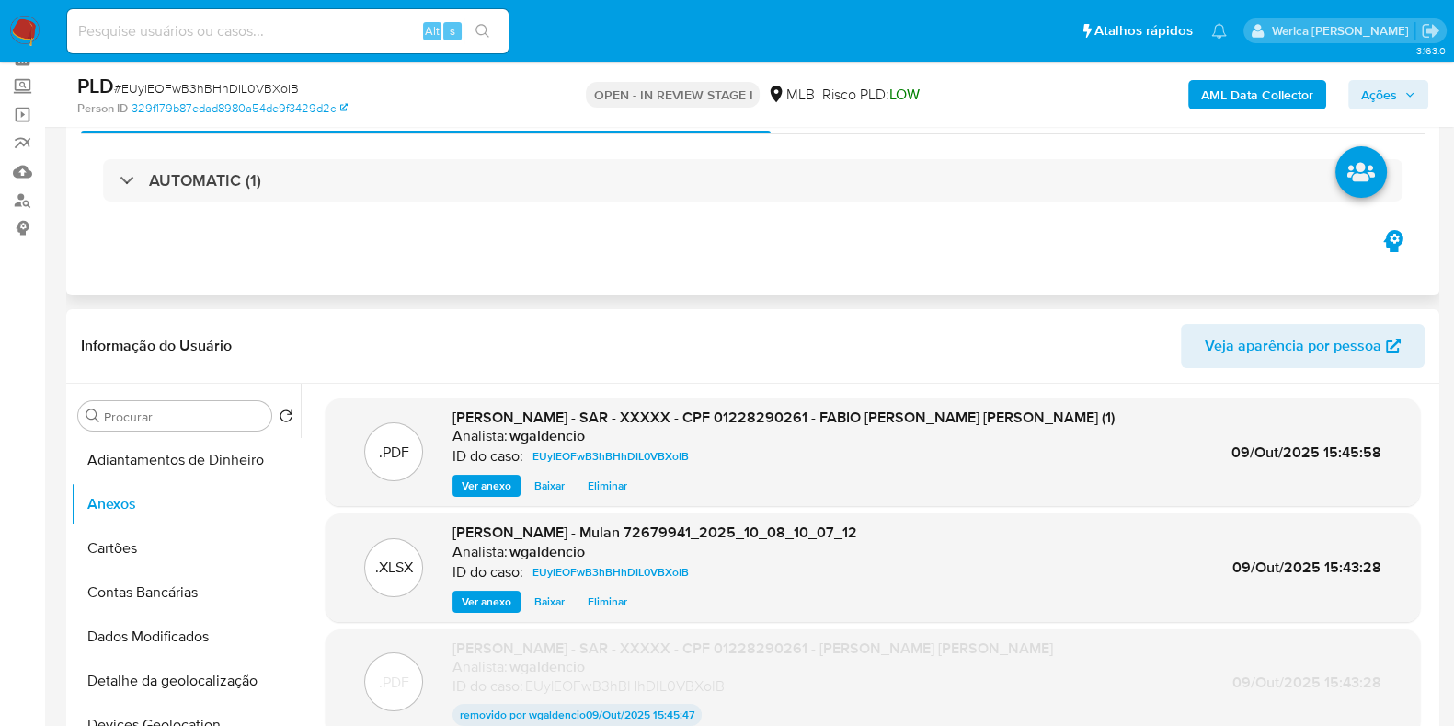
scroll to position [0, 0]
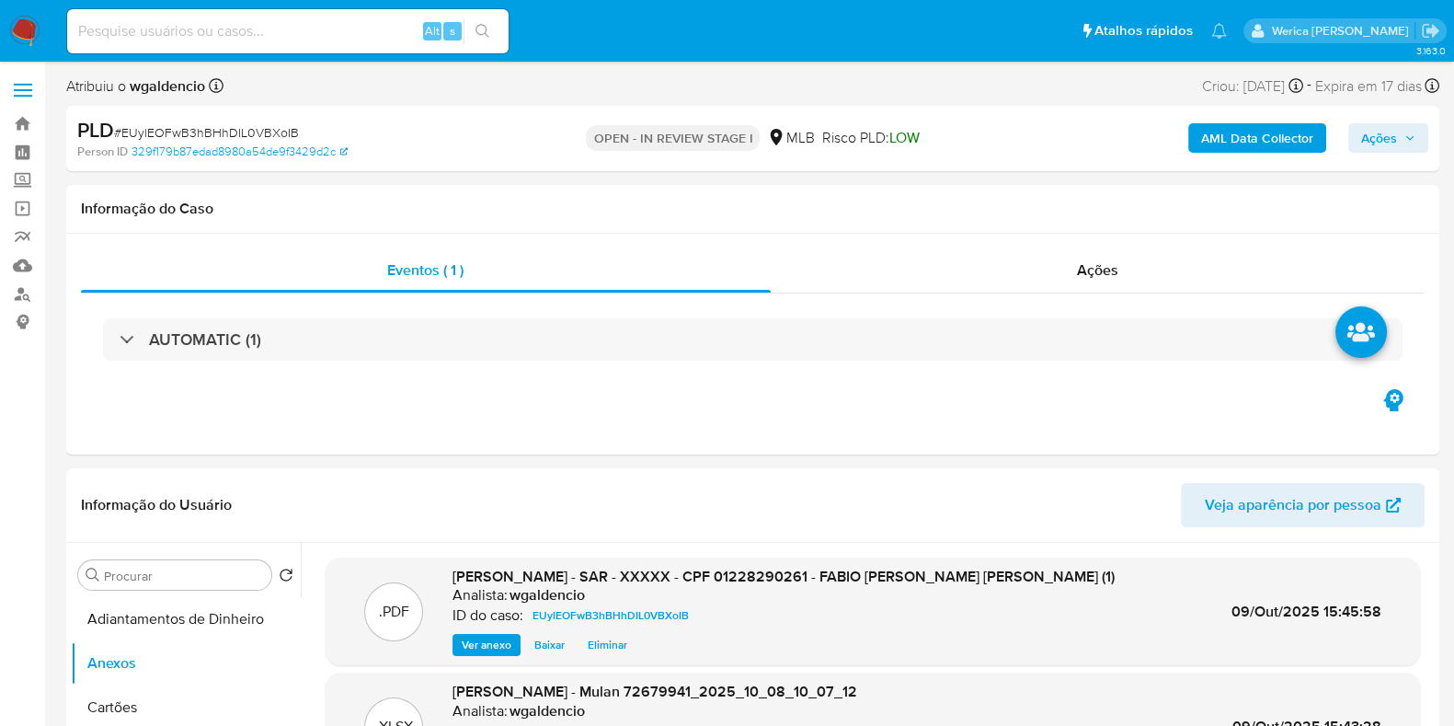
click at [1374, 140] on span "Ações" at bounding box center [1379, 137] width 36 height 29
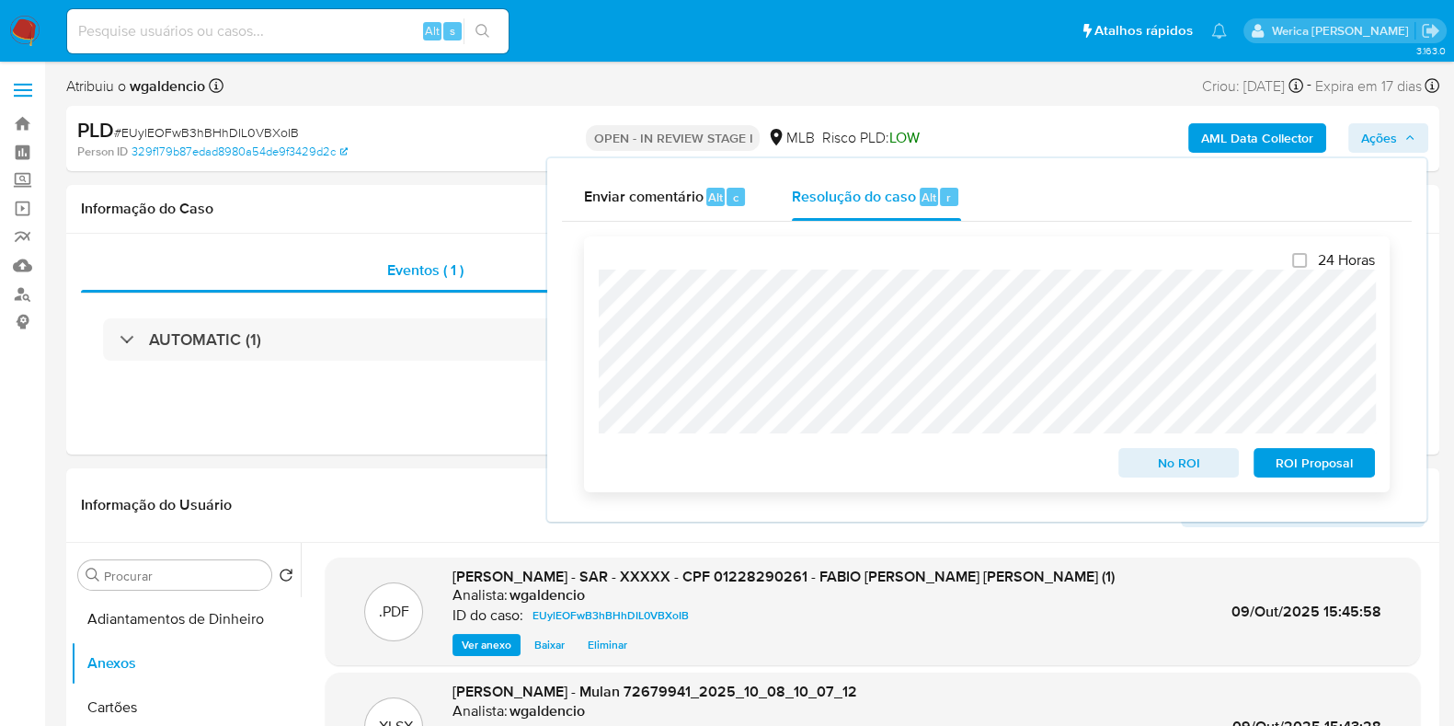
click at [1288, 475] on span "ROI Proposal" at bounding box center [1314, 463] width 96 height 26
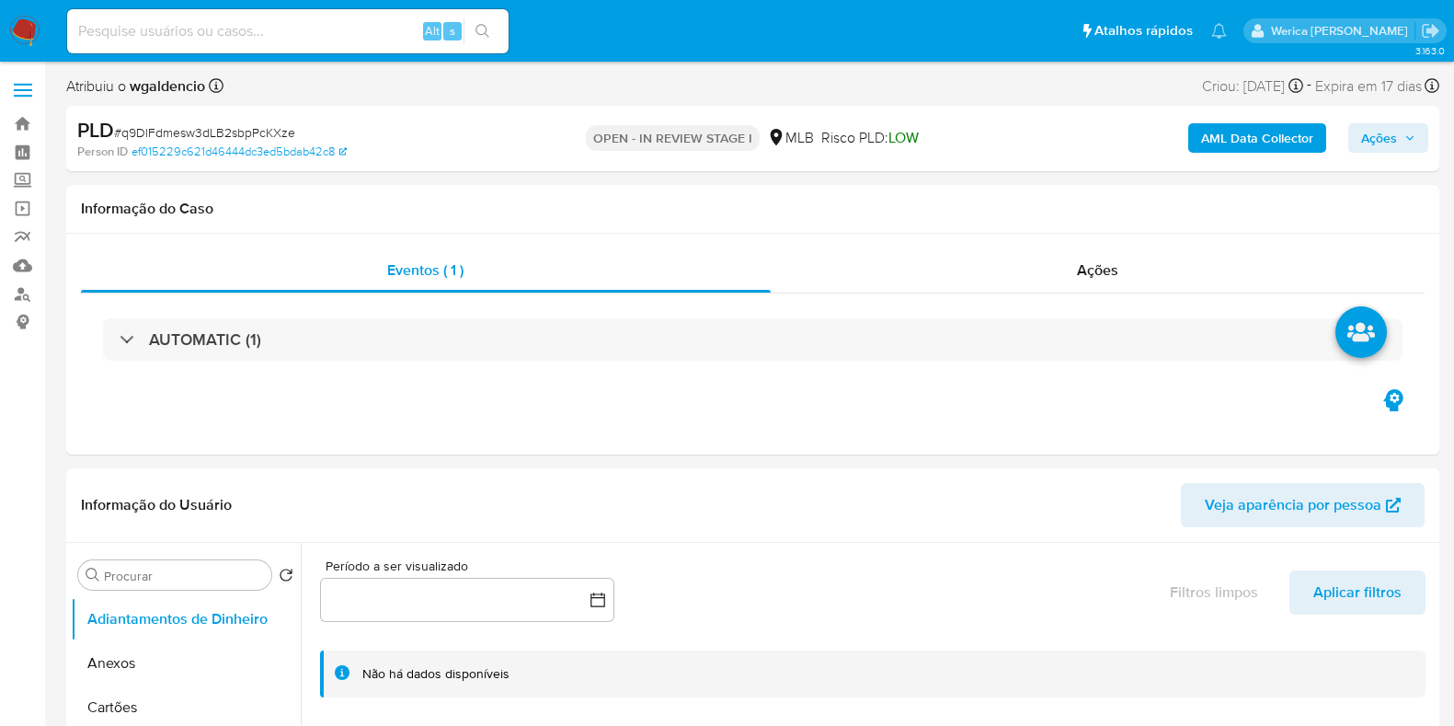
select select "10"
click at [307, 374] on div "AUTOMATIC (1)" at bounding box center [753, 339] width 1344 height 92
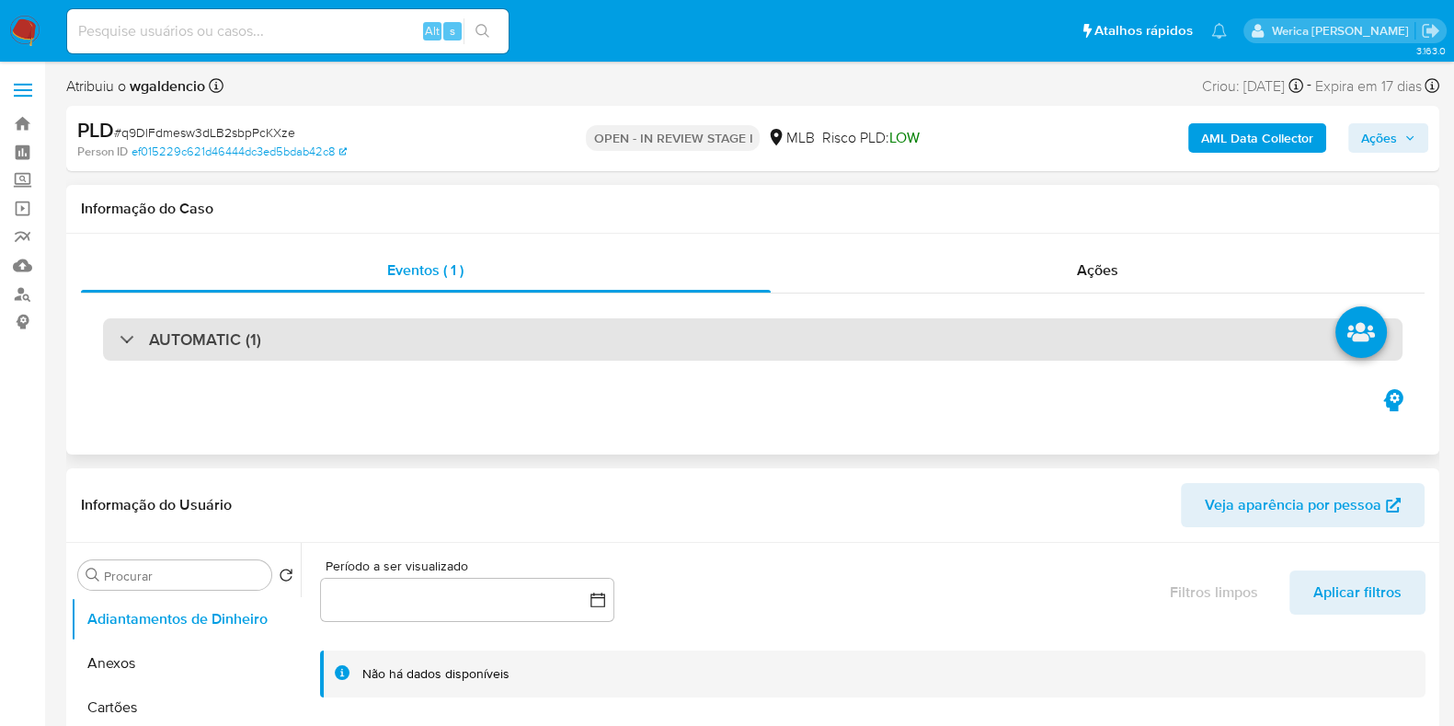
click at [336, 327] on div "AUTOMATIC (1)" at bounding box center [753, 339] width 1300 height 42
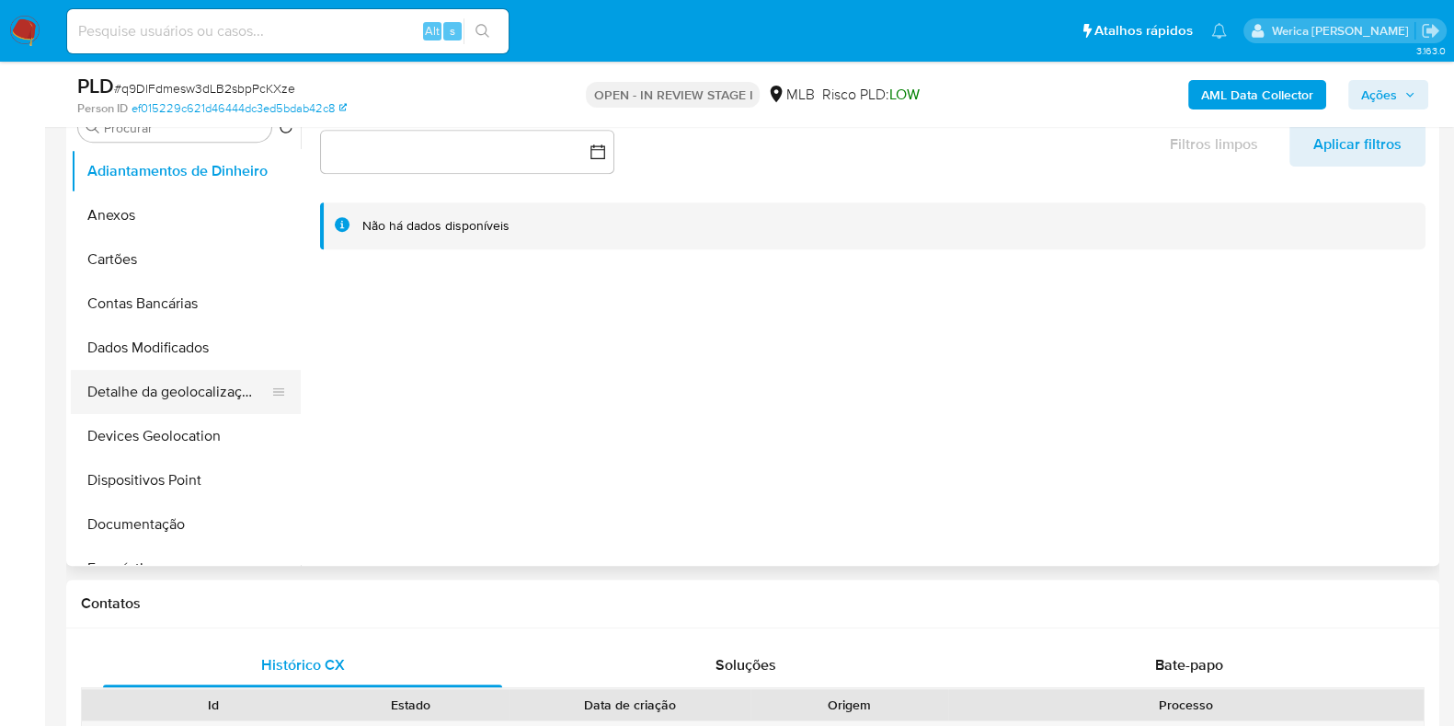
scroll to position [229, 0]
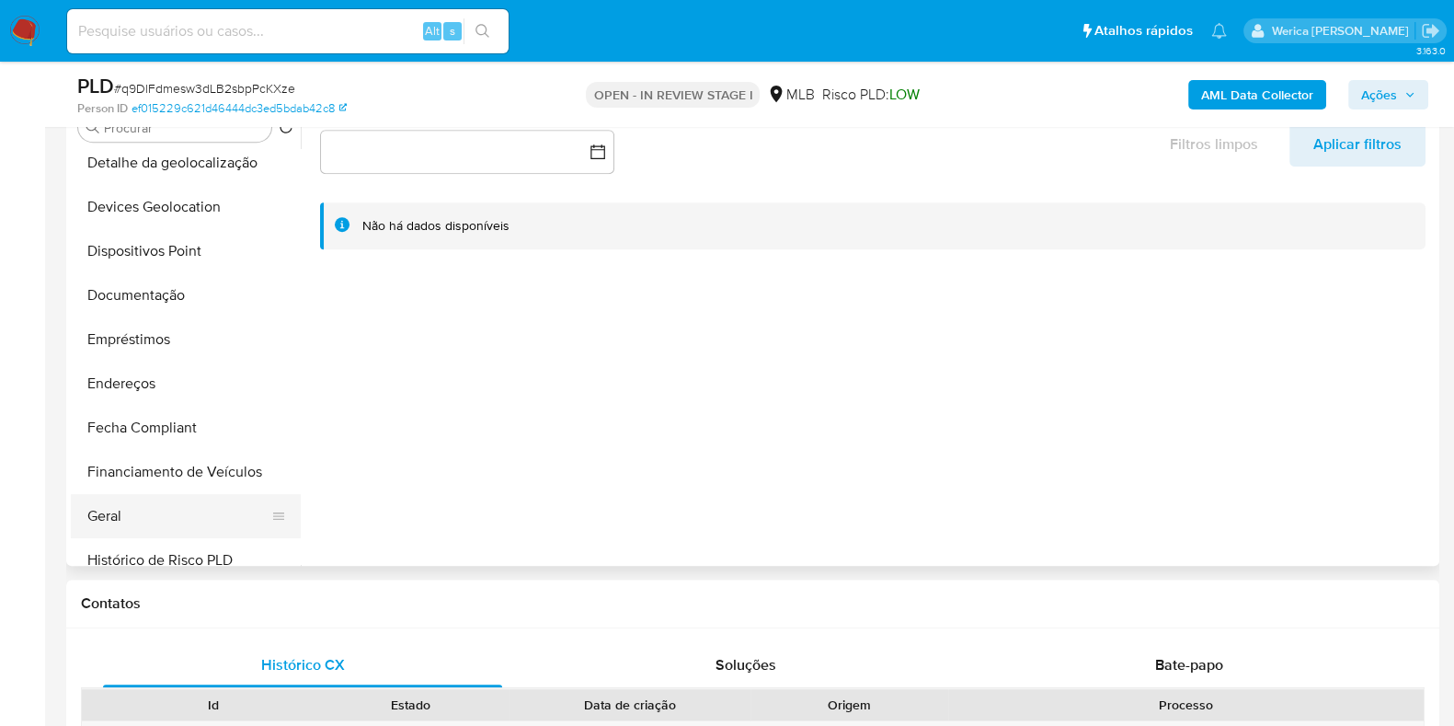
click at [159, 498] on button "Geral" at bounding box center [178, 516] width 215 height 44
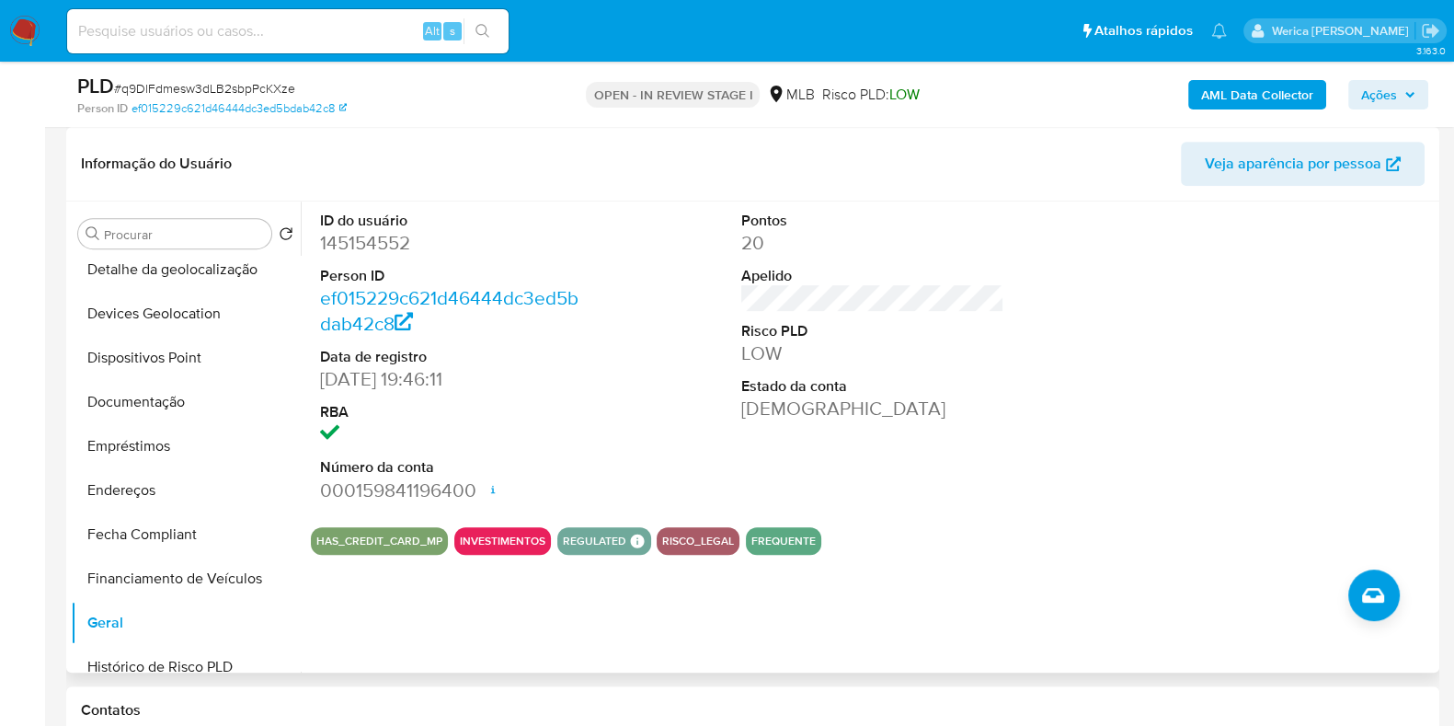
scroll to position [804, 0]
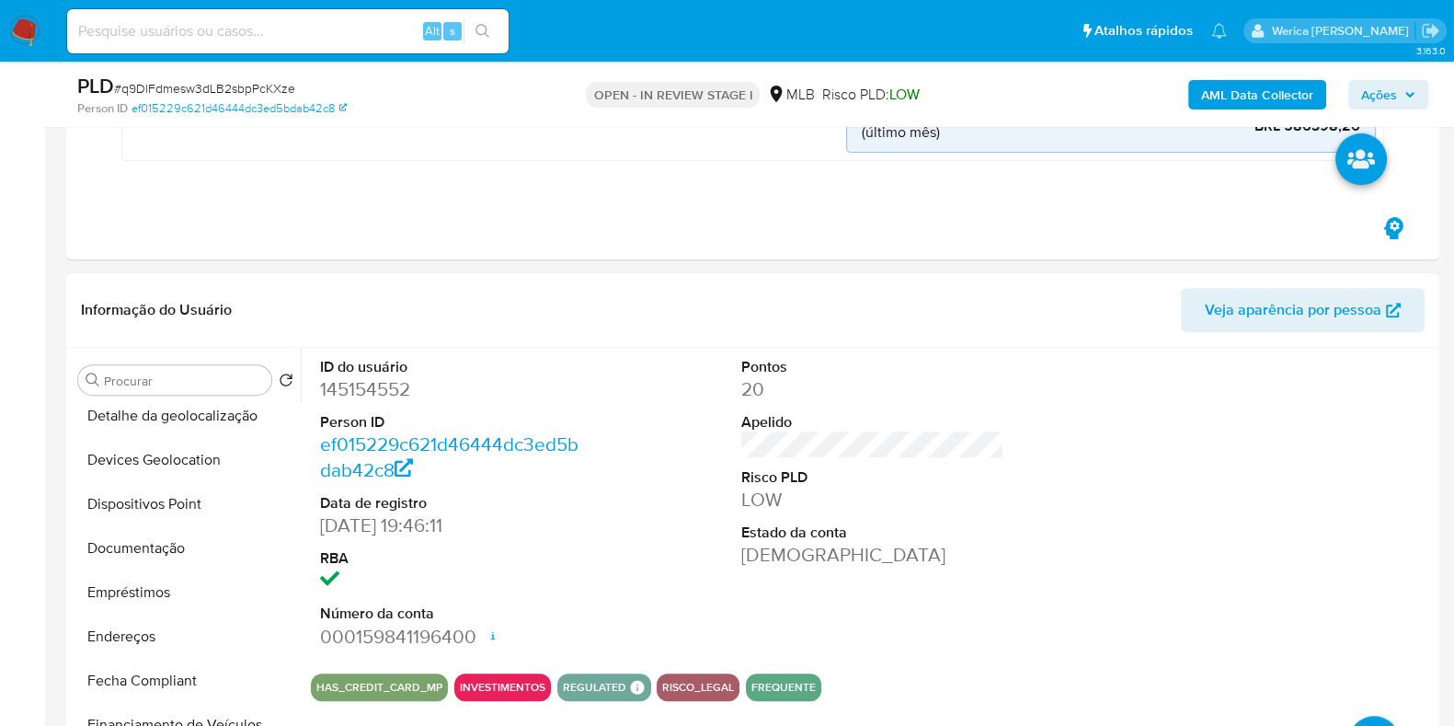
click at [348, 387] on dd "145154552" at bounding box center [451, 389] width 263 height 26
copy dd "145154552"
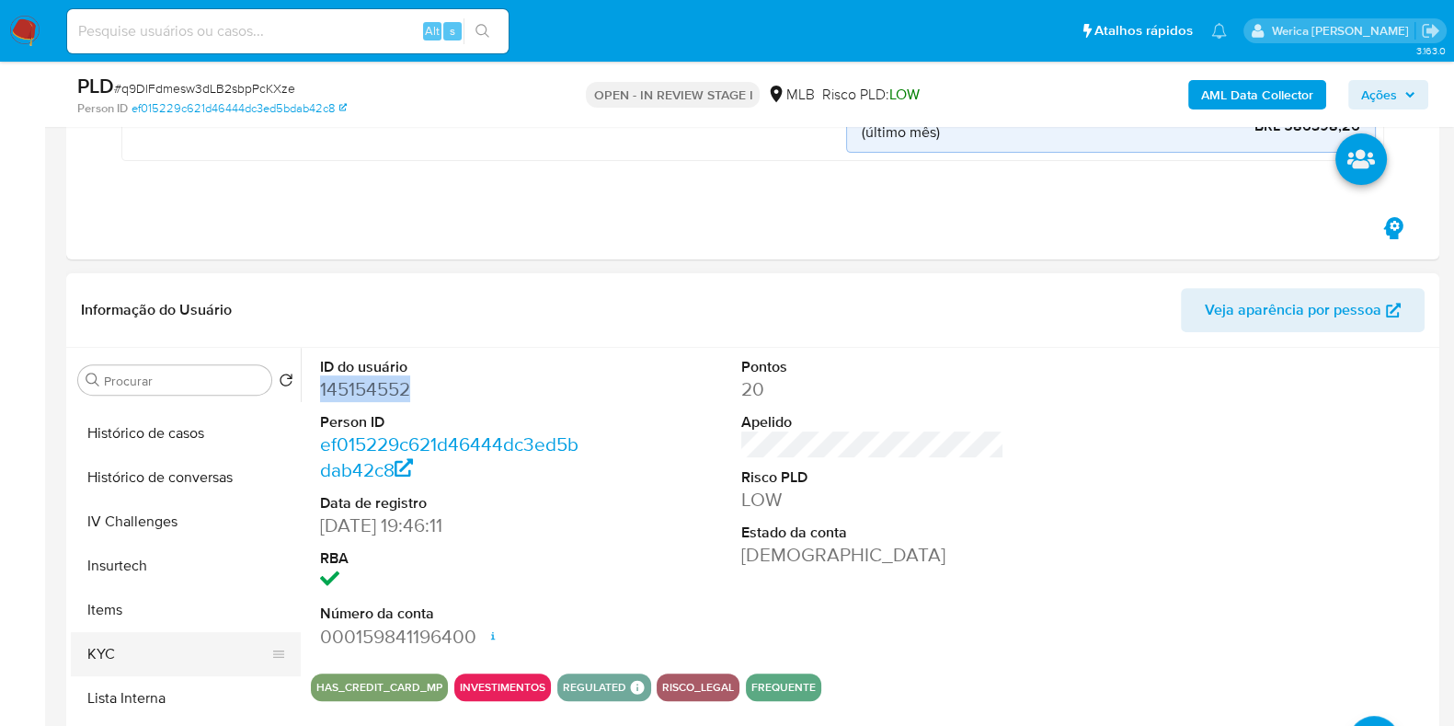
scroll to position [690, 0]
drag, startPoint x: 229, startPoint y: 613, endPoint x: 242, endPoint y: 615, distance: 13.0
click at [240, 614] on button "KYC" at bounding box center [186, 617] width 230 height 44
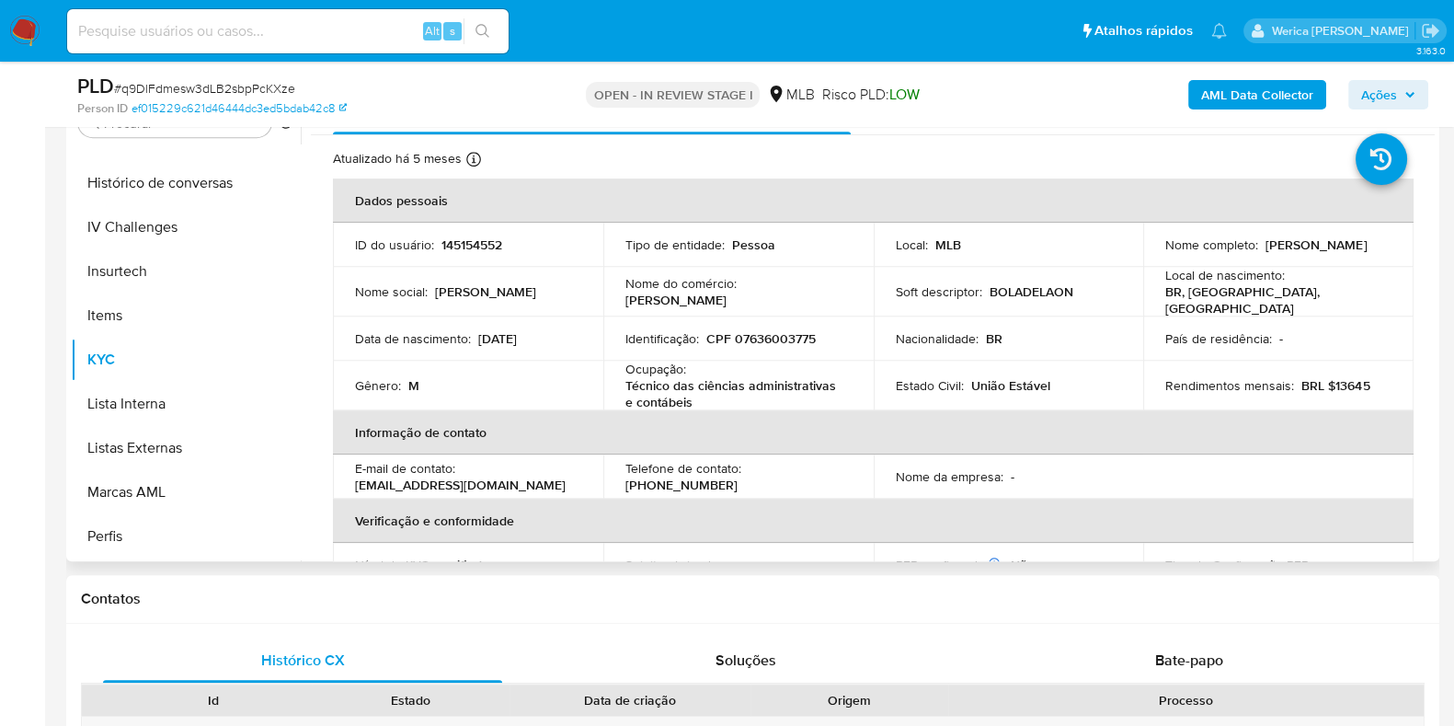
scroll to position [1150, 0]
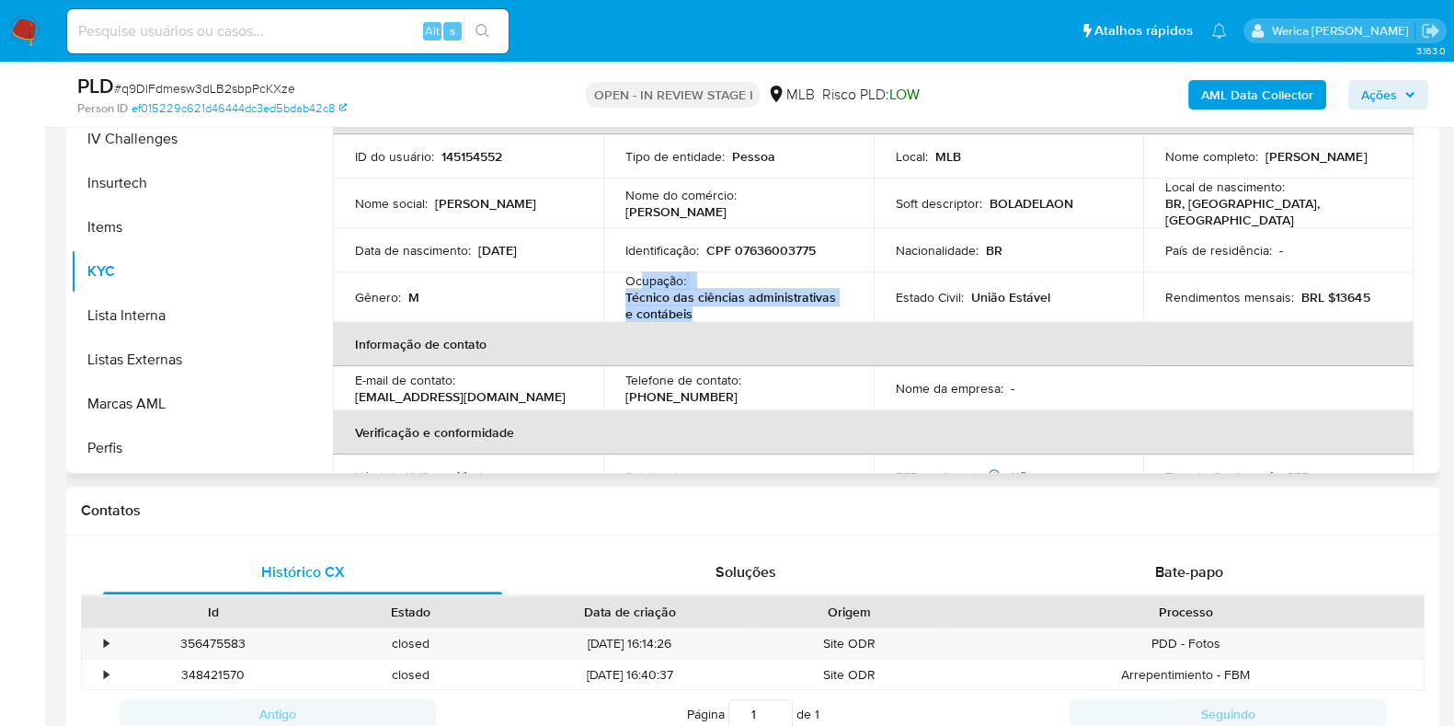
drag, startPoint x: 639, startPoint y: 269, endPoint x: 716, endPoint y: 301, distance: 82.5
click at [716, 301] on div "Ocupação : Técnico das ciências administrativas e contábeis" at bounding box center [738, 297] width 226 height 50
copy div "upação : Técnico das ciências administrativas e contábeis"
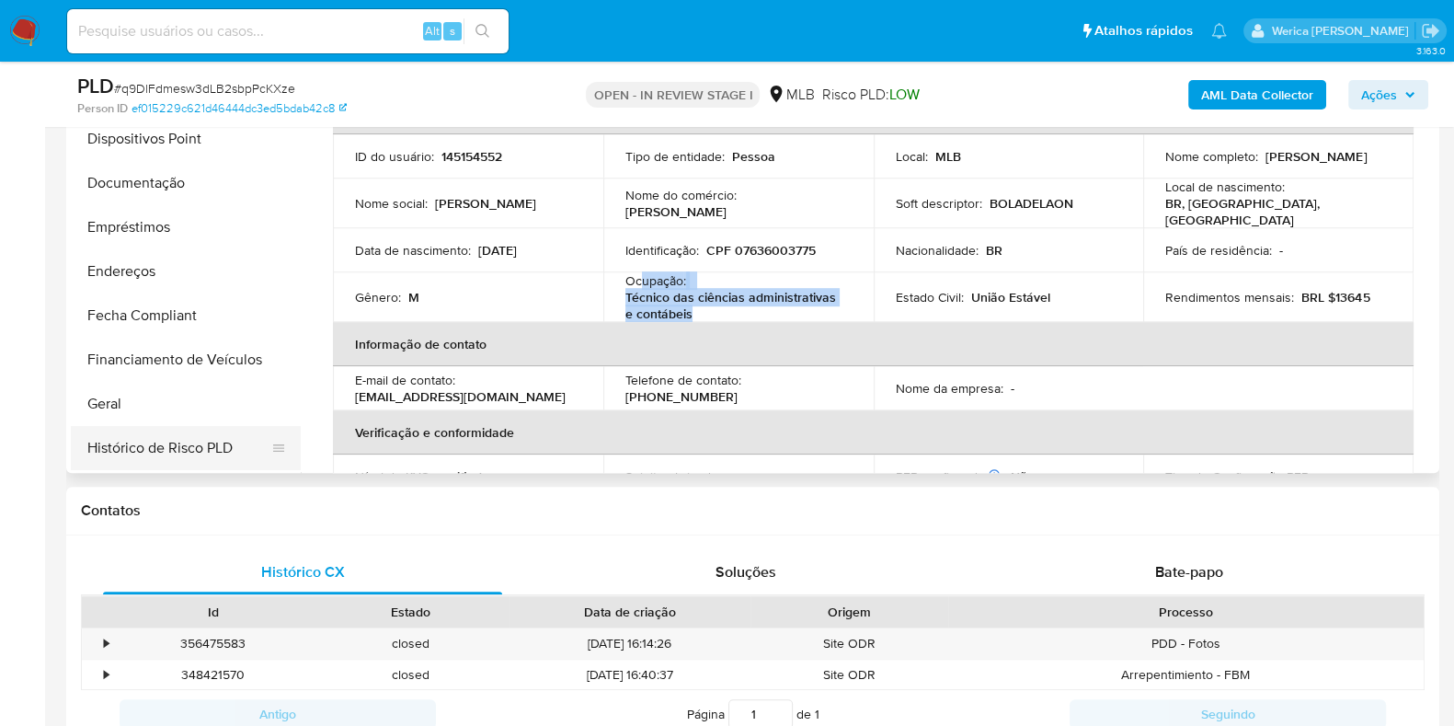
scroll to position [229, 0]
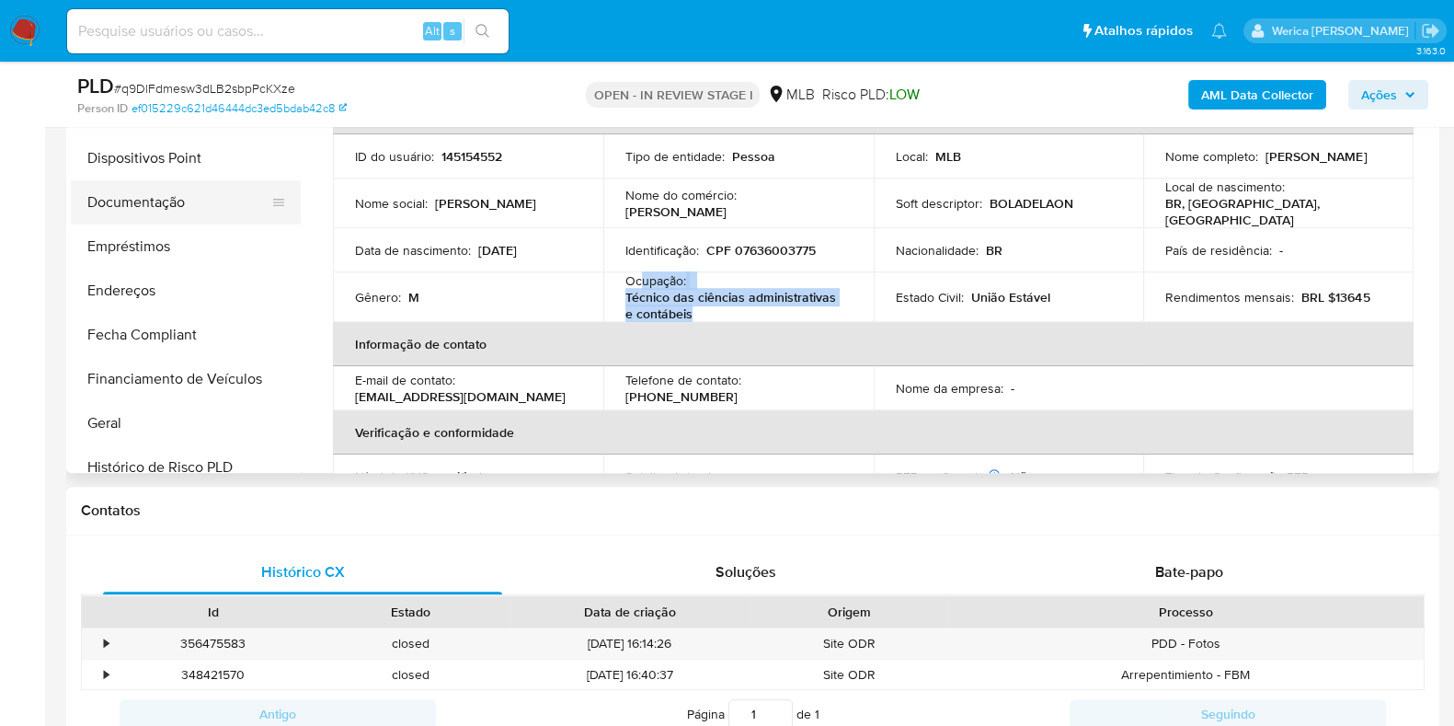
click at [207, 208] on button "Documentação" at bounding box center [178, 202] width 215 height 44
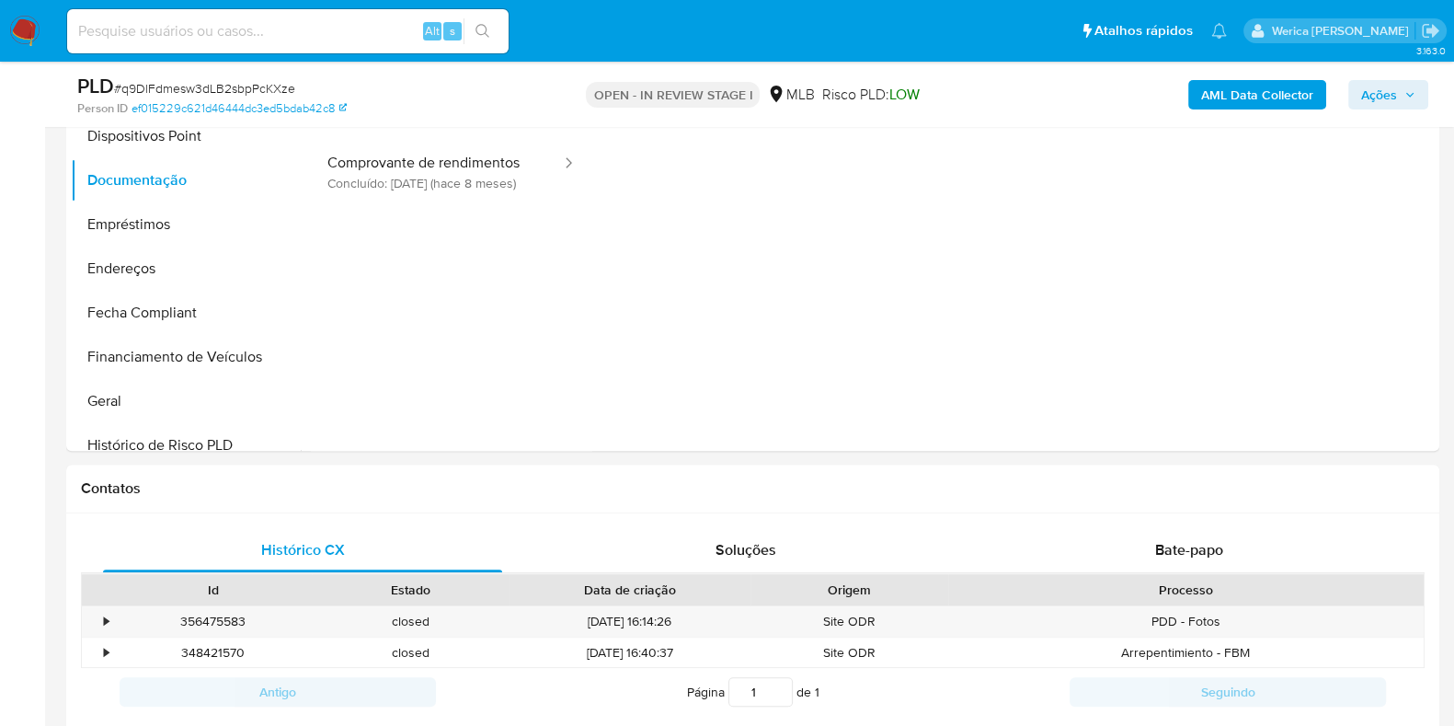
scroll to position [1035, 0]
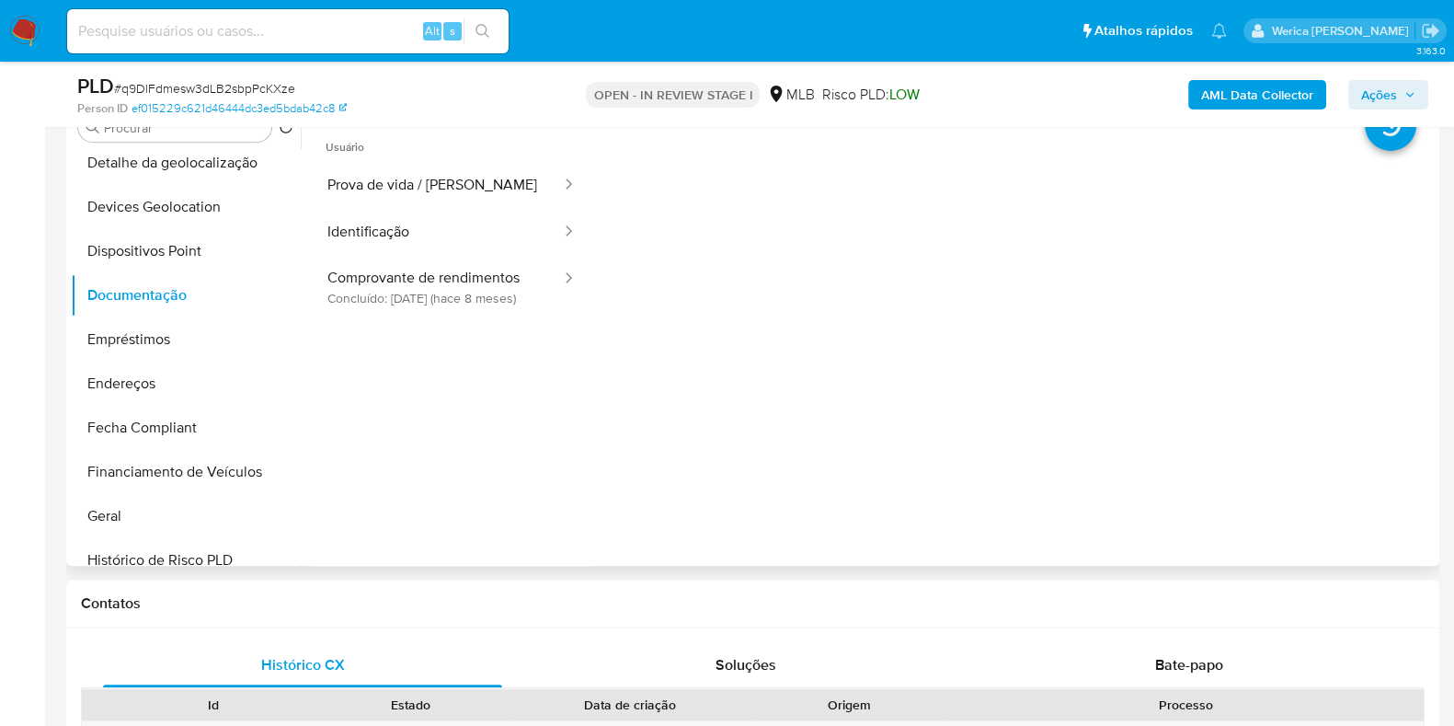
click at [440, 153] on span "Usuário" at bounding box center [451, 140] width 281 height 44
click at [452, 182] on button "Prova de vida / Selfie" at bounding box center [437, 185] width 252 height 47
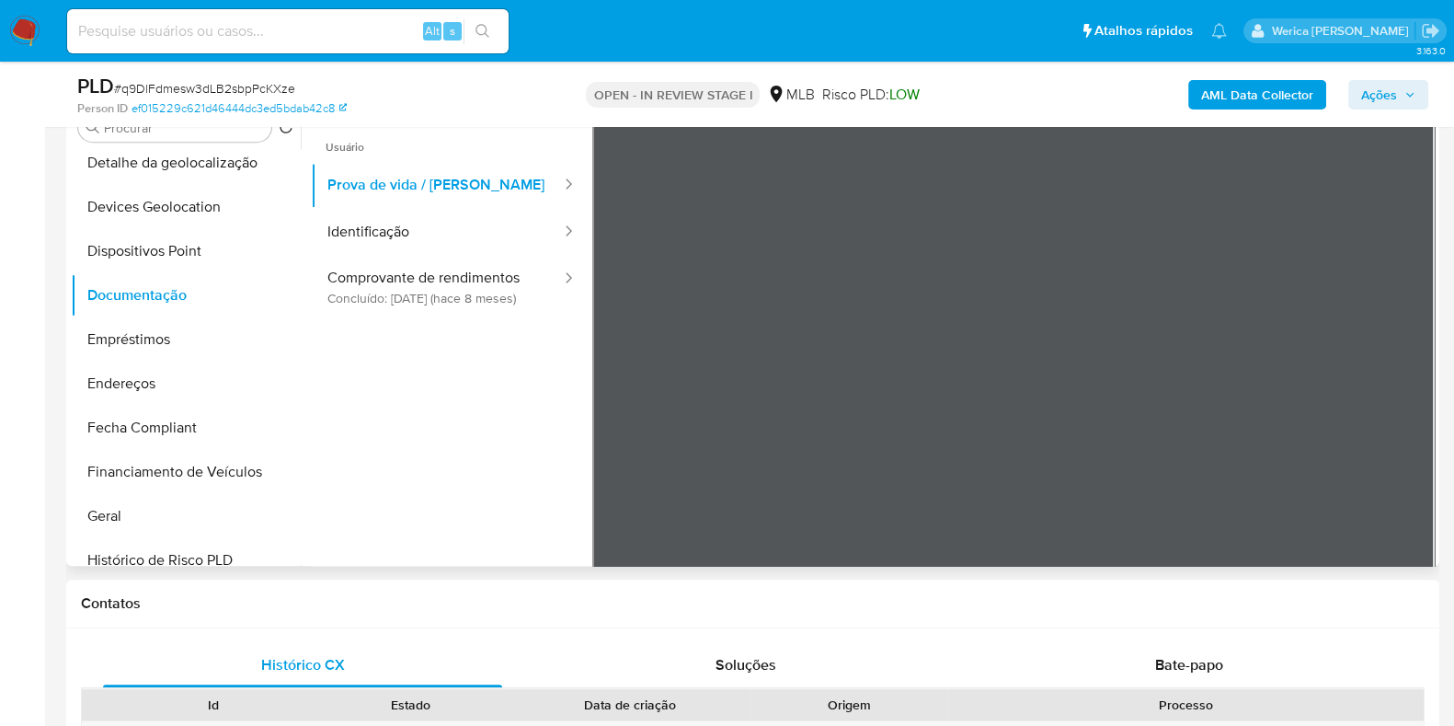
click at [439, 341] on ul "Usuário Prova de vida / Selfie Identificação Comprovante de rendimentos Concluí…" at bounding box center [451, 383] width 281 height 530
click at [445, 292] on button "Comprovante de rendimentos Concluído: 13/02/2025 (hace 8 meses)" at bounding box center [437, 287] width 252 height 63
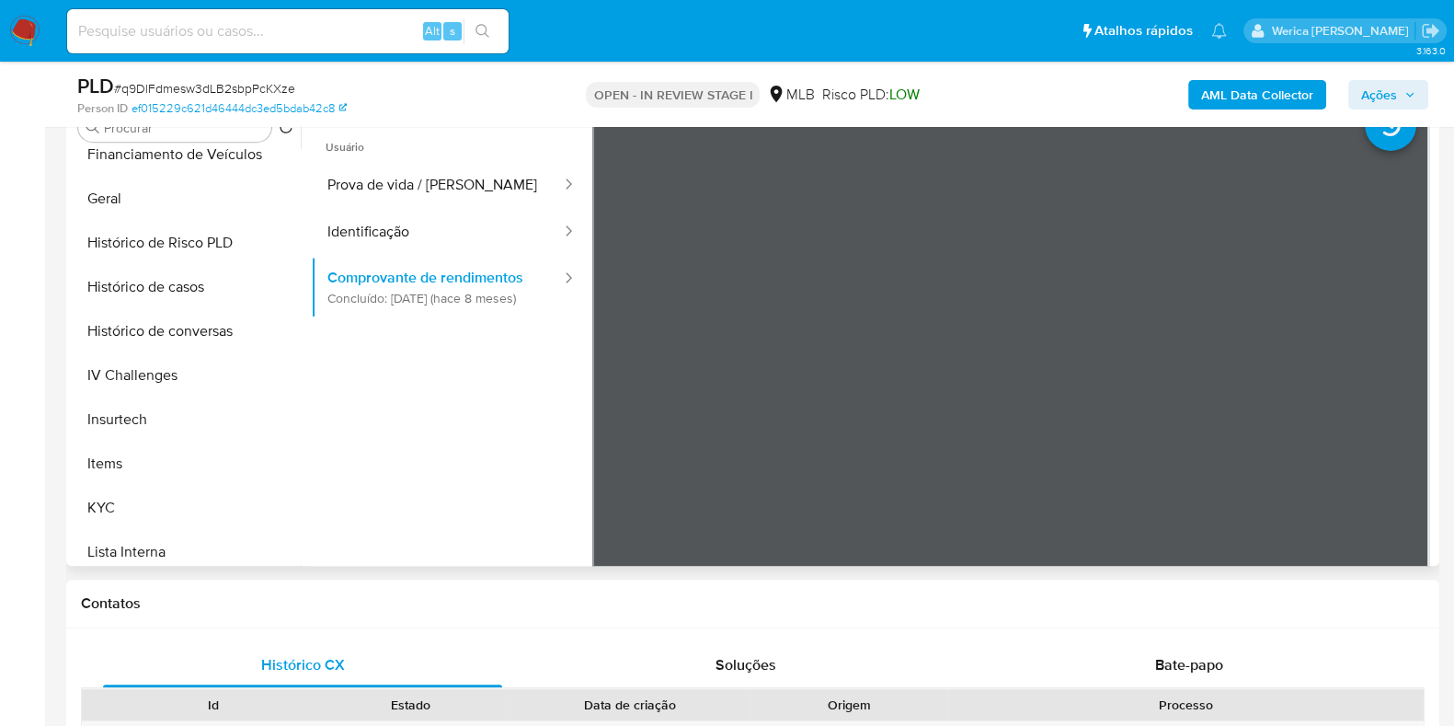
scroll to position [690, 0]
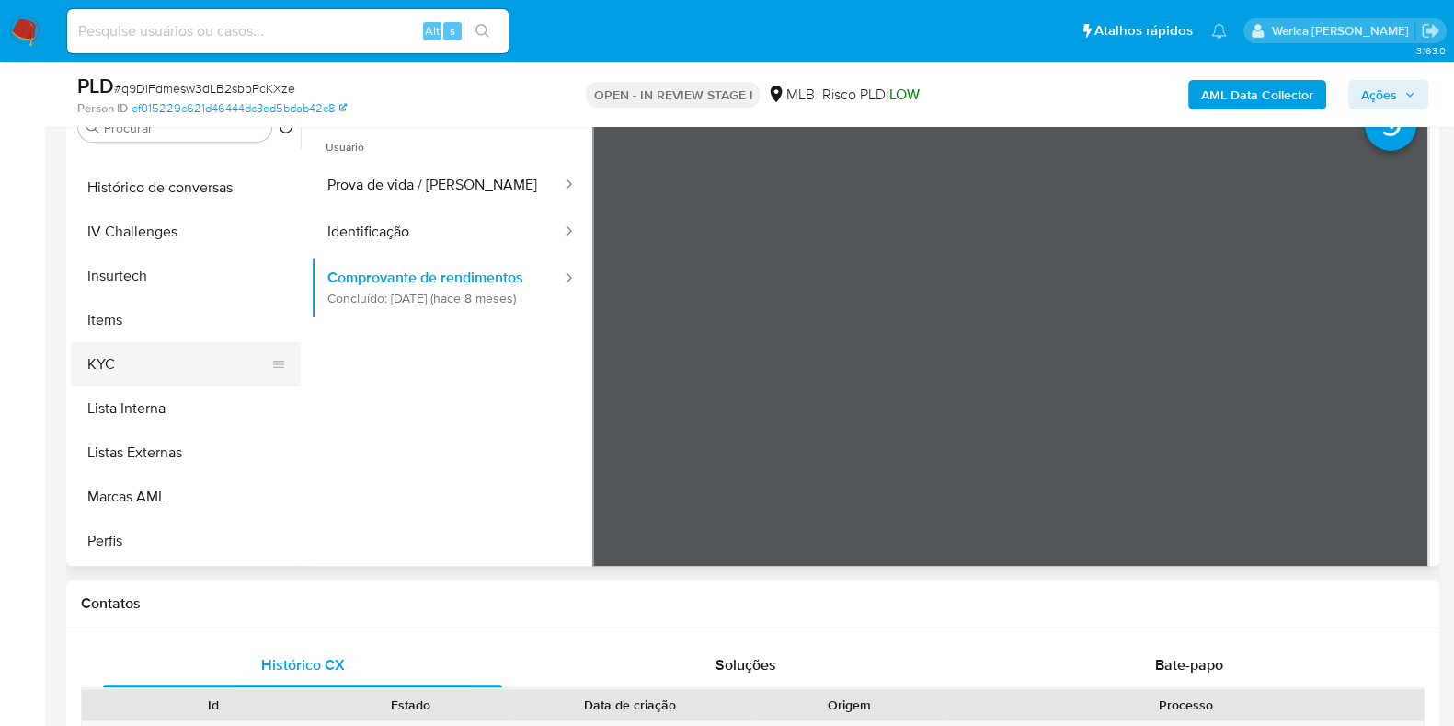
click at [182, 350] on button "KYC" at bounding box center [178, 364] width 215 height 44
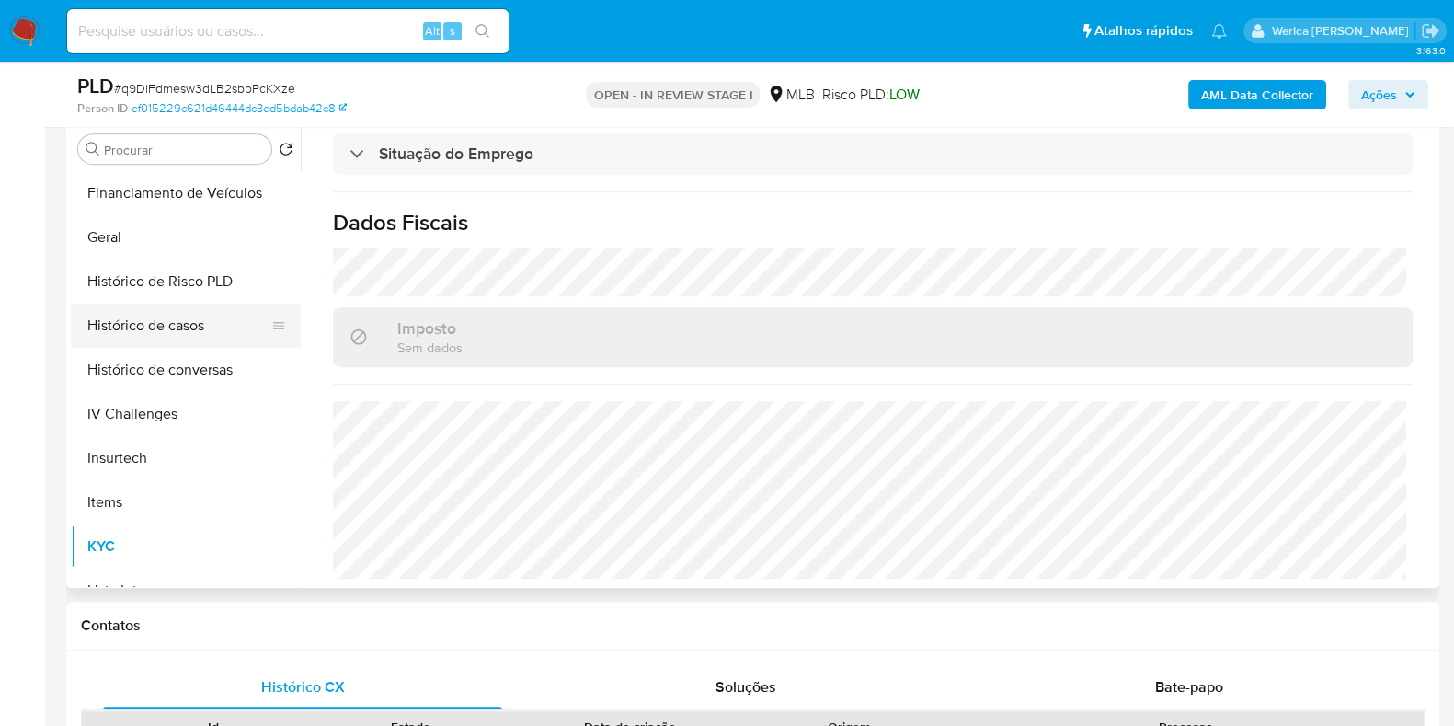
scroll to position [459, 0]
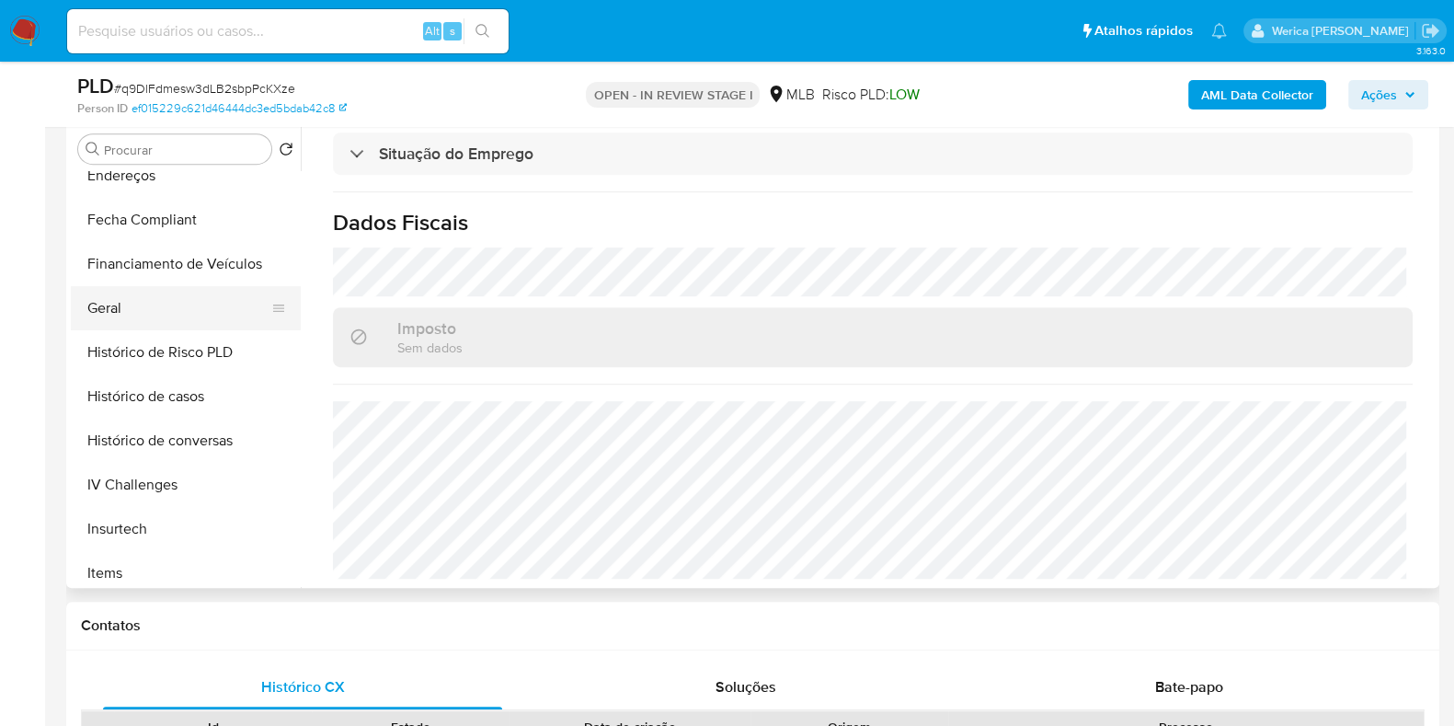
click at [132, 303] on button "Geral" at bounding box center [178, 308] width 215 height 44
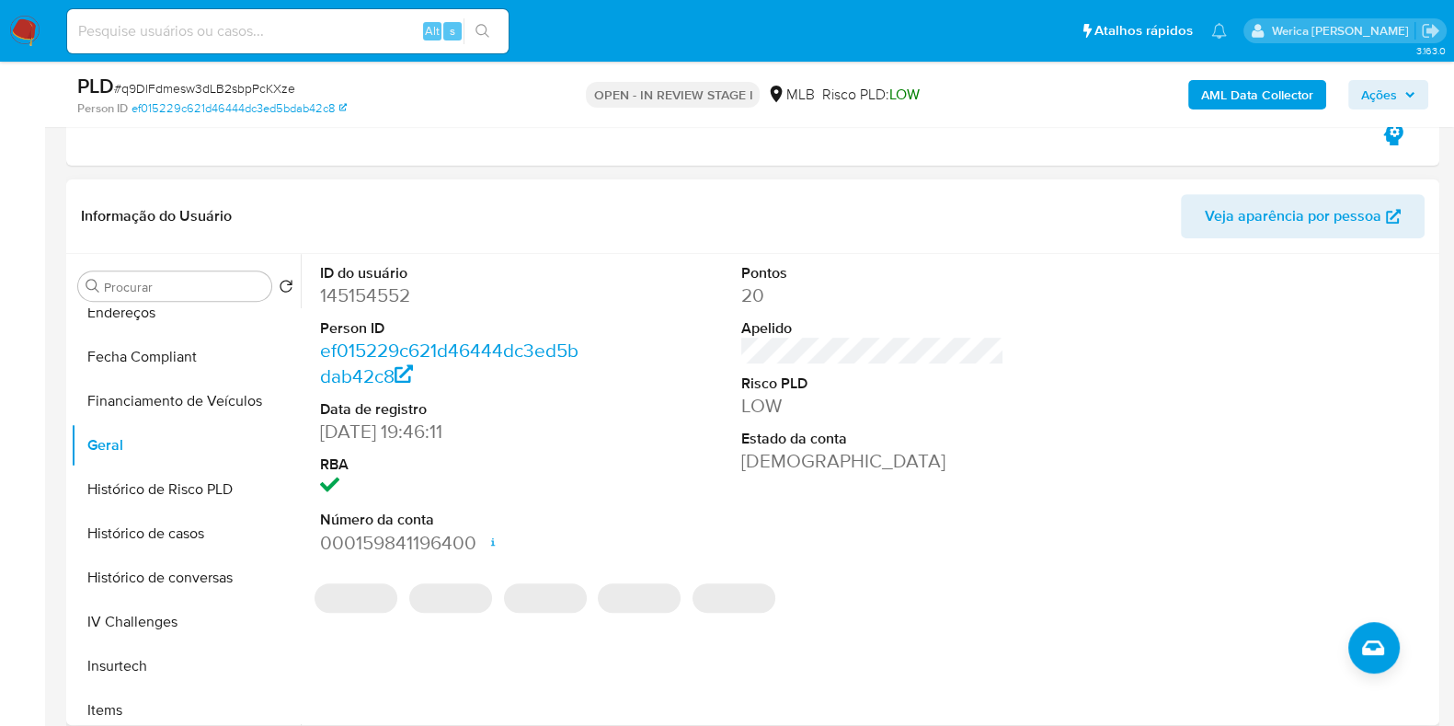
scroll to position [919, 0]
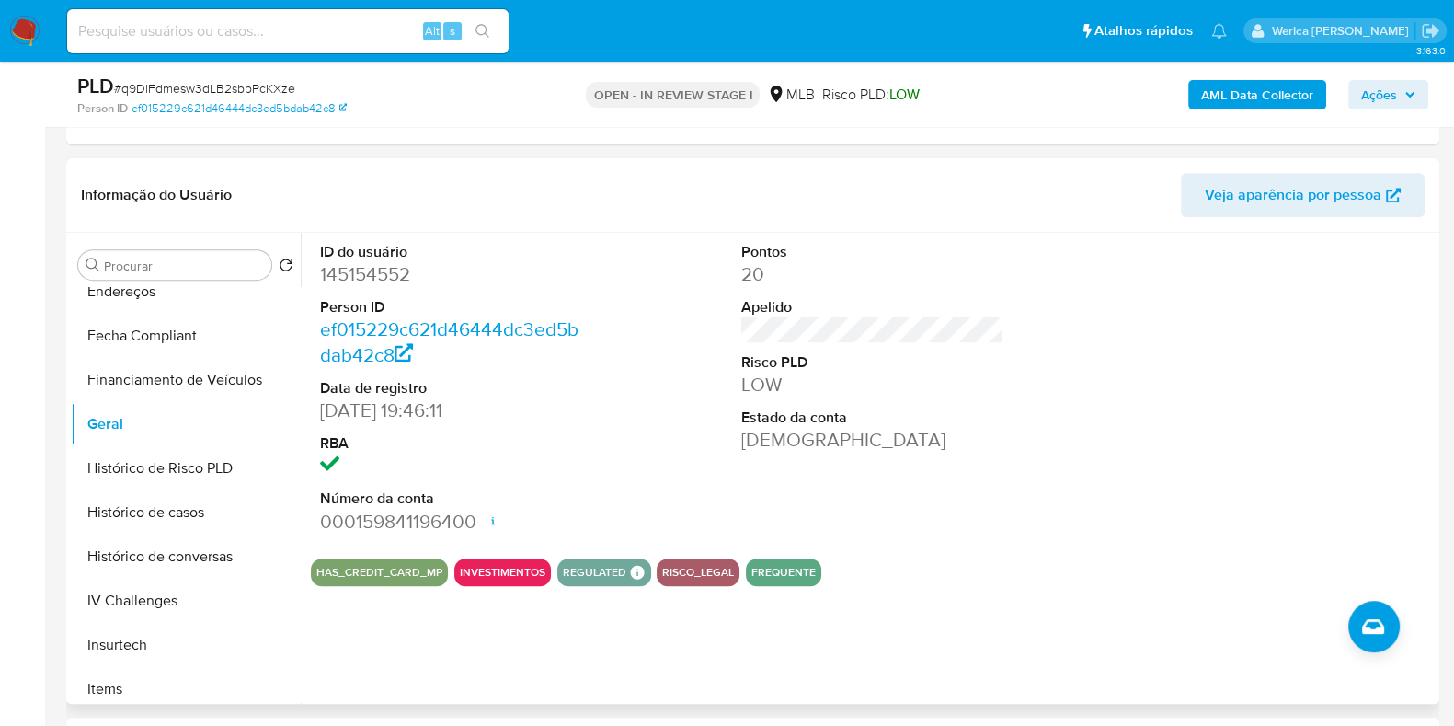
click at [1311, 453] on div at bounding box center [1294, 388] width 281 height 311
click at [1311, 454] on div at bounding box center [1294, 388] width 281 height 311
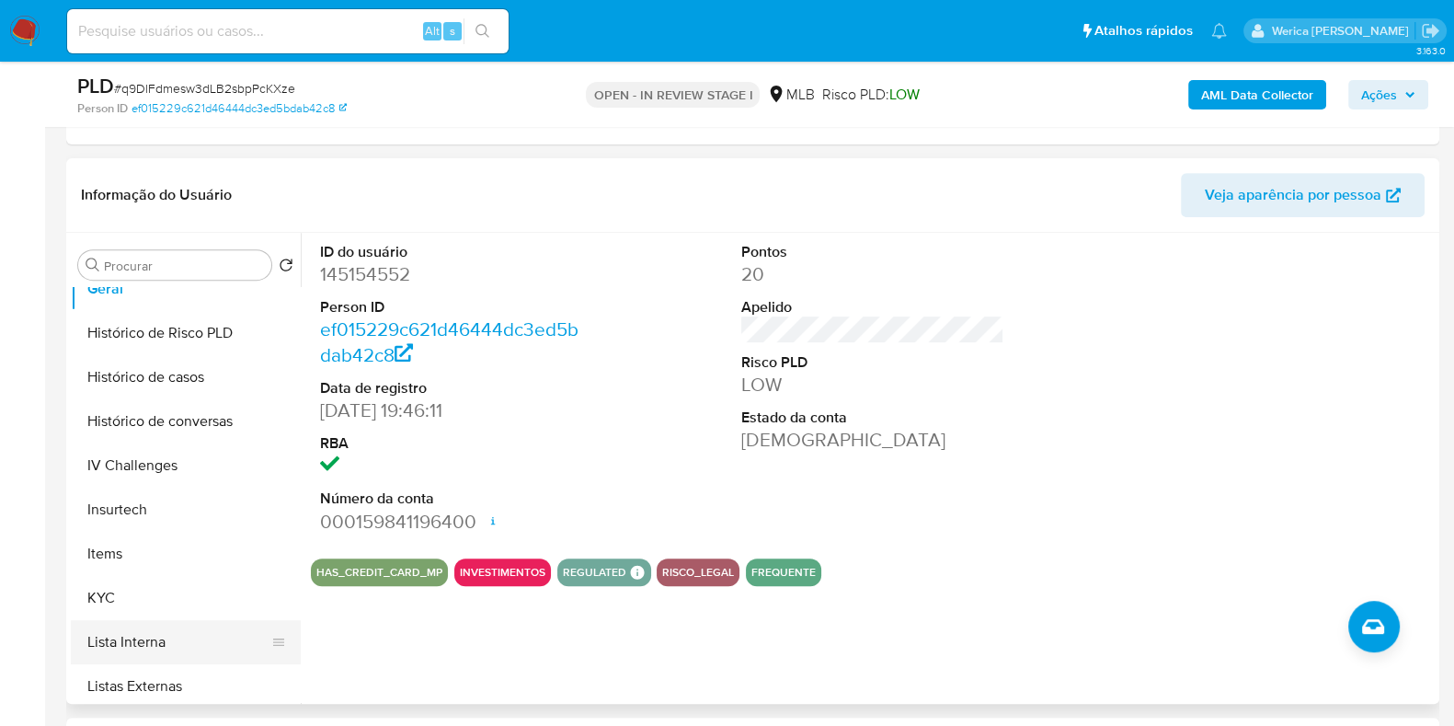
scroll to position [690, 0]
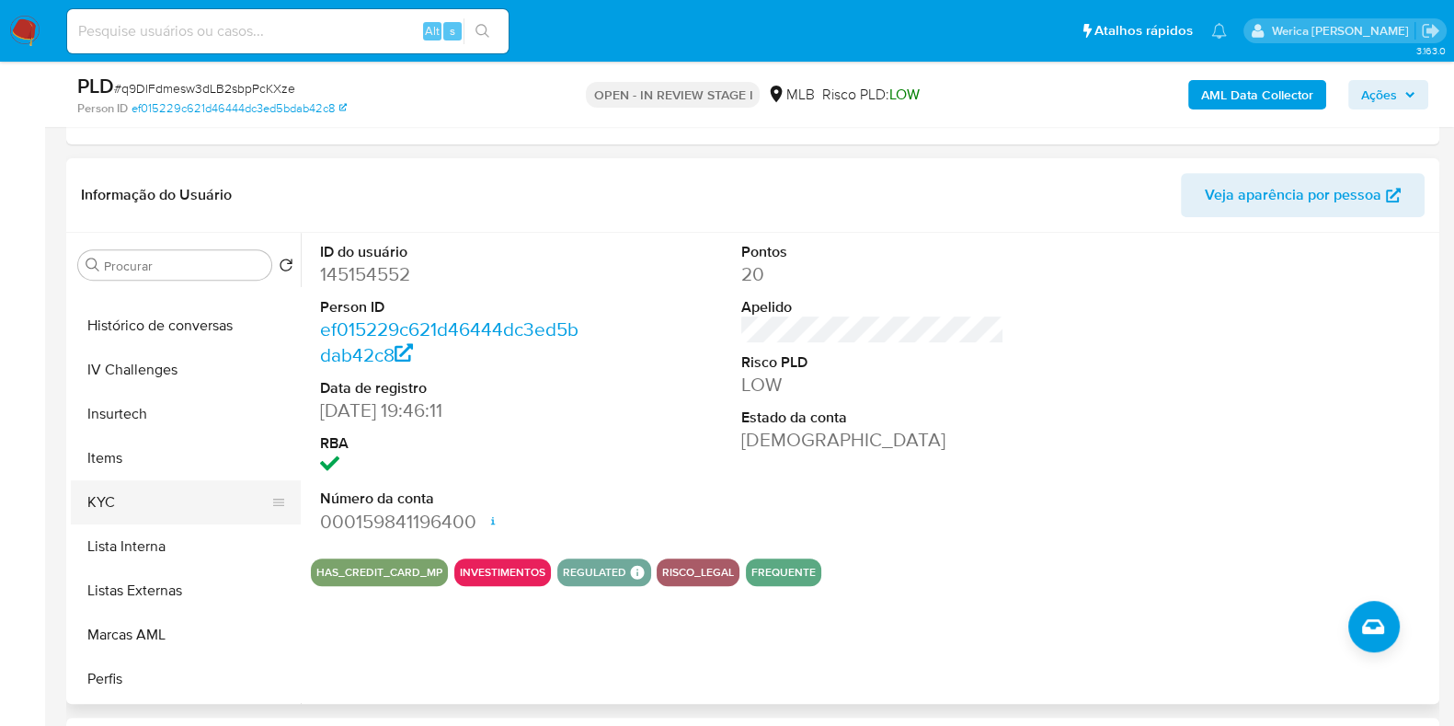
click at [158, 493] on button "KYC" at bounding box center [178, 502] width 215 height 44
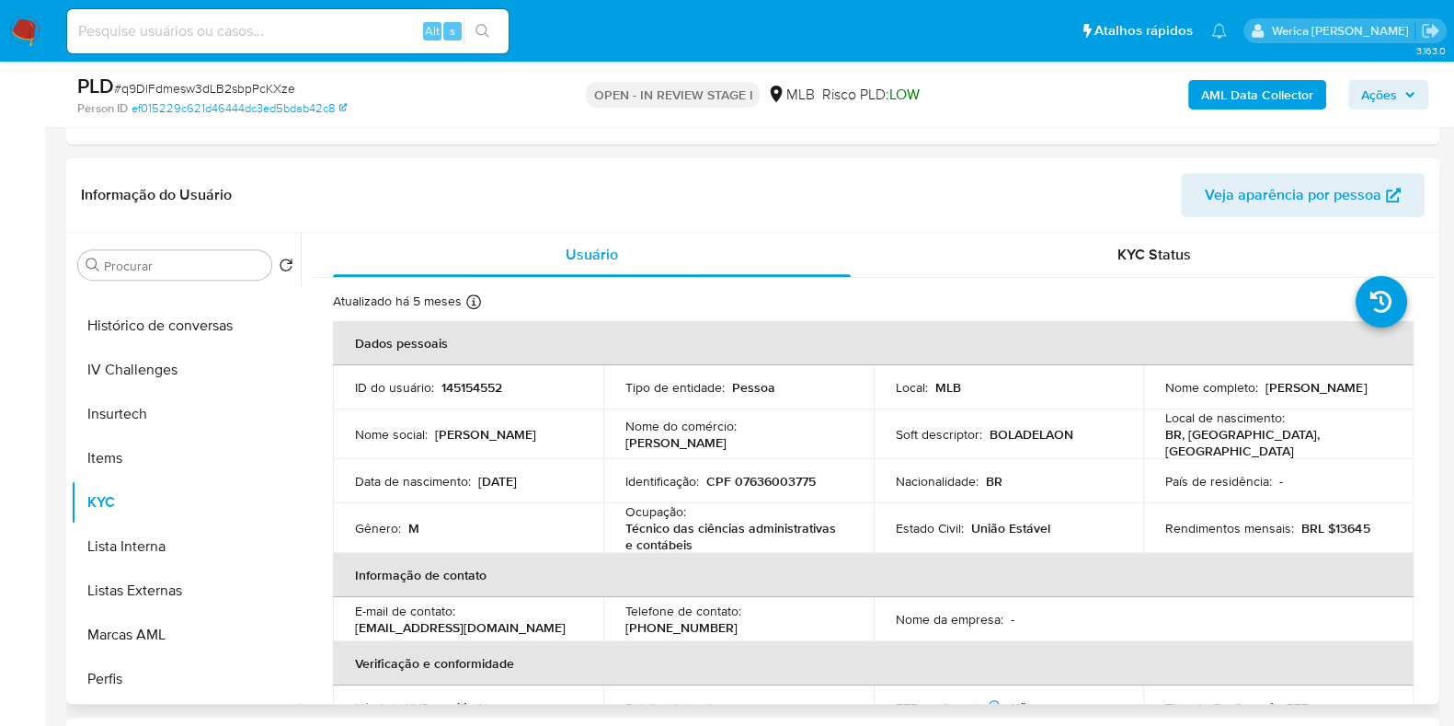
click at [1039, 520] on p "União Estável" at bounding box center [1010, 528] width 79 height 17
drag, startPoint x: 1039, startPoint y: 521, endPoint x: 963, endPoint y: 445, distance: 107.3
click at [1039, 521] on p "União Estável" at bounding box center [1010, 528] width 79 height 17
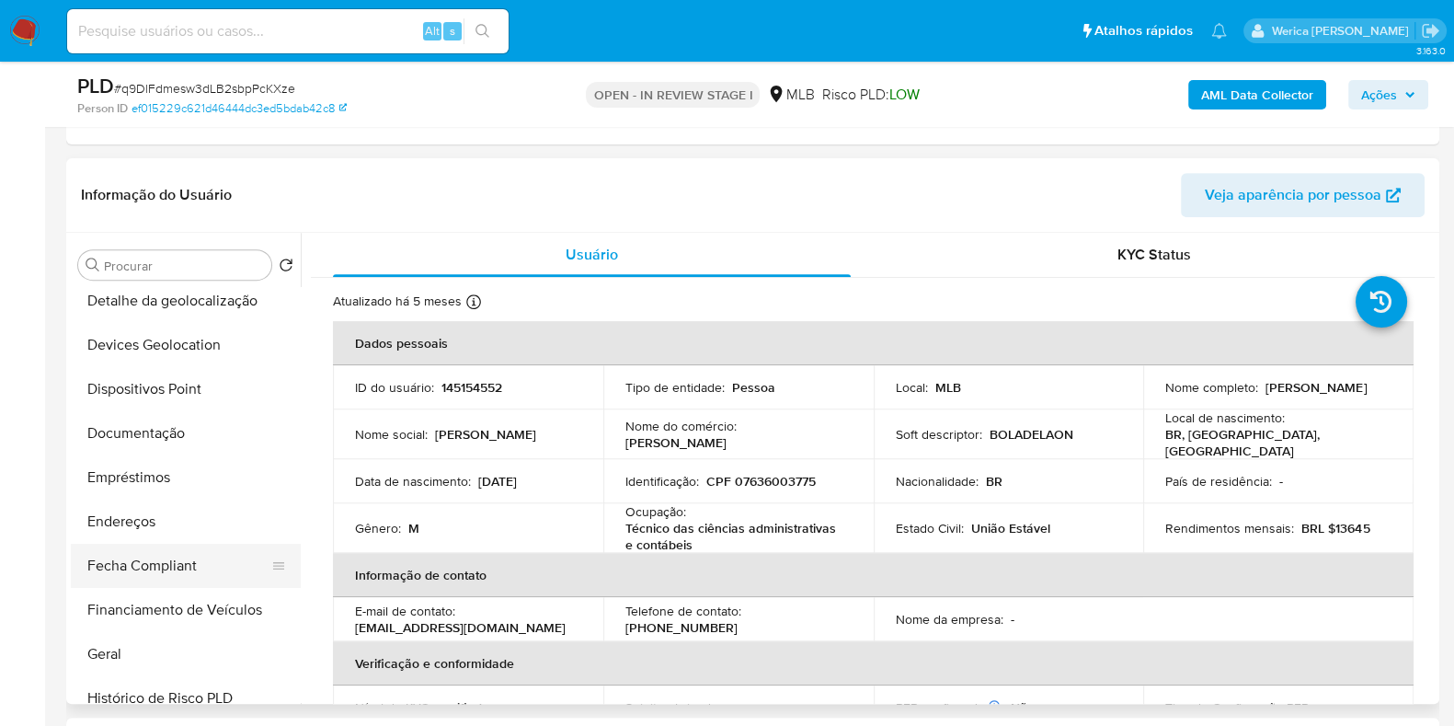
click at [246, 540] on button "Endereços" at bounding box center [186, 521] width 230 height 44
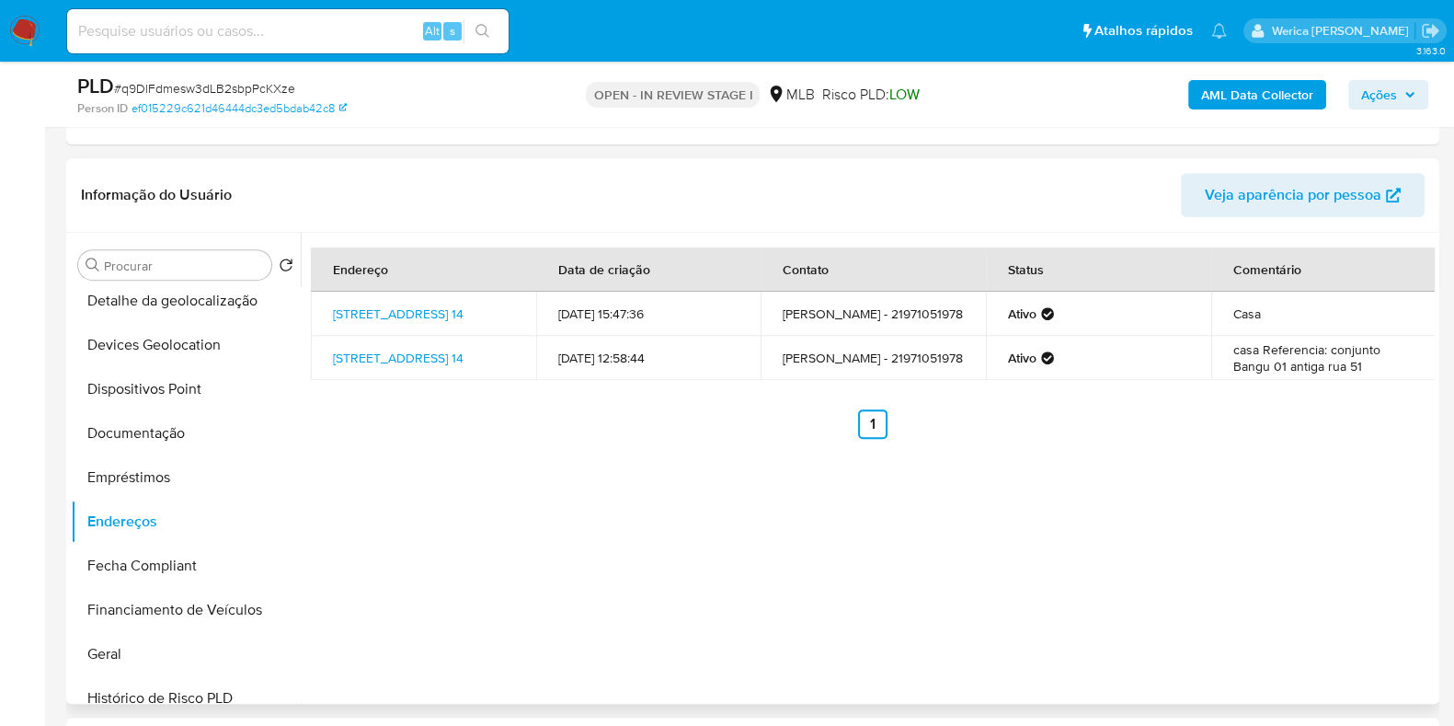
click at [1358, 555] on div "Endereço Data de criação Contato Status Comentário Rua Do Figo 14, Rio De Janei…" at bounding box center [868, 468] width 1134 height 471
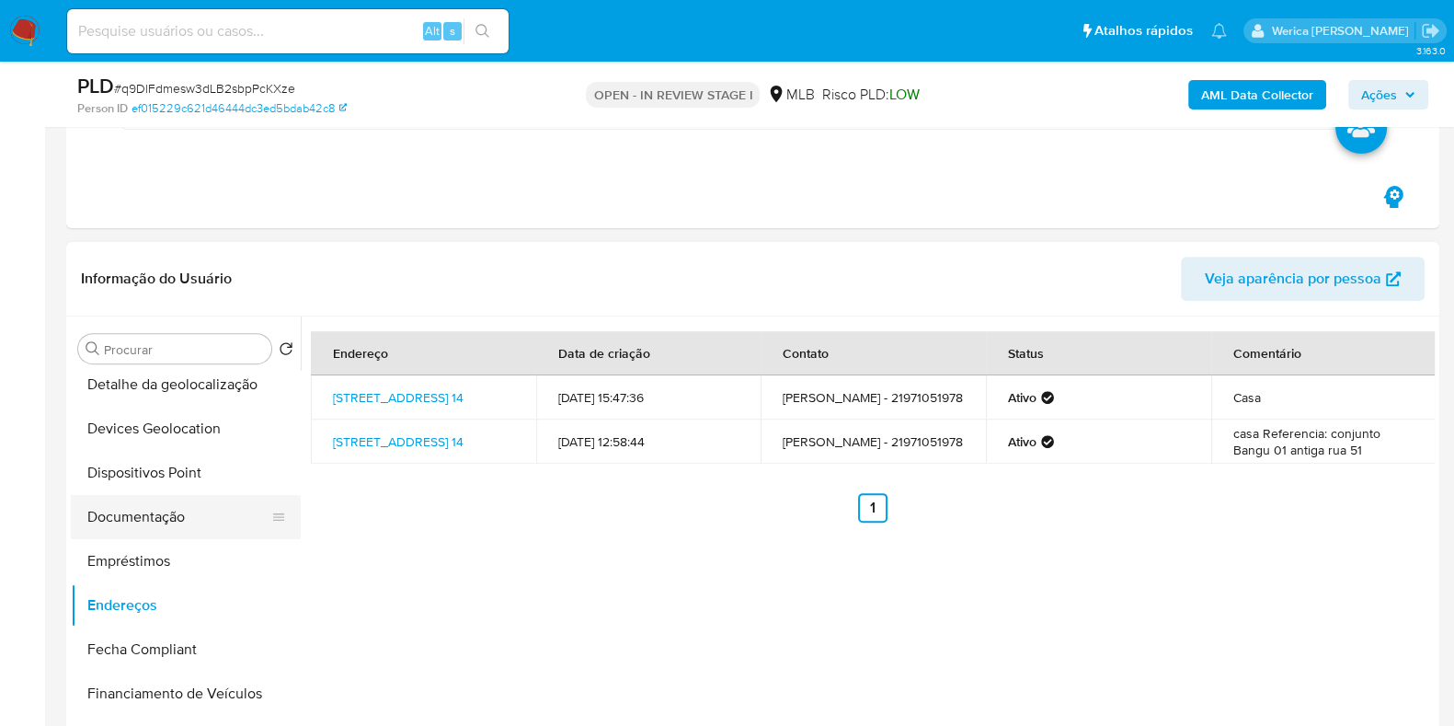
scroll to position [804, 0]
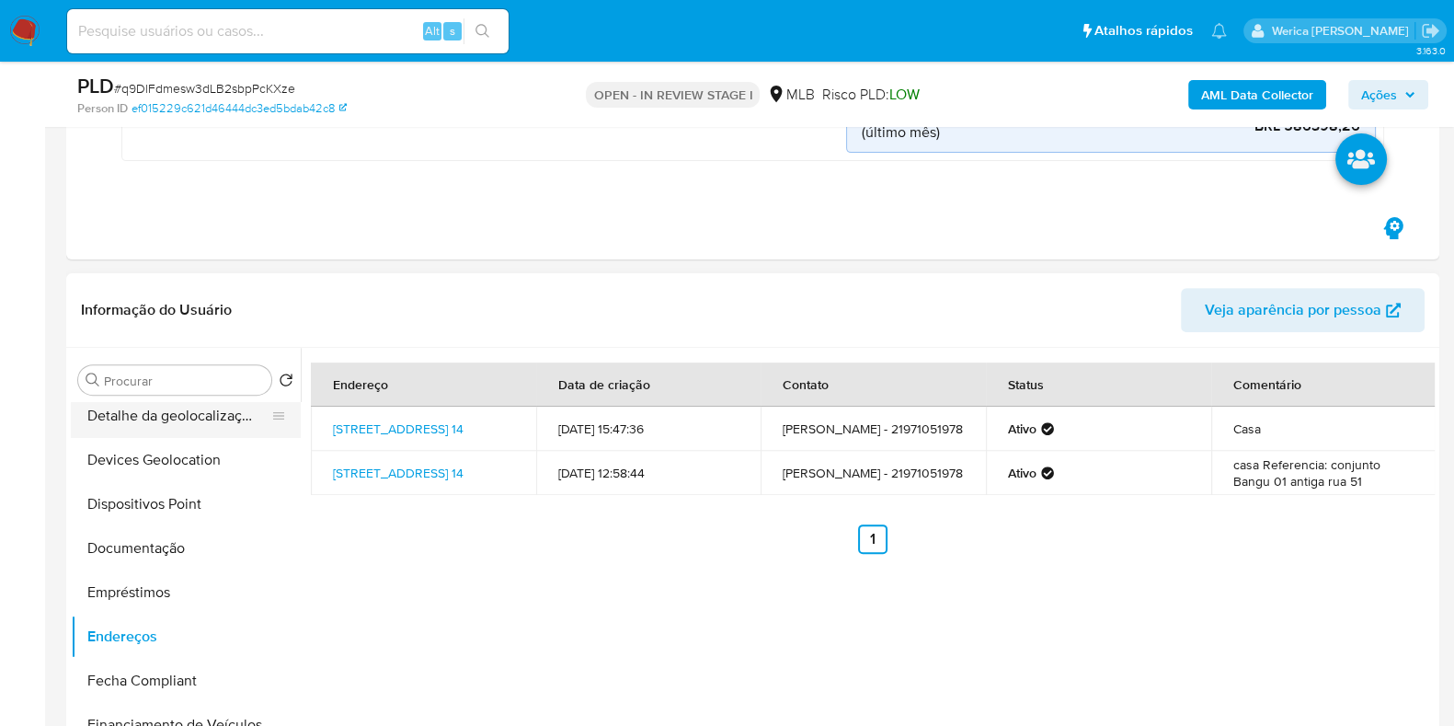
click at [107, 415] on button "Detalhe da geolocalização" at bounding box center [178, 416] width 215 height 44
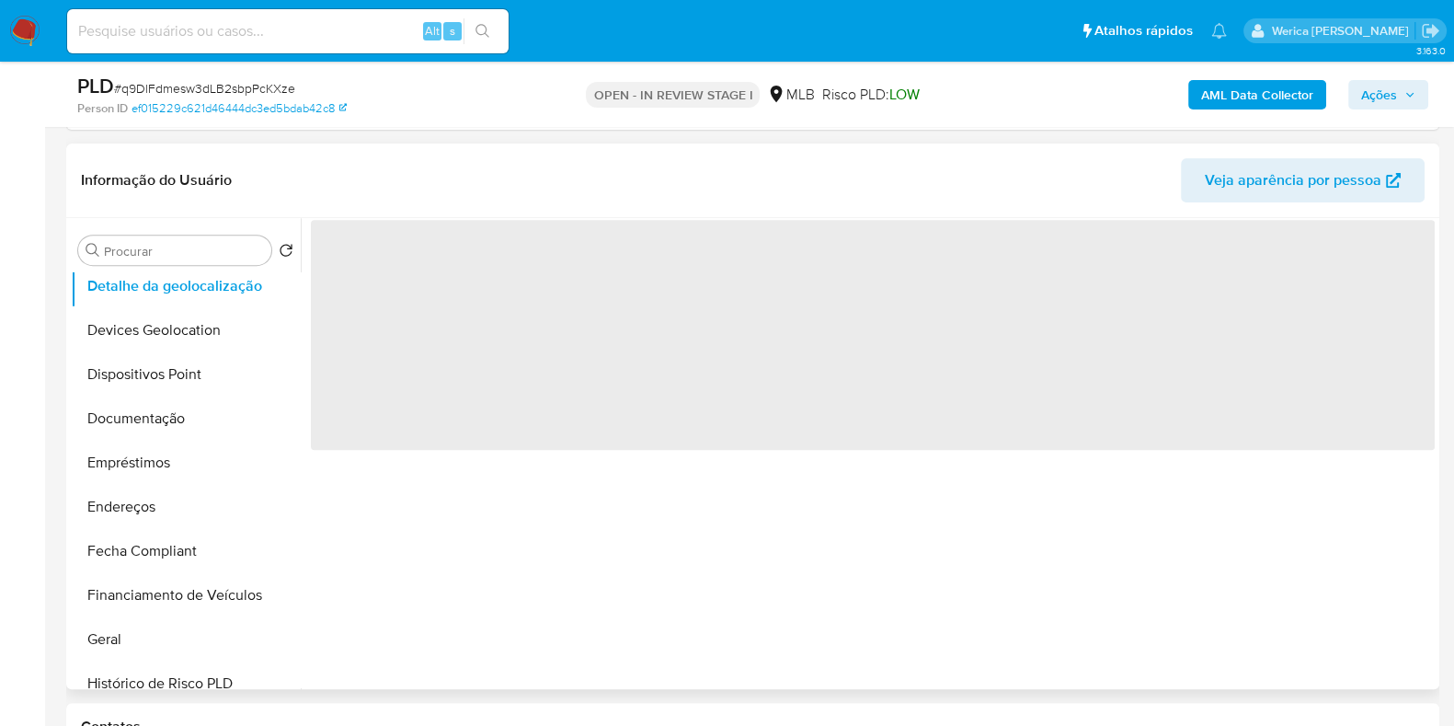
scroll to position [1035, 0]
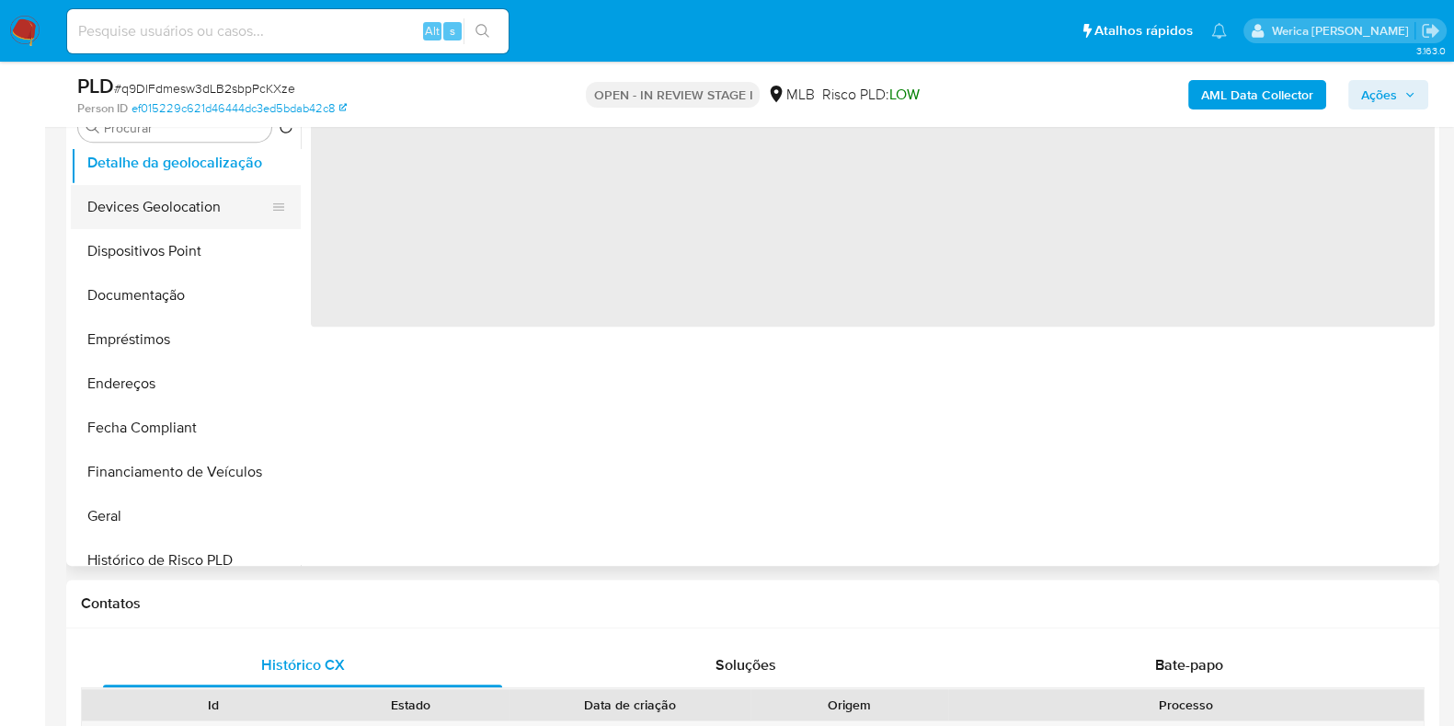
drag, startPoint x: 214, startPoint y: 200, endPoint x: 216, endPoint y: 209, distance: 9.4
click at [210, 200] on button "Devices Geolocation" at bounding box center [178, 207] width 215 height 44
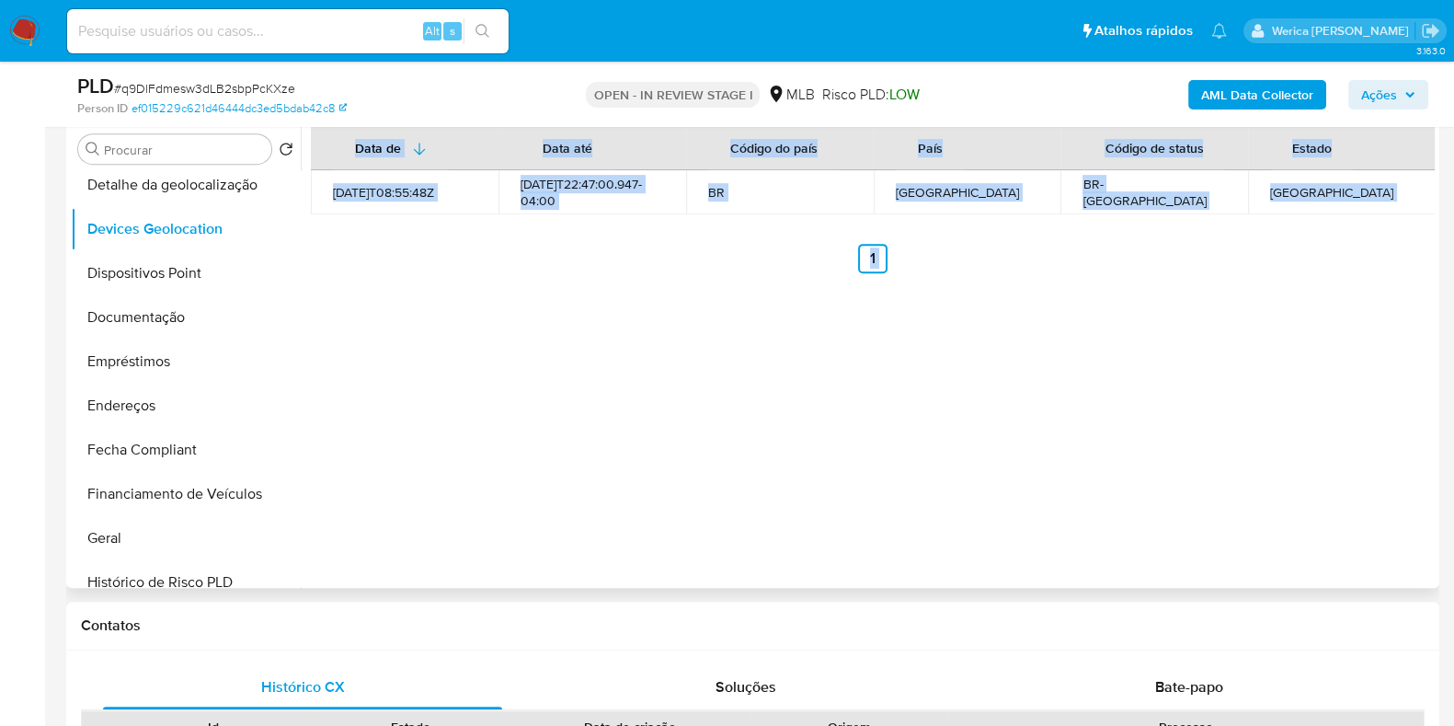
click at [1140, 379] on div "Data de Data até Código do país País Código de status Estado 2021-08-01T08:55:4…" at bounding box center [868, 352] width 1134 height 471
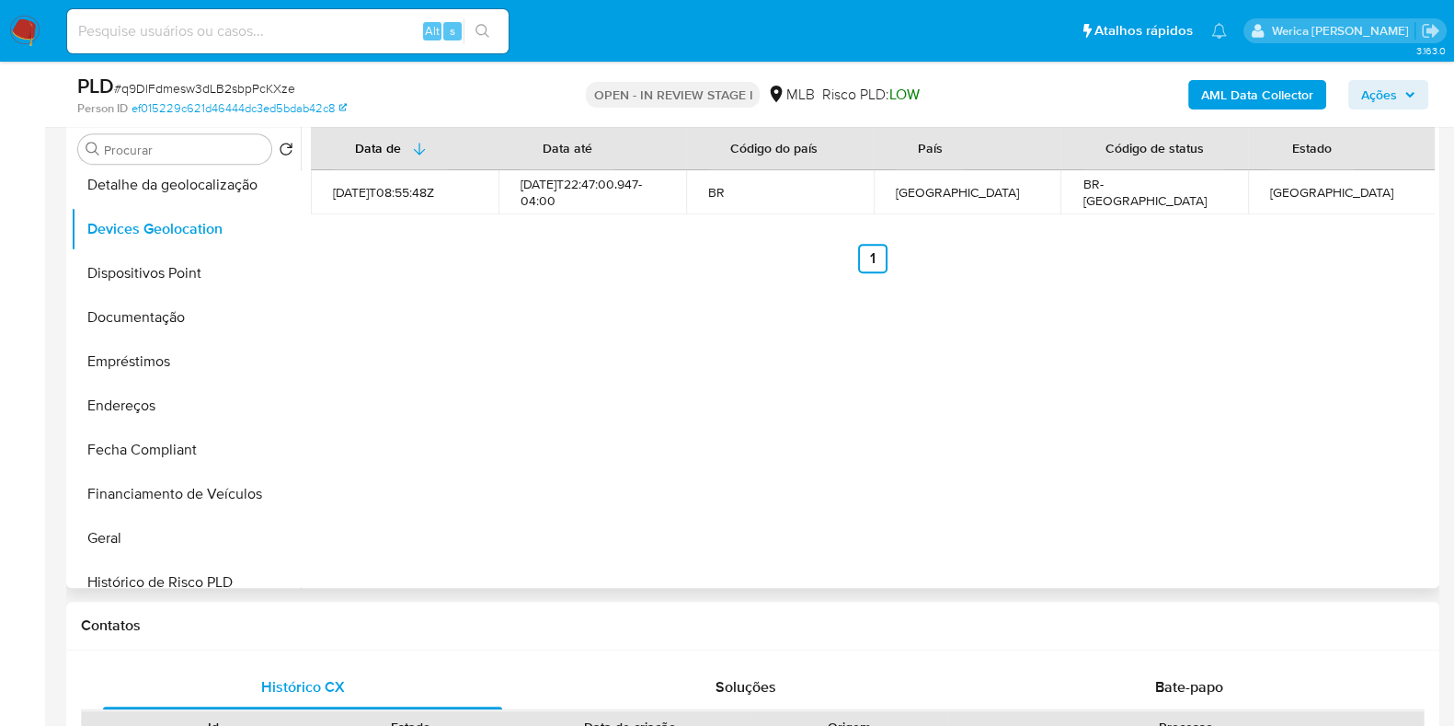
click at [1143, 374] on div "Data de Data até Código do país País Código de status Estado 2021-08-01T08:55:4…" at bounding box center [868, 352] width 1134 height 471
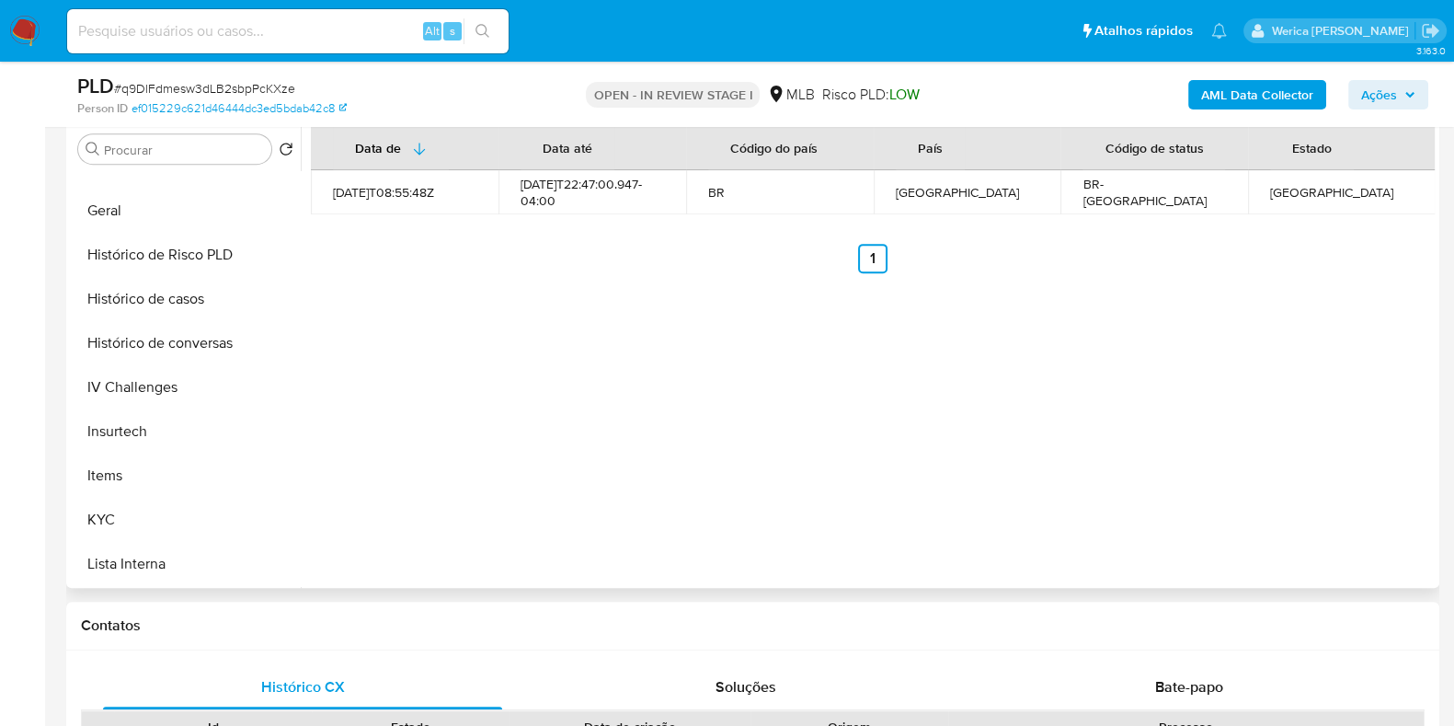
scroll to position [919, 0]
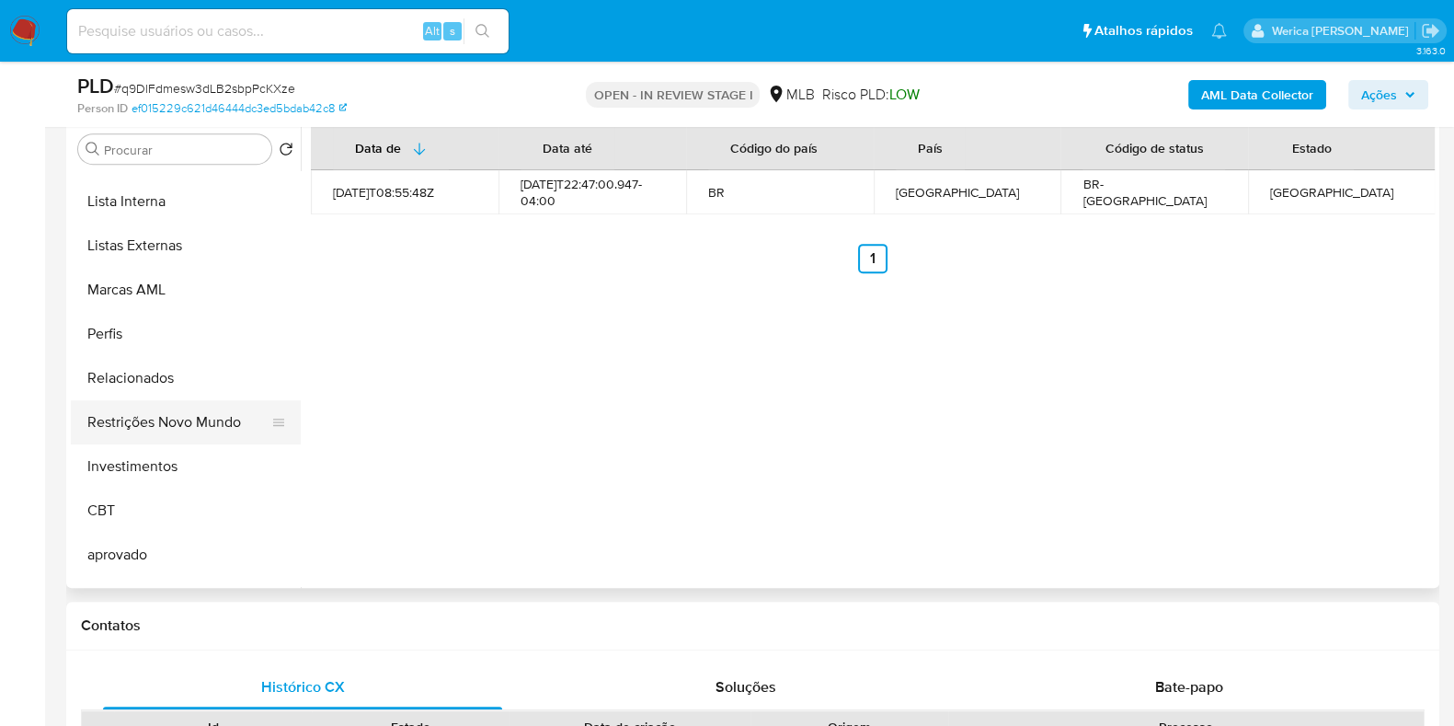
click at [155, 435] on button "Restrições Novo Mundo" at bounding box center [178, 422] width 215 height 44
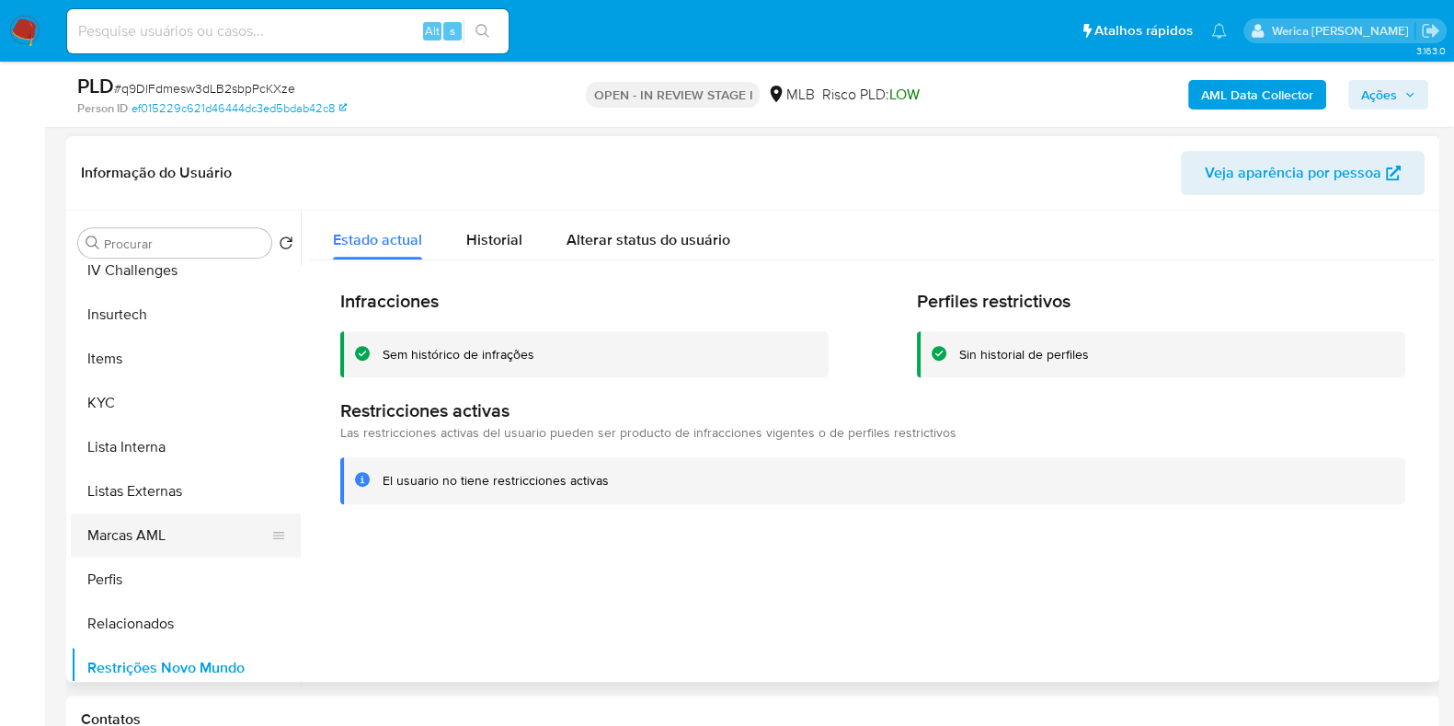
scroll to position [882, 0]
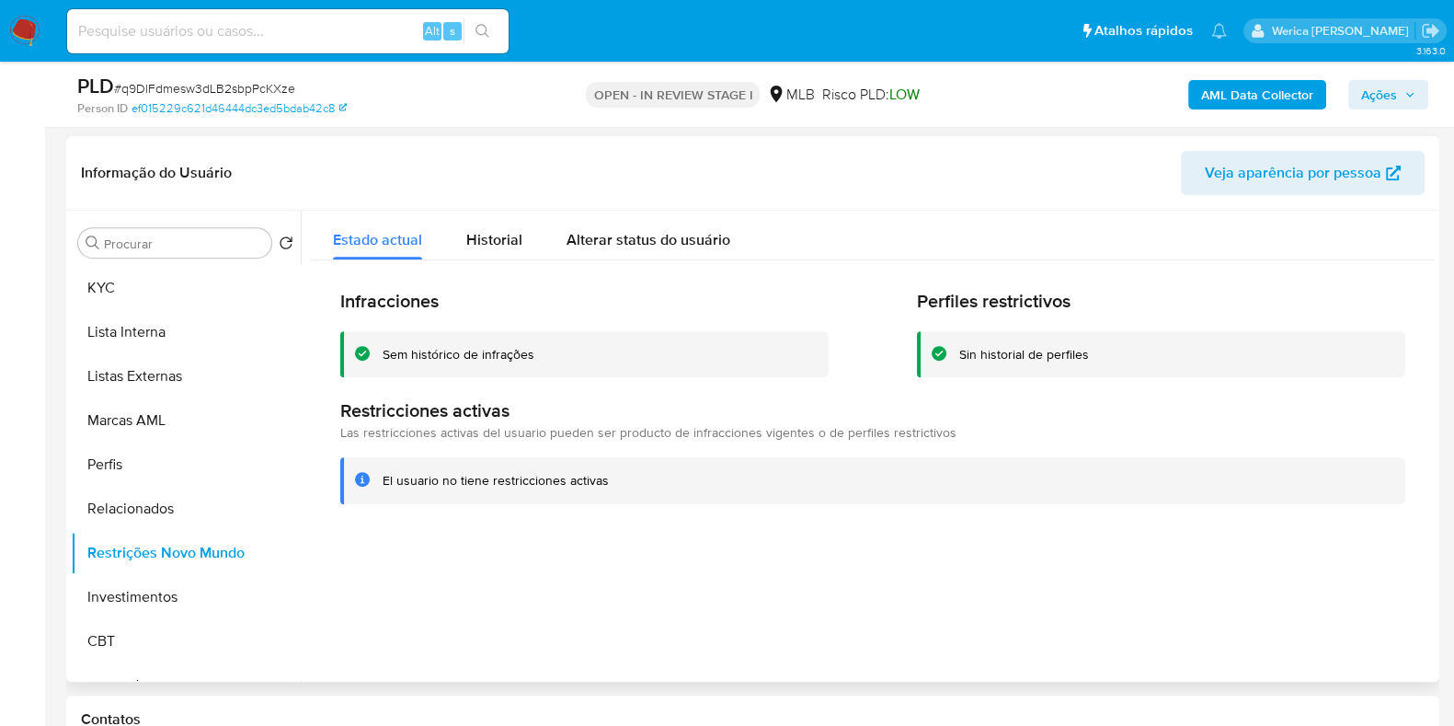
click at [1345, 581] on div at bounding box center [868, 446] width 1134 height 471
drag, startPoint x: 1341, startPoint y: 581, endPoint x: 1311, endPoint y: 542, distance: 49.3
click at [1341, 581] on div at bounding box center [868, 446] width 1134 height 471
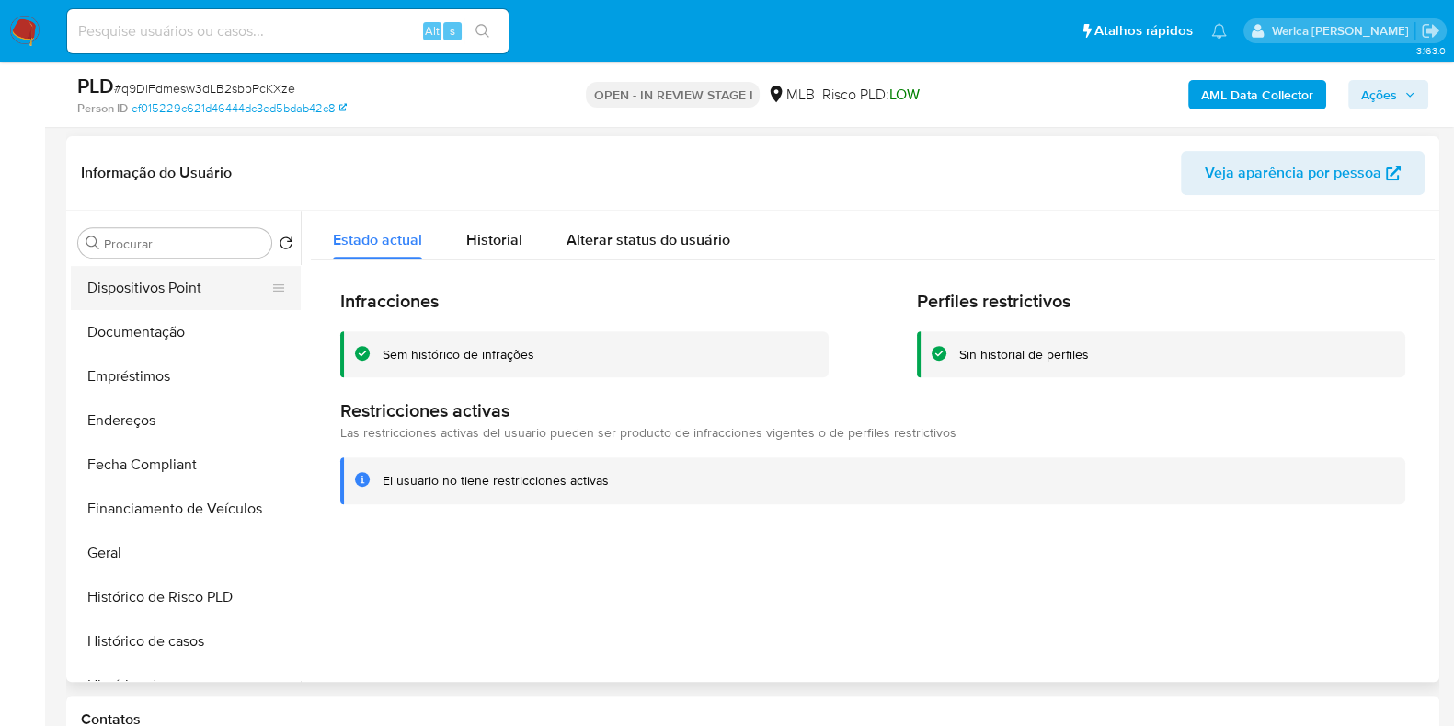
click at [121, 295] on button "Dispositivos Point" at bounding box center [178, 288] width 215 height 44
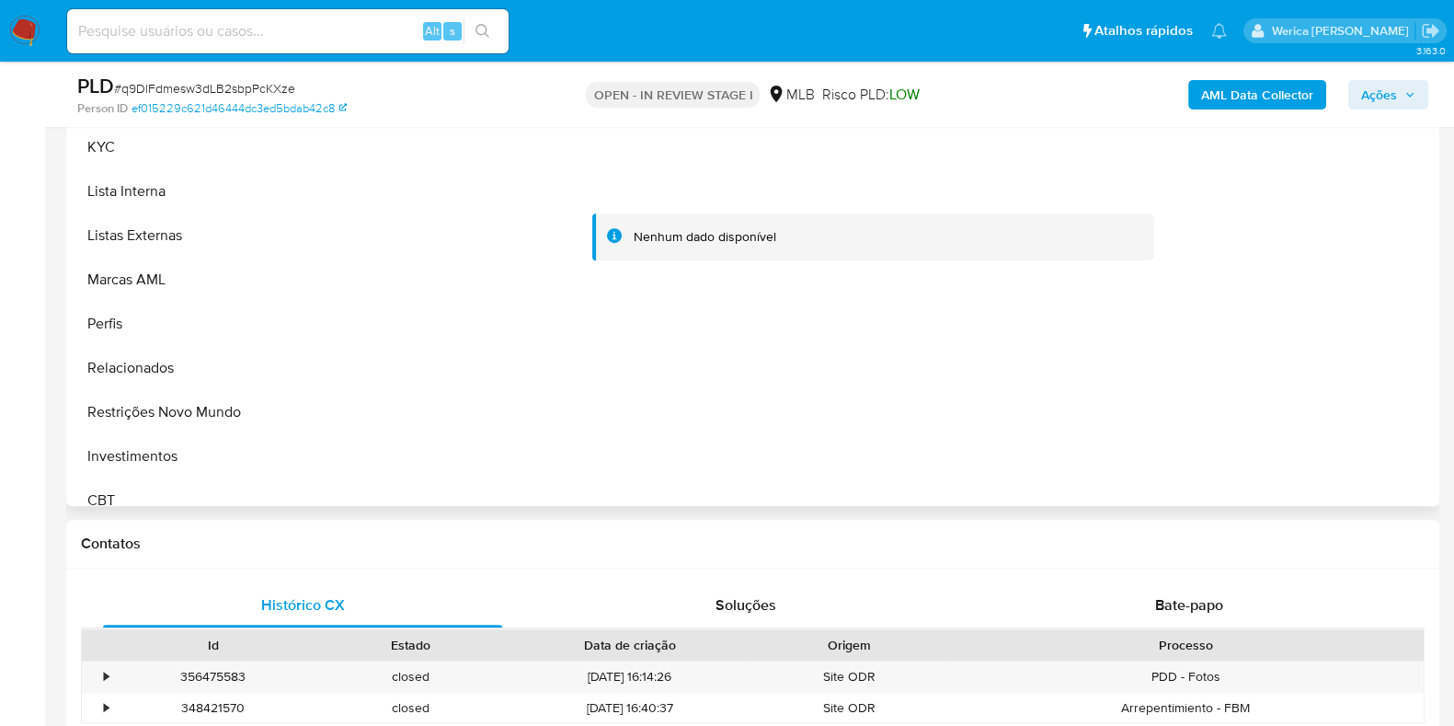
scroll to position [767, 0]
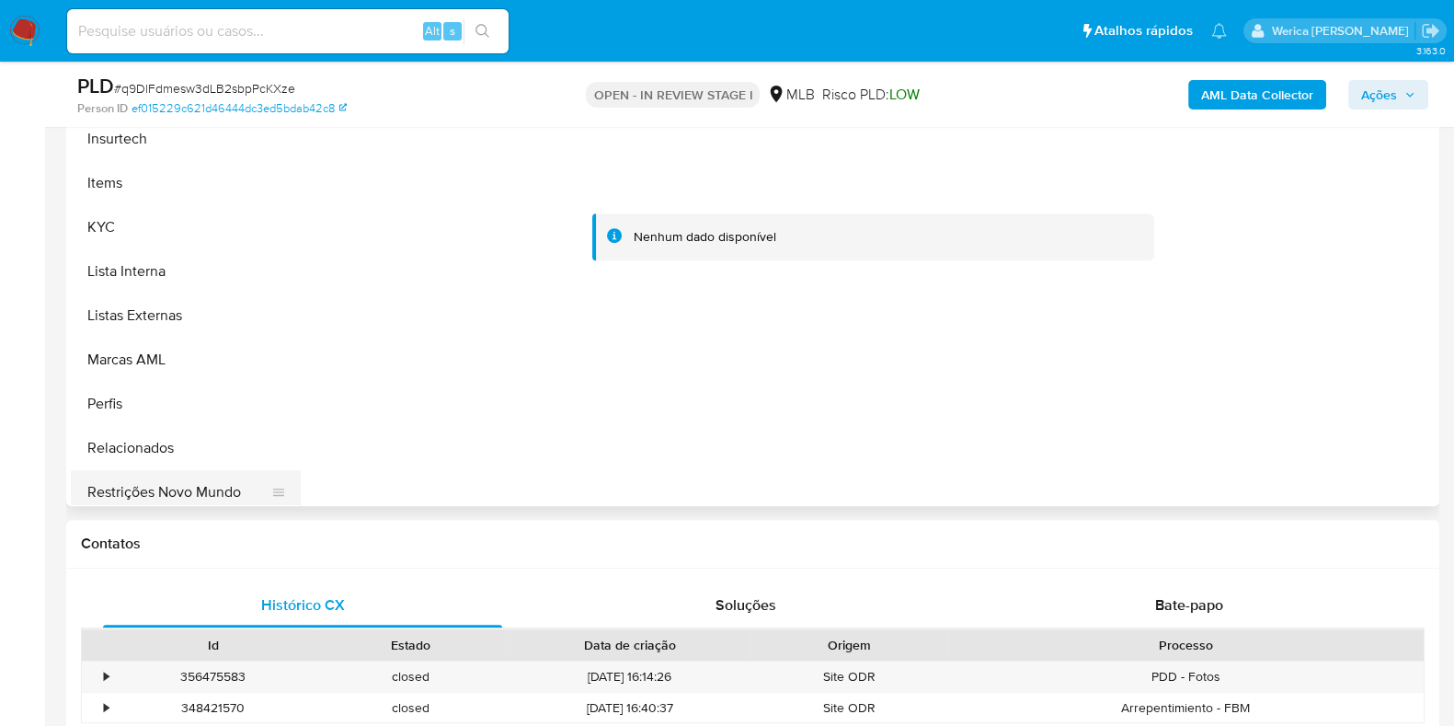
drag, startPoint x: 243, startPoint y: 483, endPoint x: 252, endPoint y: 477, distance: 10.7
click at [244, 485] on button "Restrições Novo Mundo" at bounding box center [178, 492] width 215 height 44
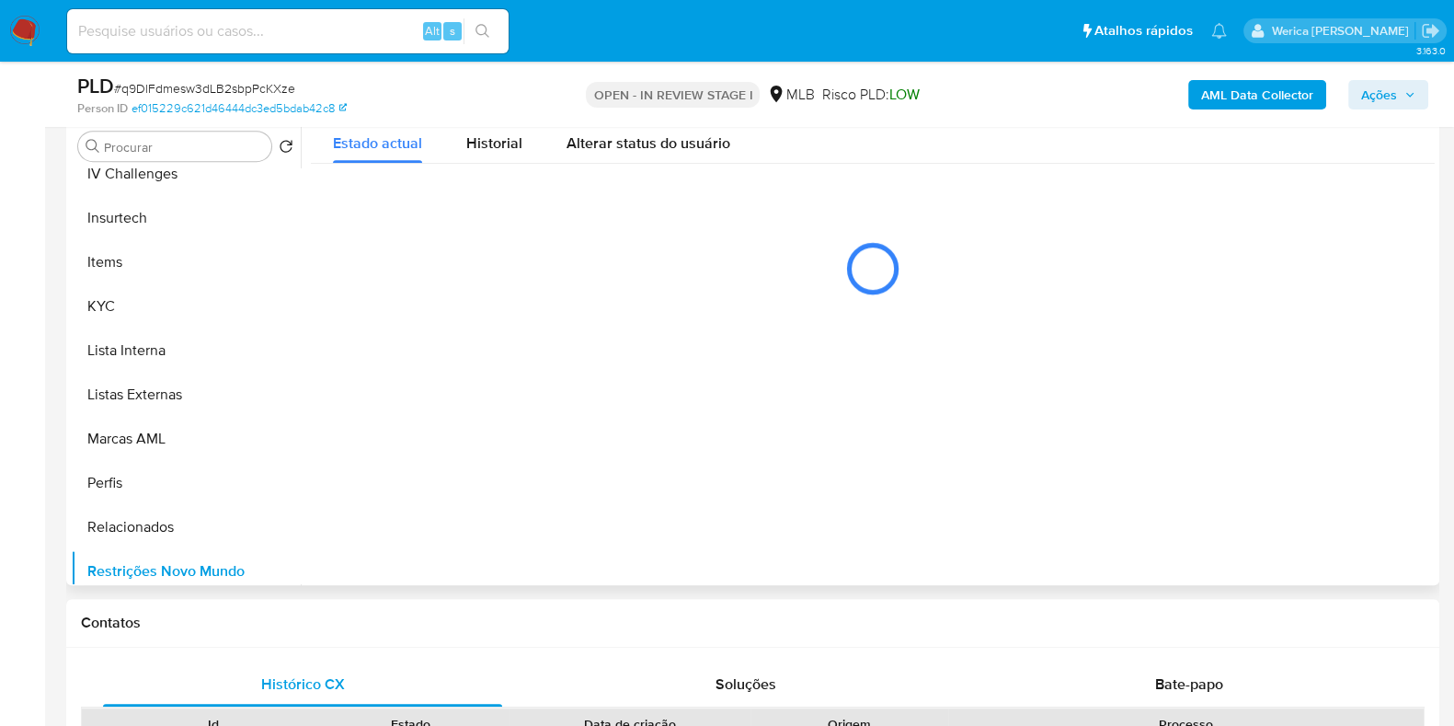
scroll to position [979, 0]
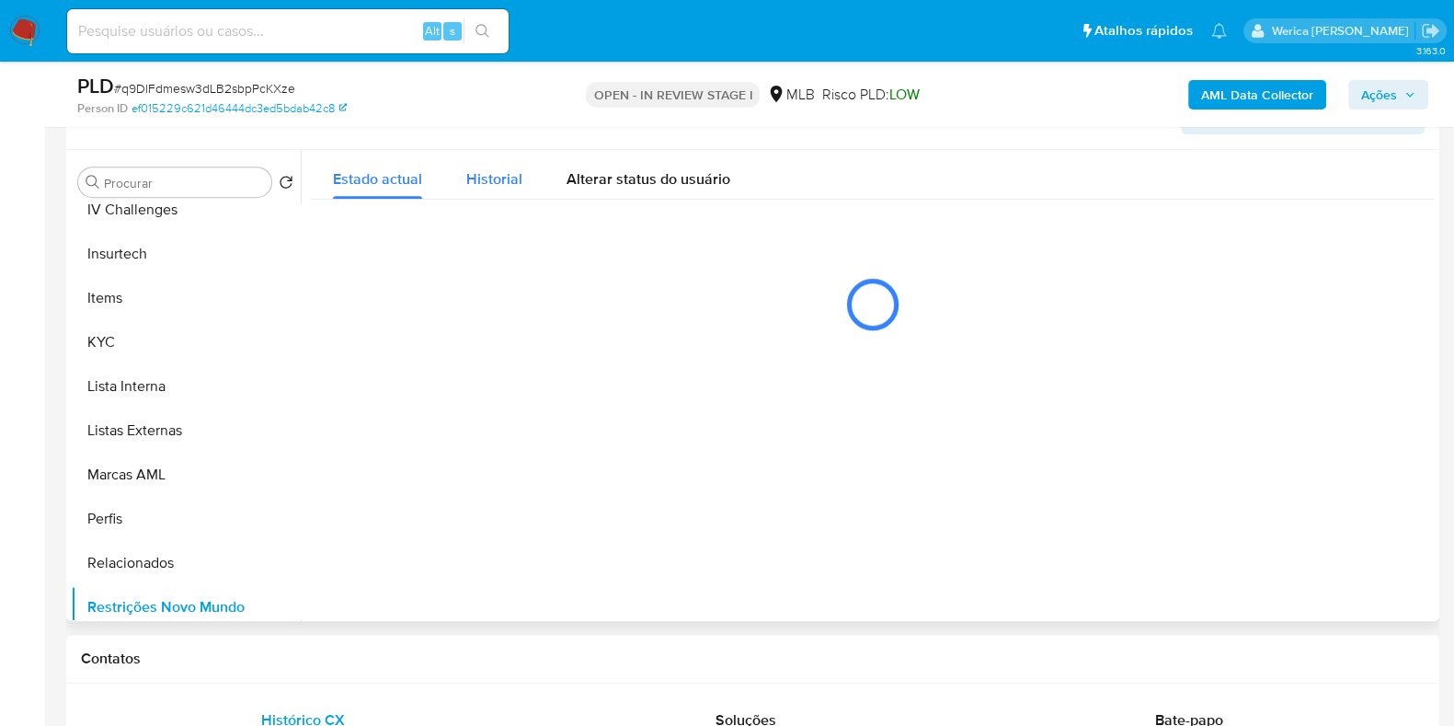
click at [503, 190] on div "Historial" at bounding box center [494, 174] width 56 height 49
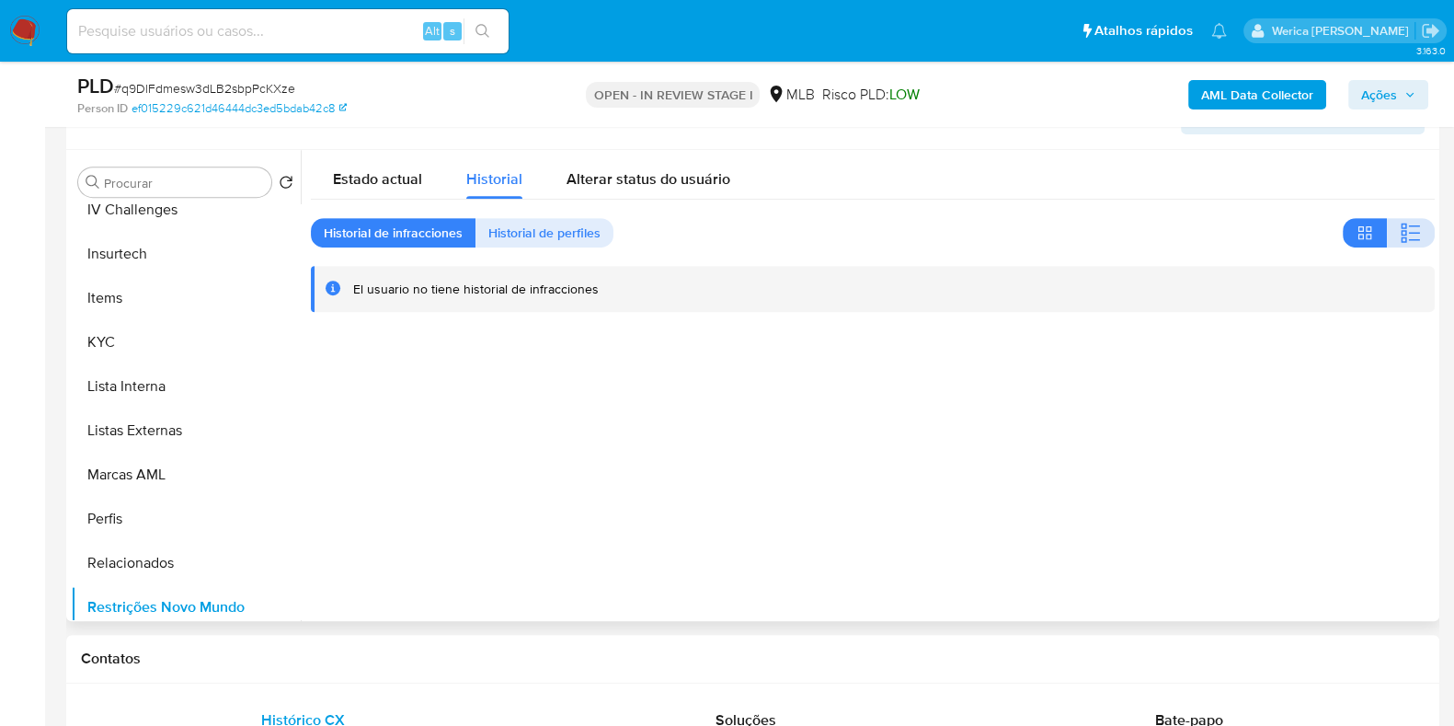
click at [1413, 230] on icon "button" at bounding box center [1411, 233] width 22 height 22
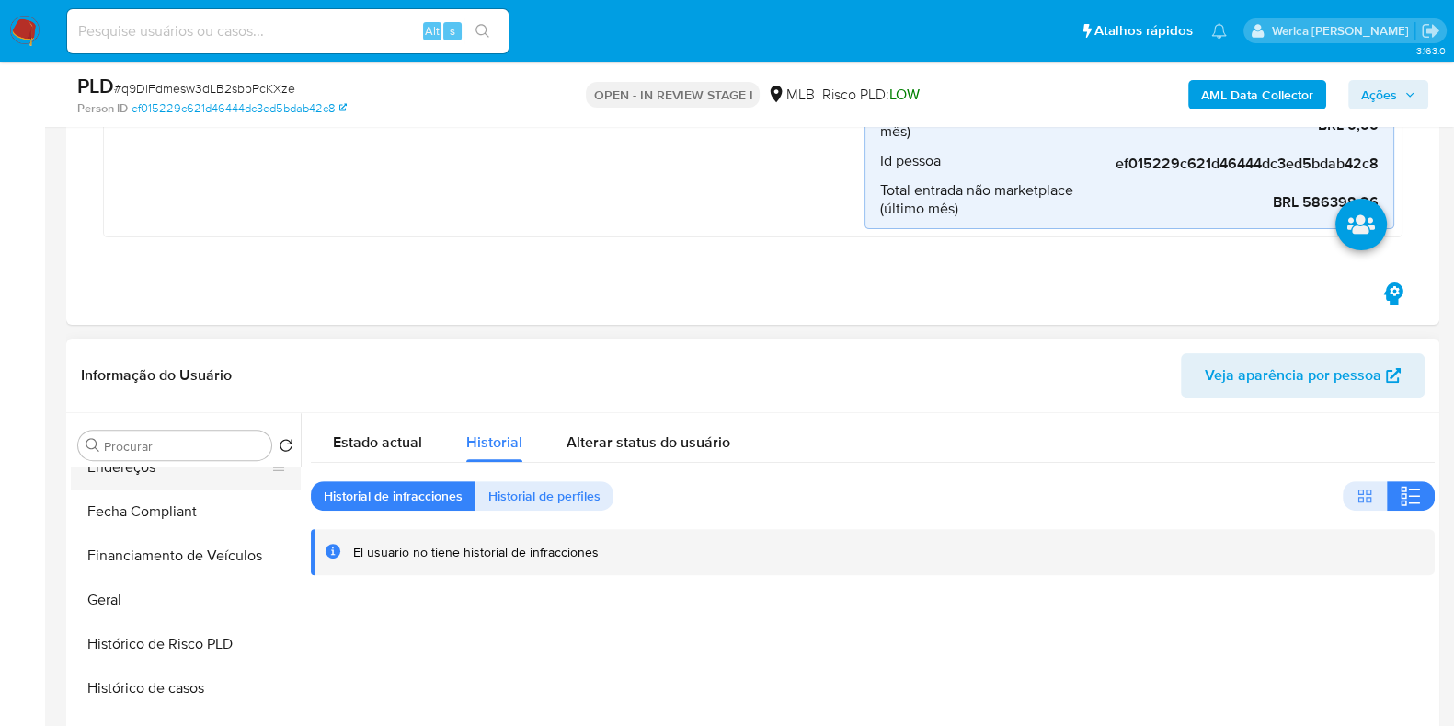
scroll to position [308, 0]
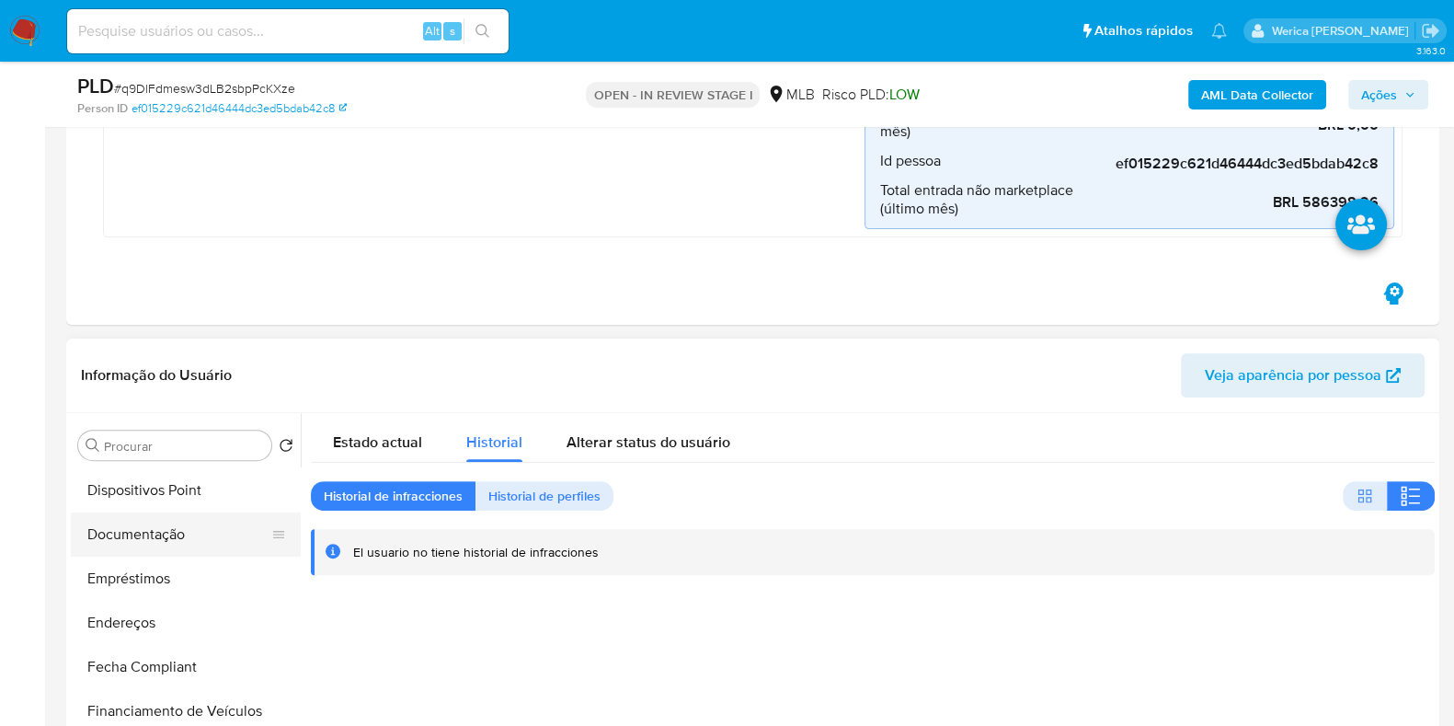
click at [155, 540] on button "Documentação" at bounding box center [178, 534] width 215 height 44
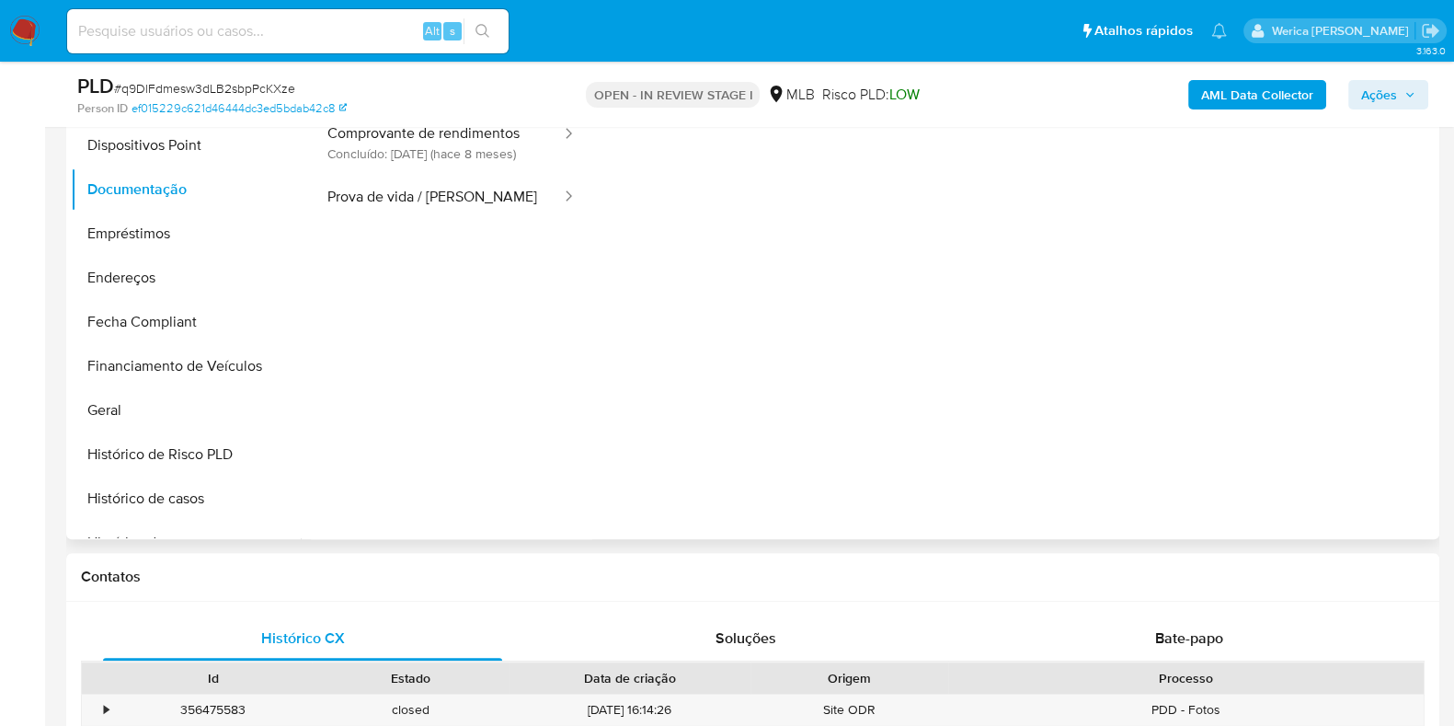
scroll to position [35, 0]
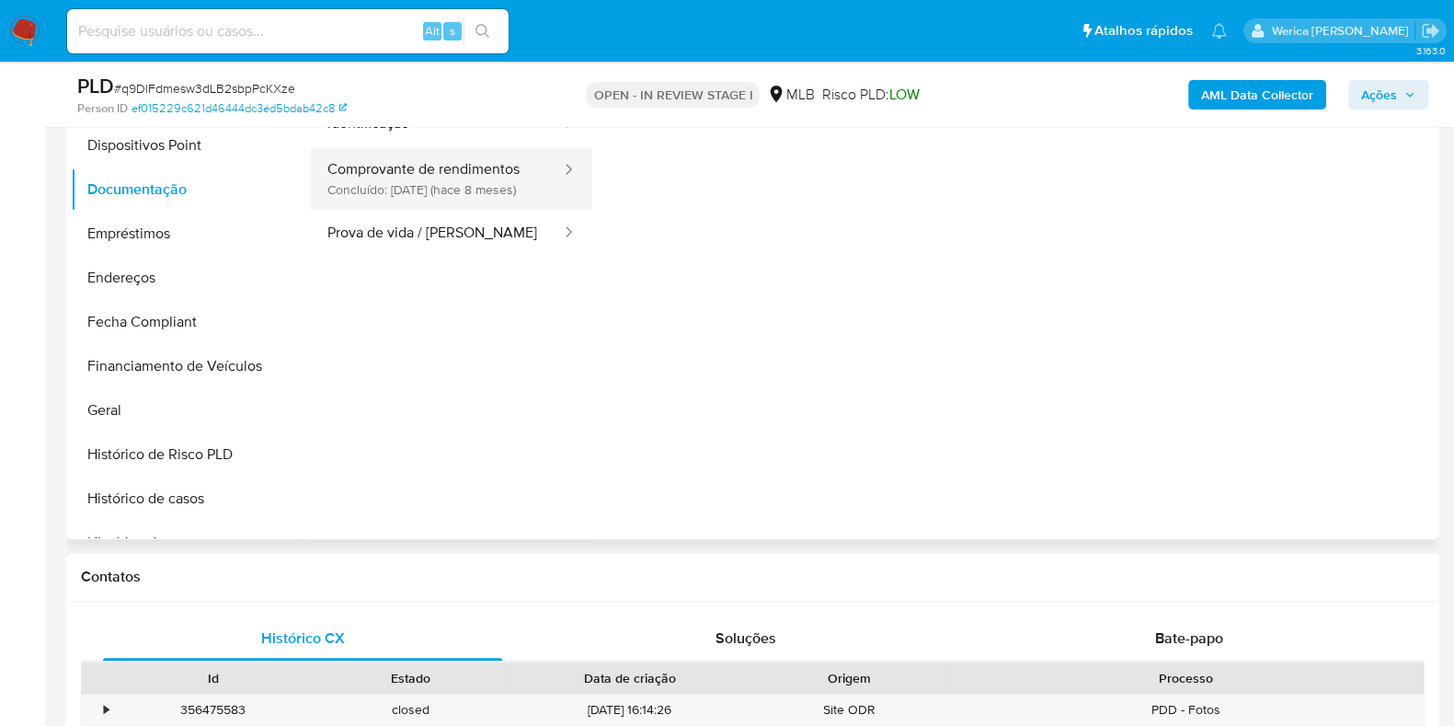
click at [521, 190] on button "Comprovante de rendimentos Concluído: 13/02/2025 (hace 8 meses)" at bounding box center [437, 178] width 252 height 63
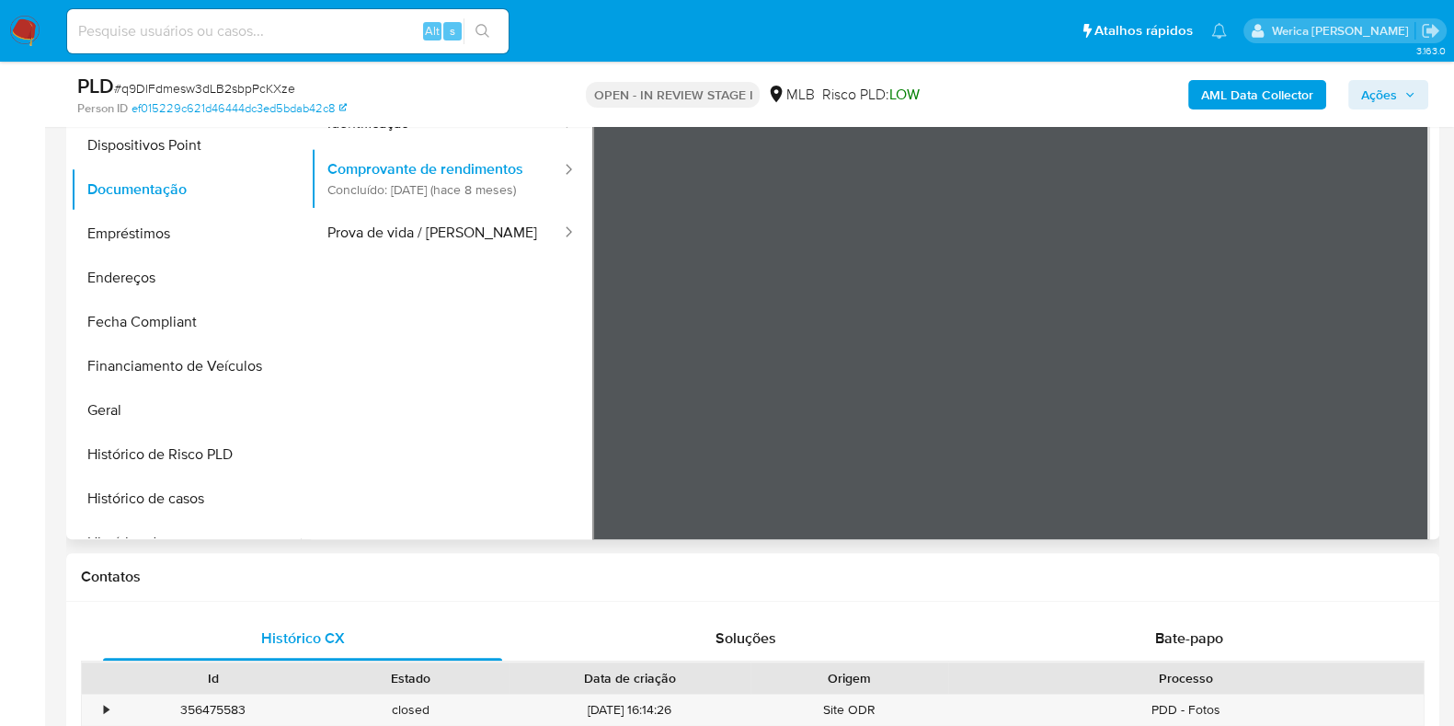
scroll to position [0, 0]
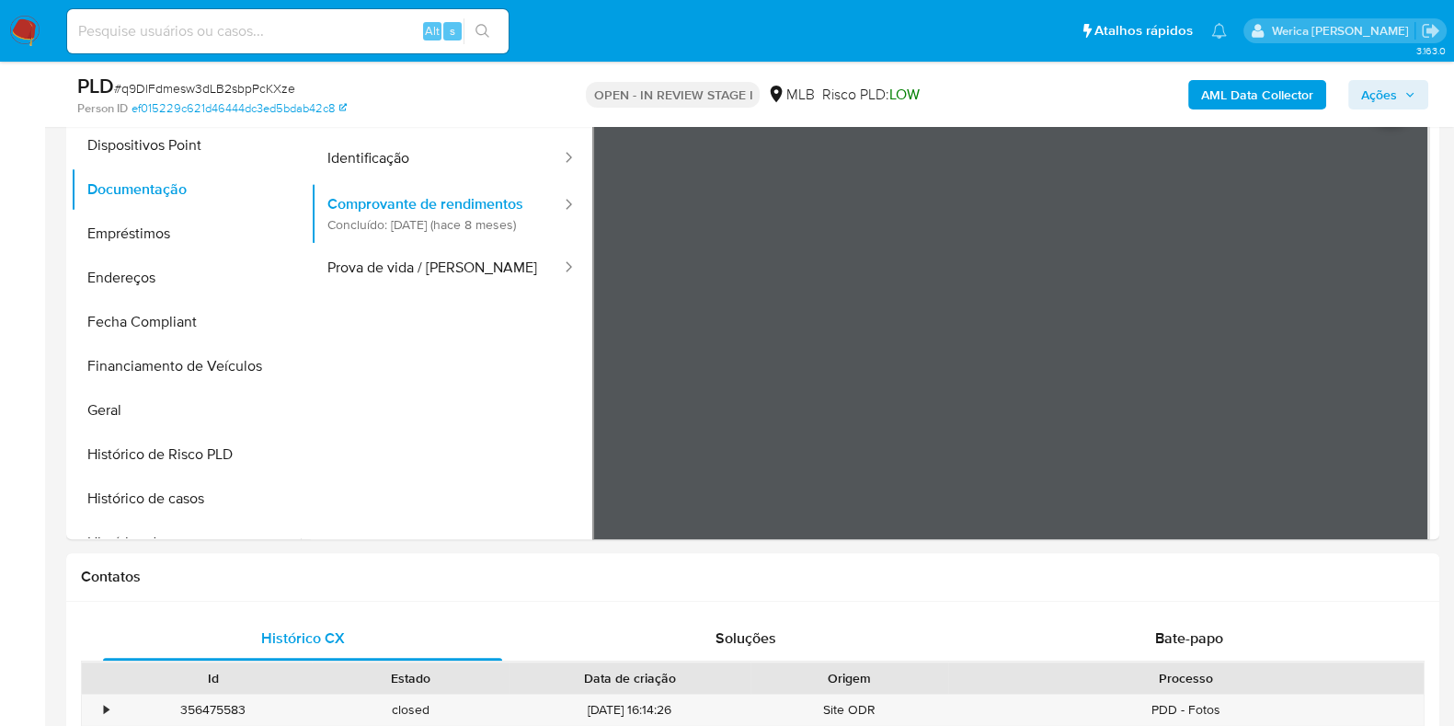
click at [1270, 98] on b "AML Data Collector" at bounding box center [1257, 94] width 112 height 29
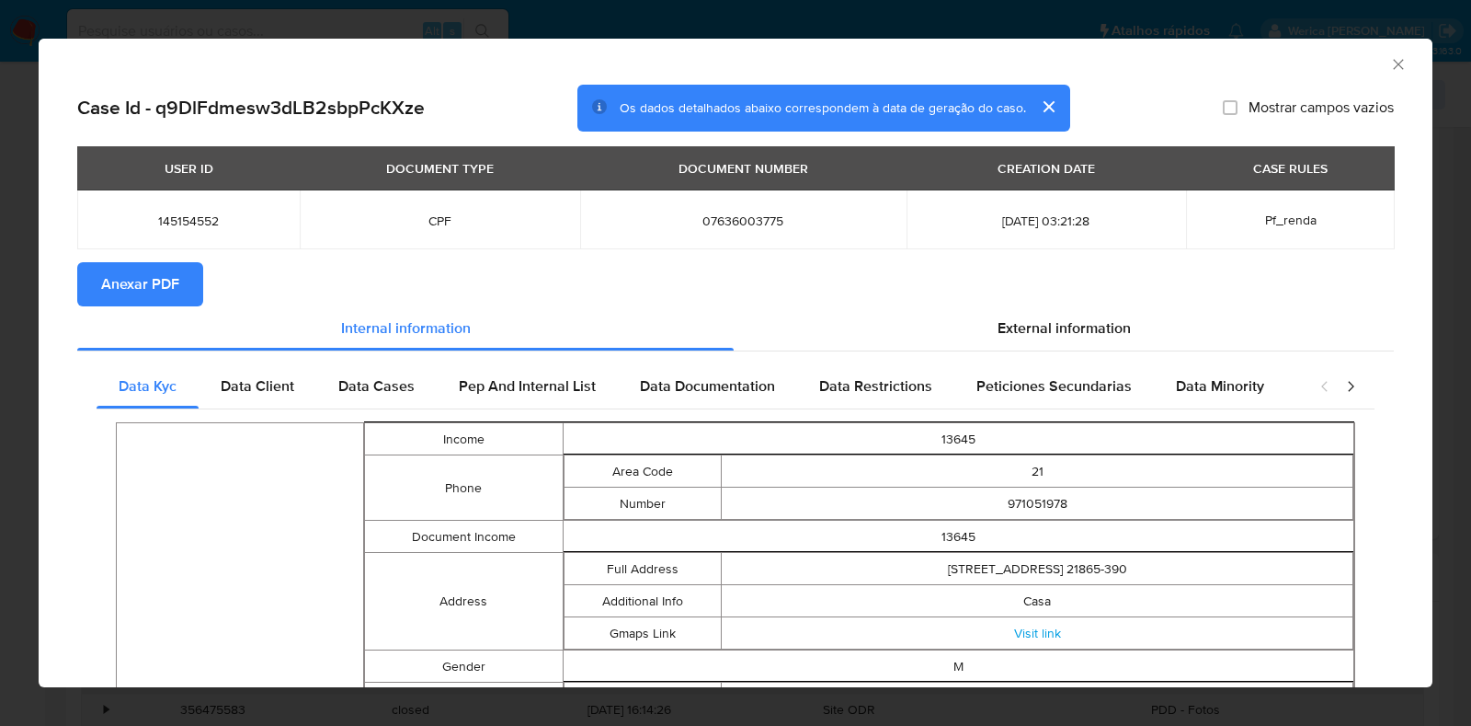
click at [146, 286] on span "Anexar PDF" at bounding box center [140, 284] width 78 height 40
click at [143, 279] on span "Anexar PDF" at bounding box center [140, 284] width 78 height 40
click at [1393, 63] on icon "Fechar a janela" at bounding box center [1398, 64] width 10 height 10
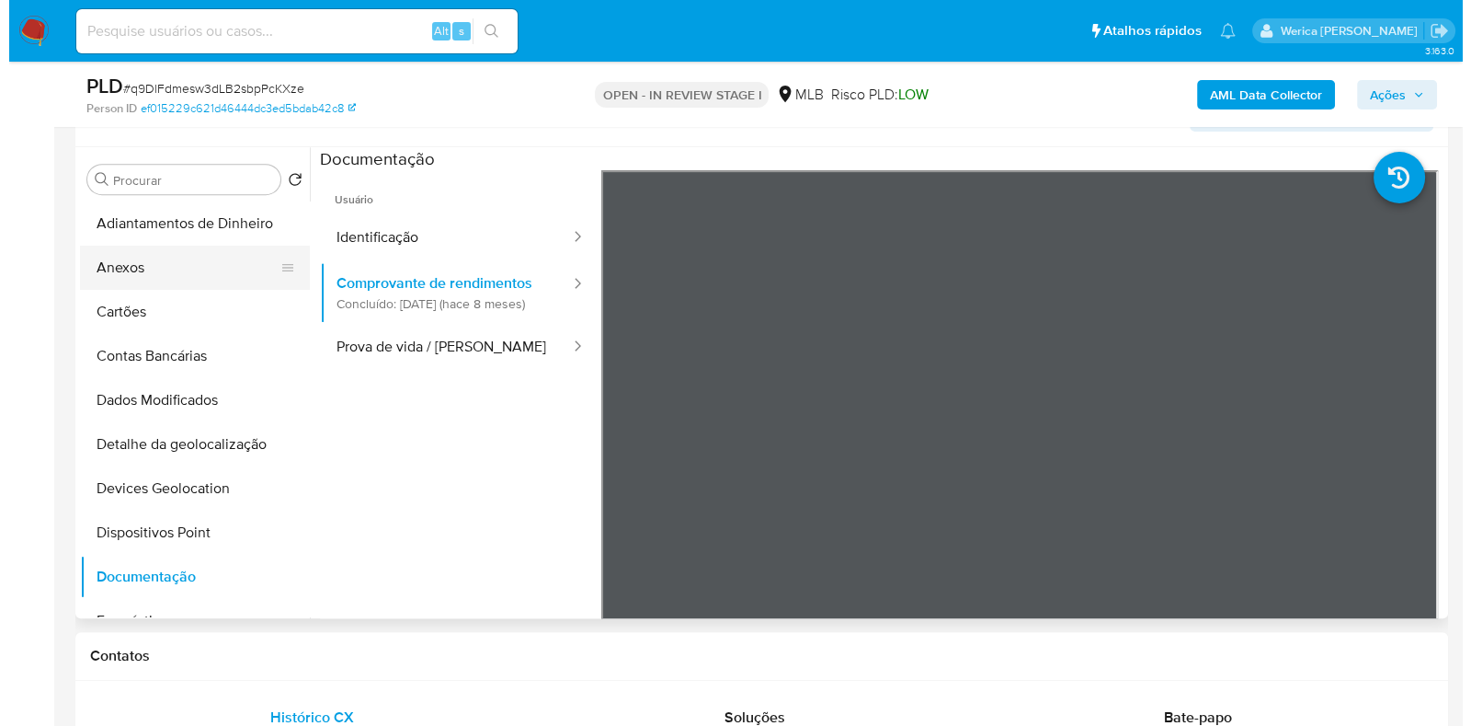
scroll to position [946, 0]
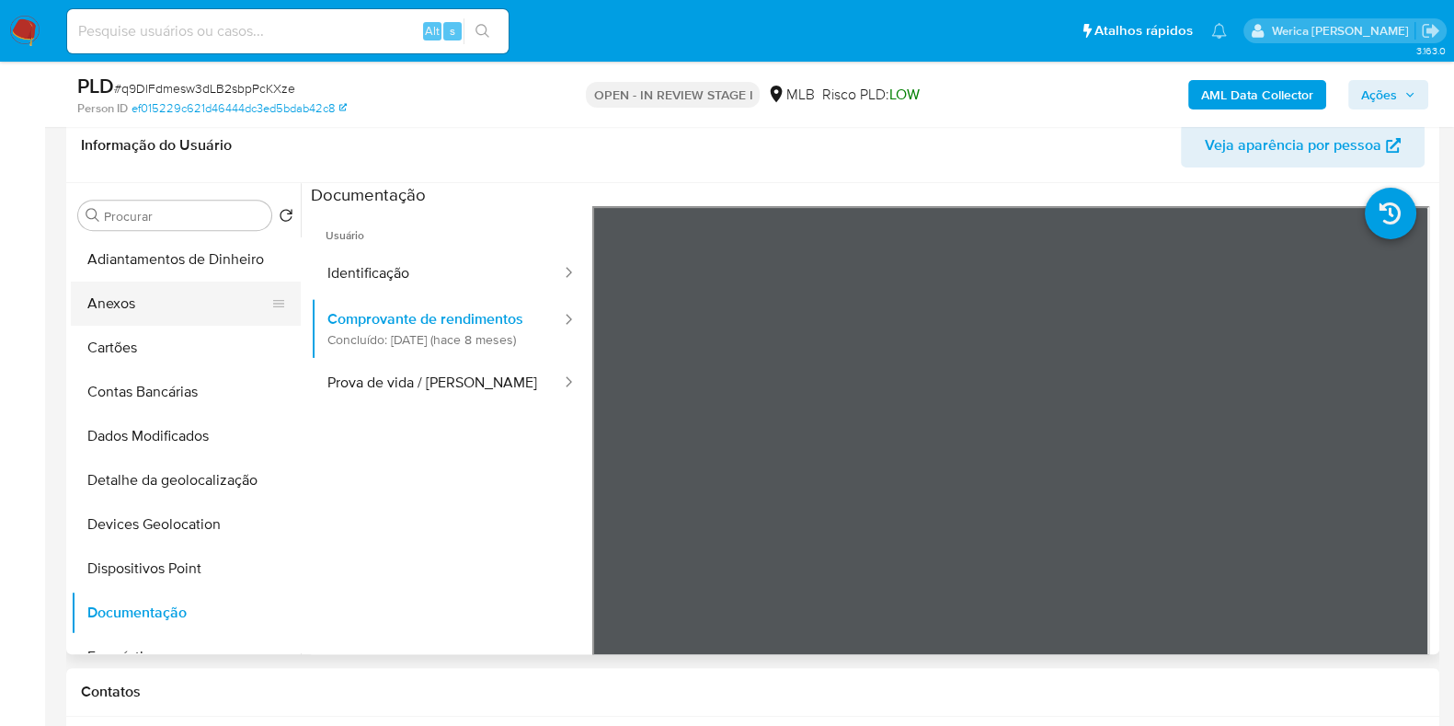
click at [151, 297] on button "Anexos" at bounding box center [178, 303] width 215 height 44
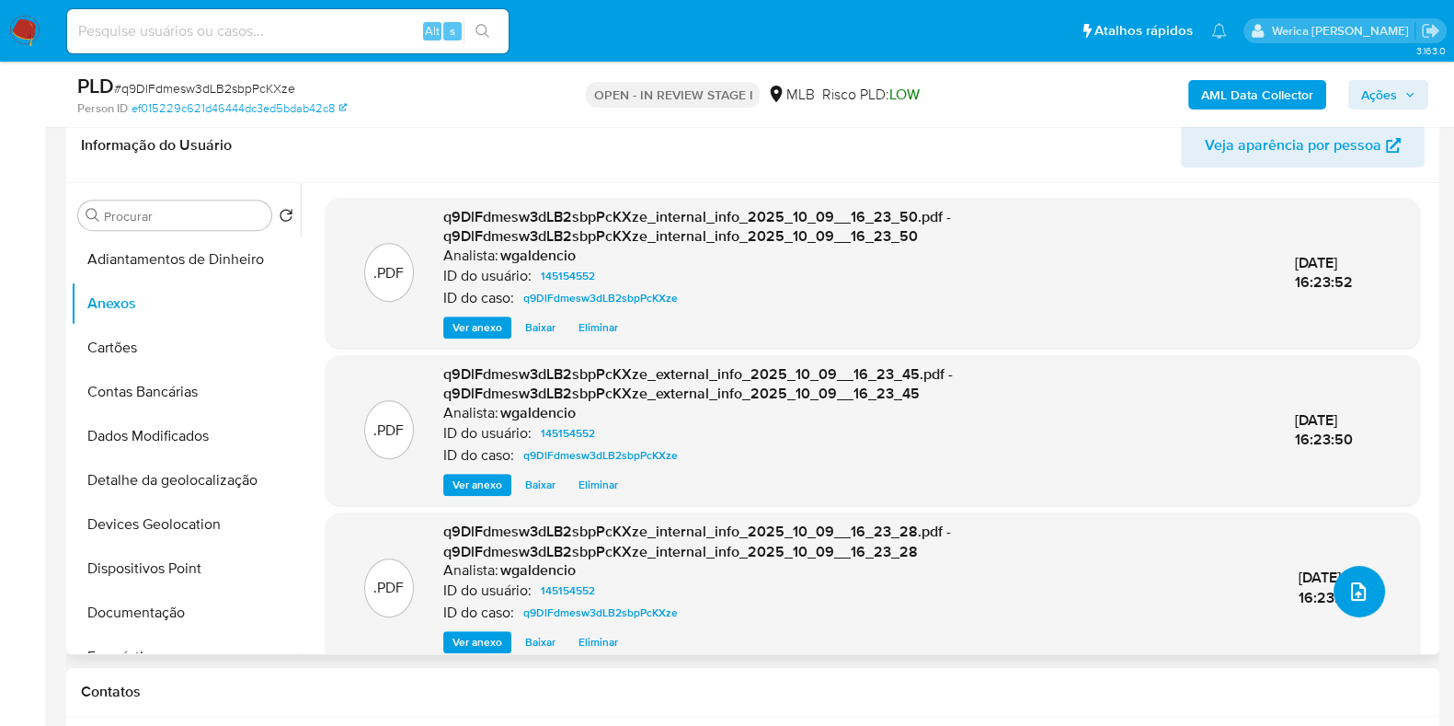
click at [1339, 609] on button "upload-file" at bounding box center [1360, 592] width 52 height 52
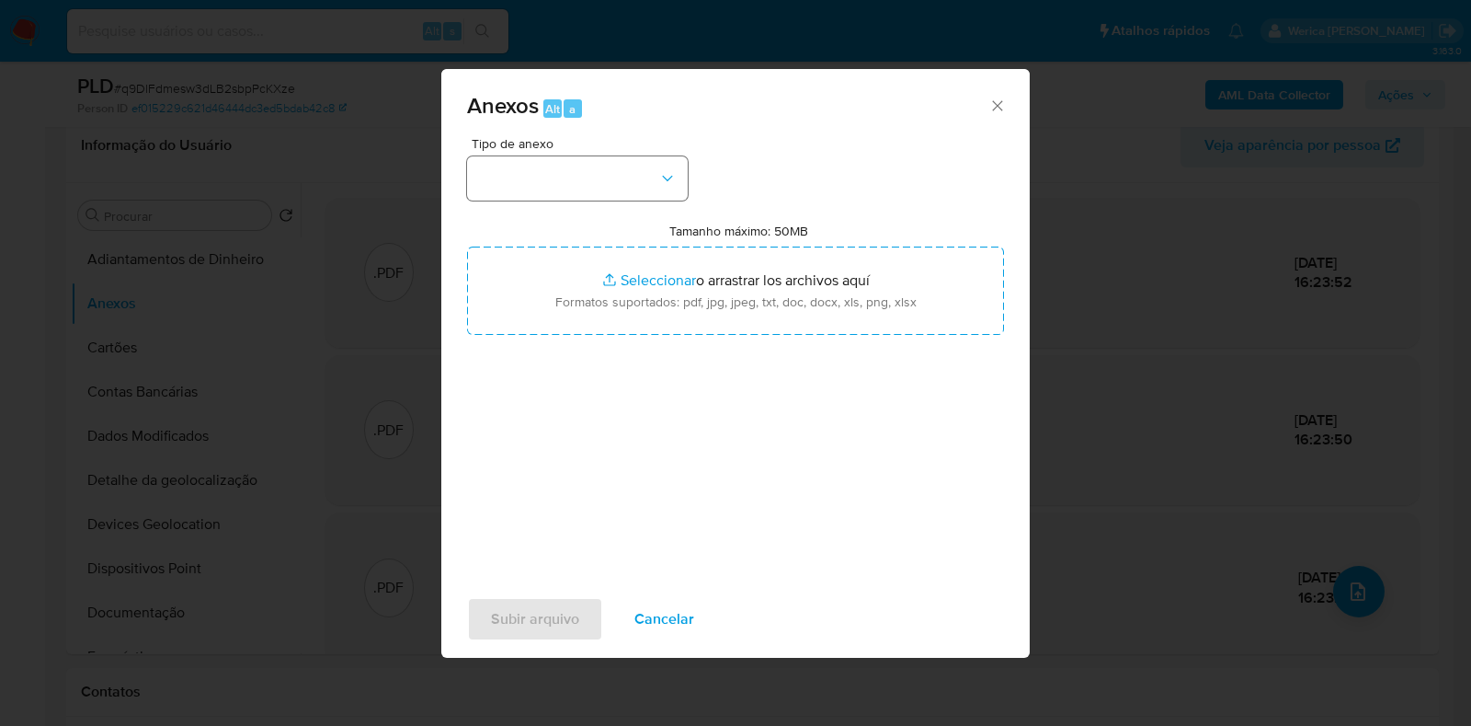
drag, startPoint x: 585, startPoint y: 150, endPoint x: 593, endPoint y: 173, distance: 24.4
click at [586, 154] on div "Tipo de anexo" at bounding box center [577, 168] width 221 height 63
click at [595, 180] on button "button" at bounding box center [577, 178] width 221 height 44
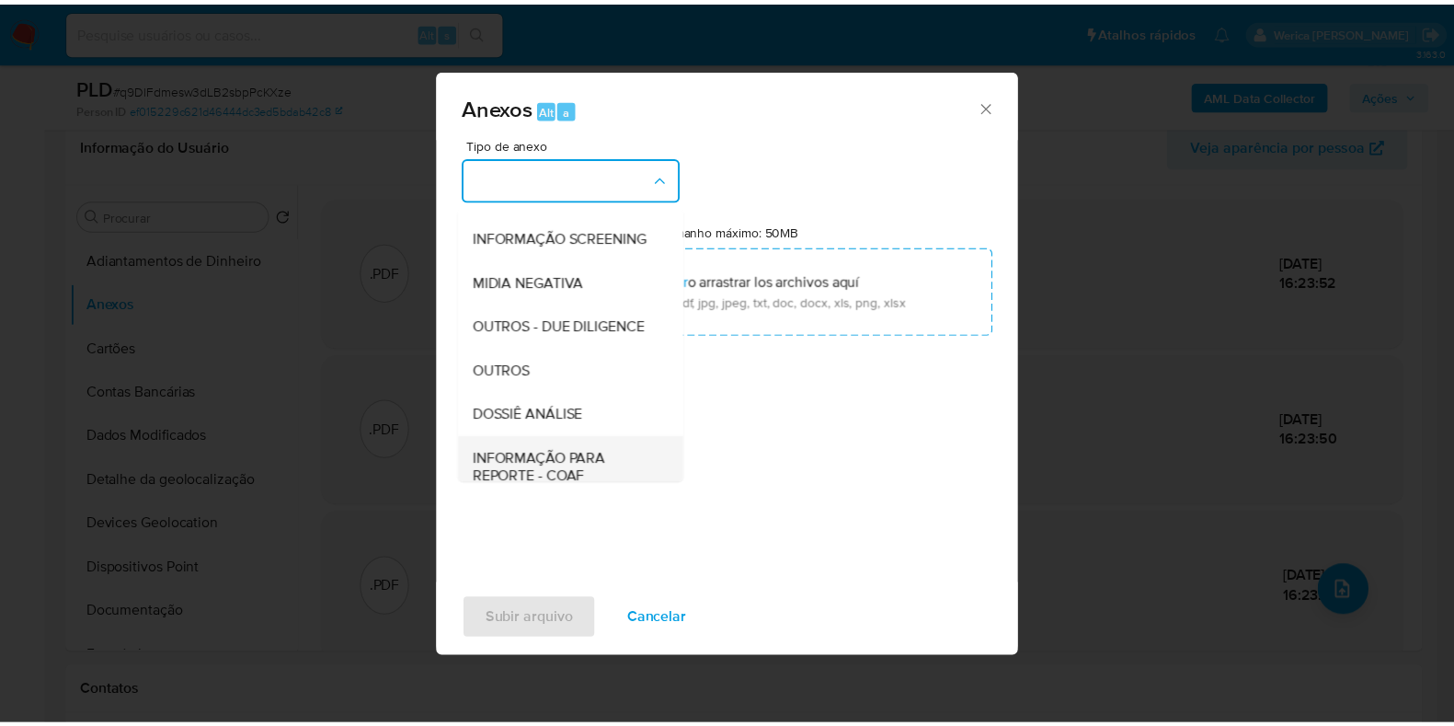
scroll to position [229, 0]
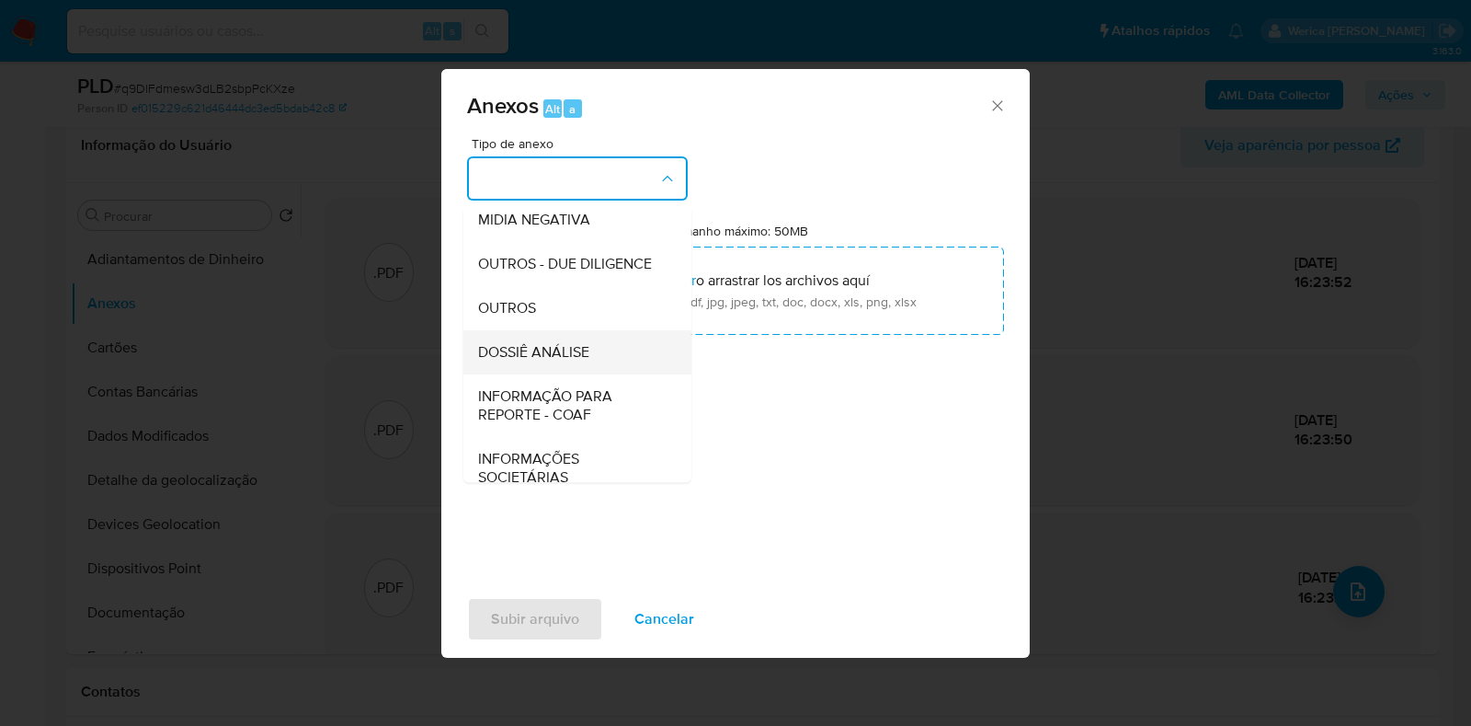
click at [514, 361] on span "DOSSIÊ ANÁLISE" at bounding box center [533, 352] width 111 height 18
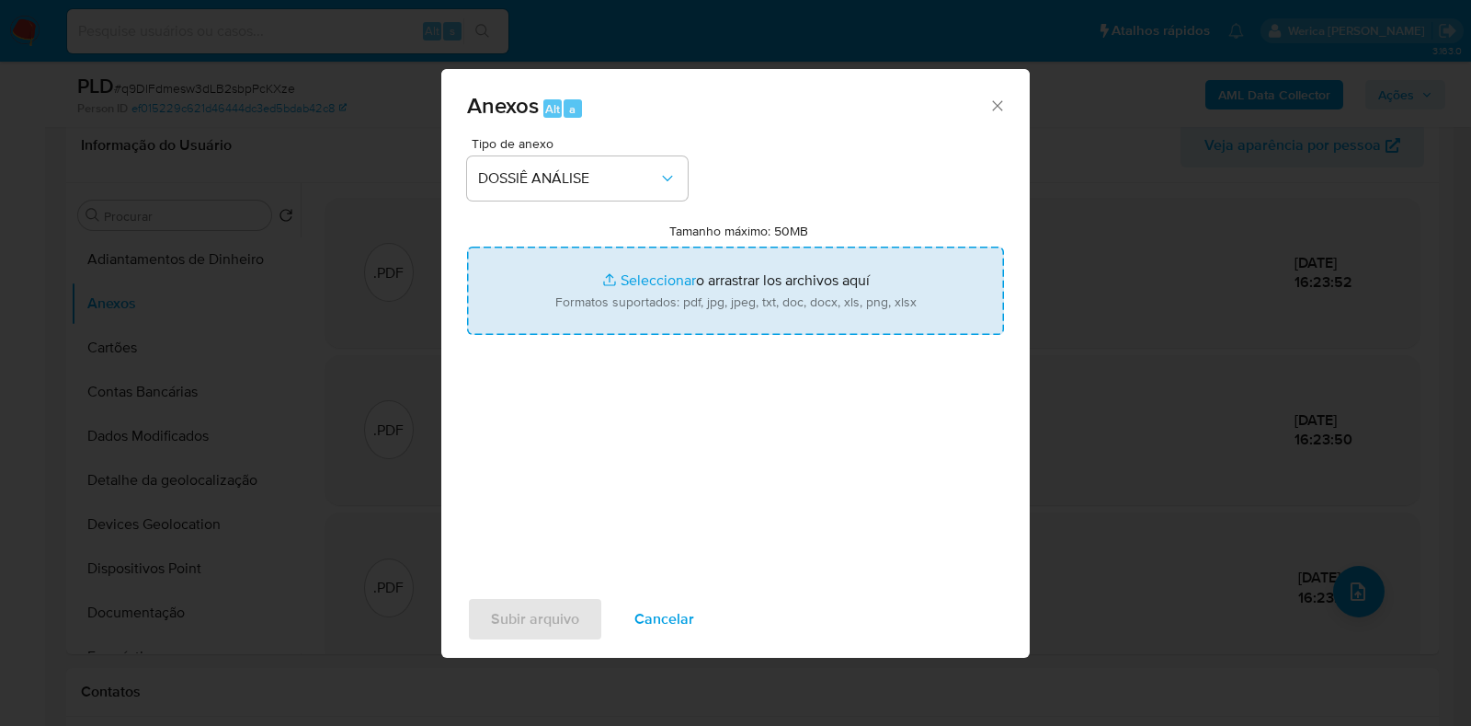
click at [590, 308] on input "Tamanho máximo: 50MB Seleccionar archivos" at bounding box center [735, 290] width 537 height 88
type input "C:\fakepath\Mulan 145154552_2025_10_09_12_05_14.xlsx"
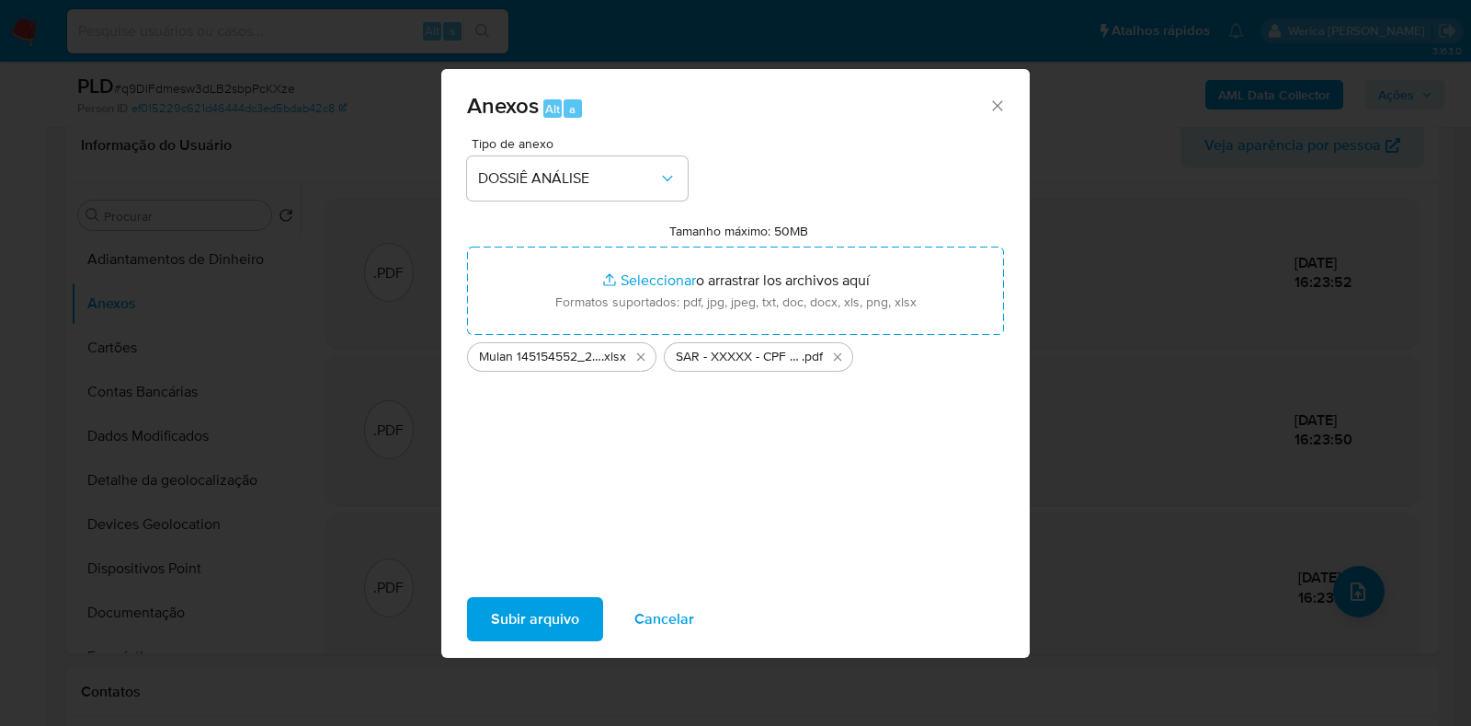
click at [492, 609] on span "Subir arquivo" at bounding box center [535, 619] width 88 height 40
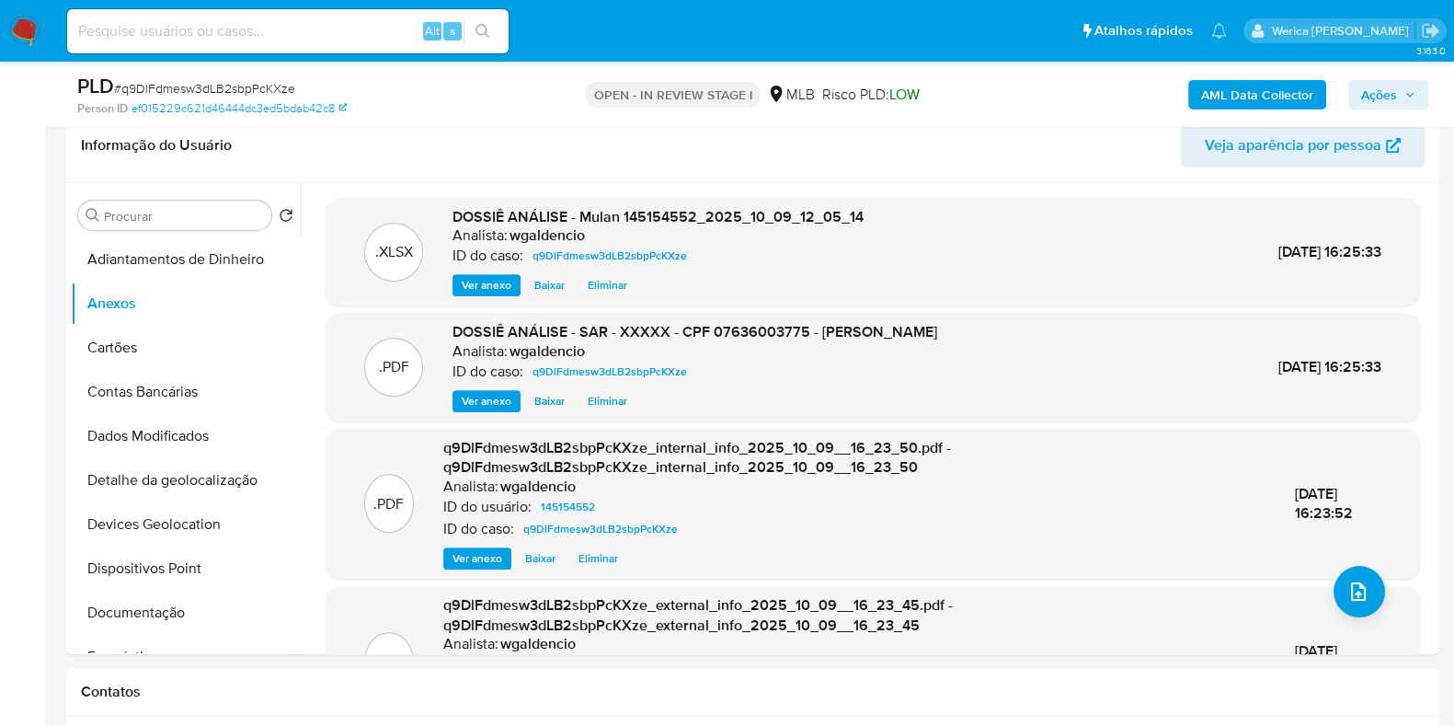
click at [1398, 93] on span "Ações" at bounding box center [1388, 95] width 54 height 26
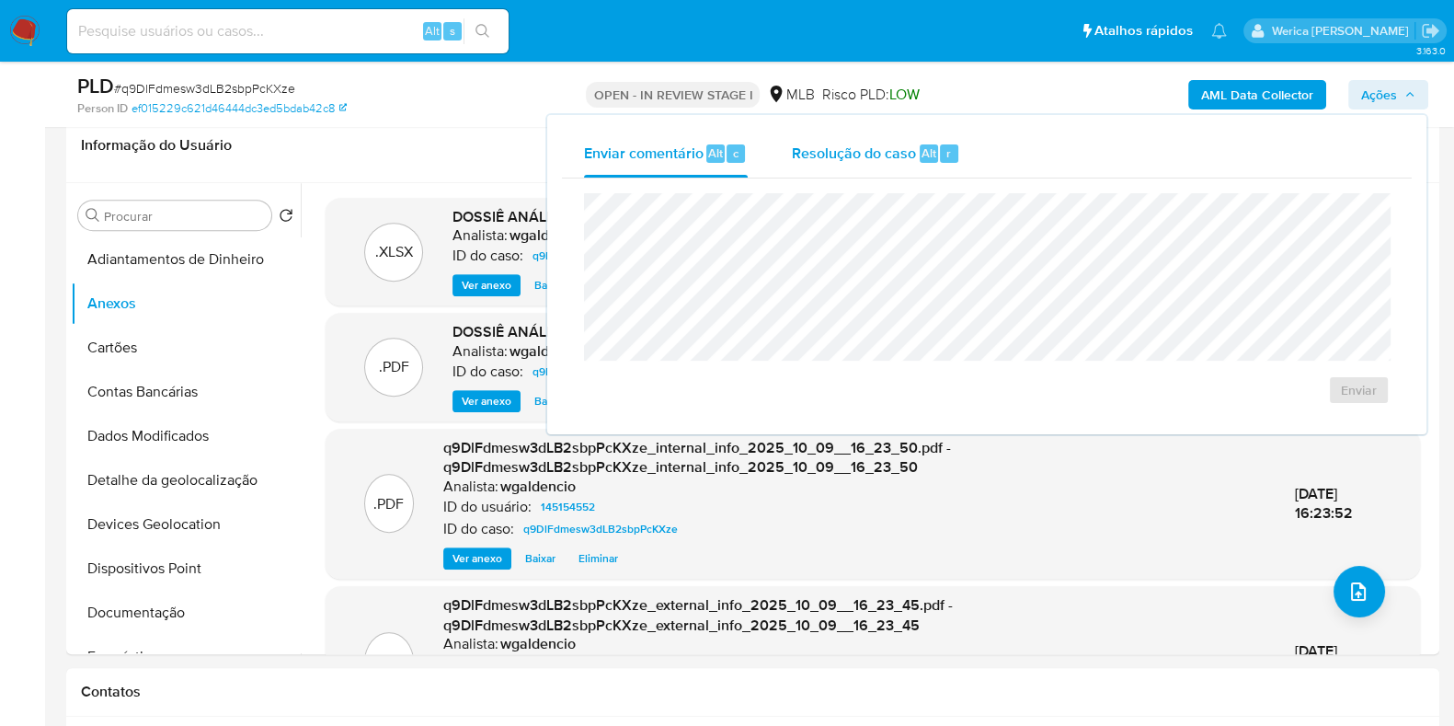
drag, startPoint x: 902, startPoint y: 160, endPoint x: 897, endPoint y: 151, distance: 10.7
click at [901, 158] on div "Resolução do caso Alt r" at bounding box center [876, 154] width 168 height 48
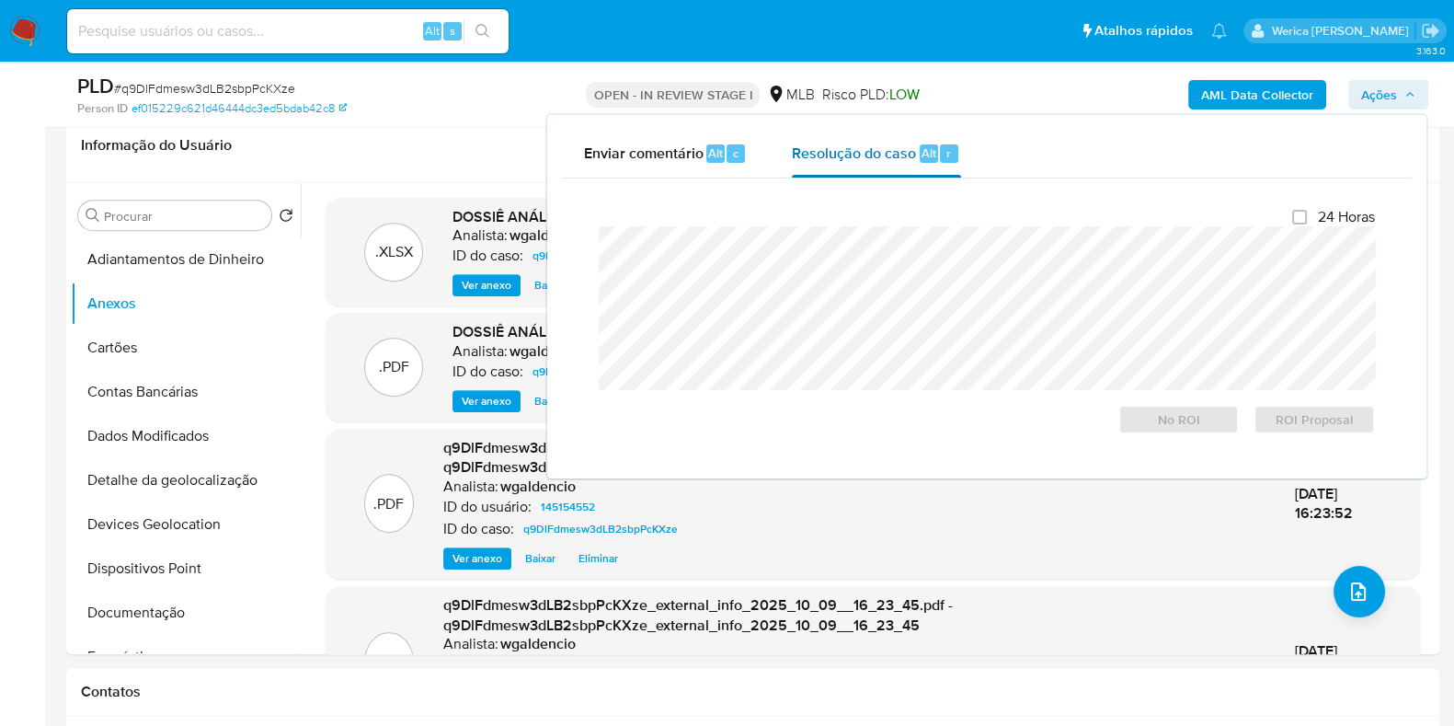
click at [897, 151] on span "Resolução do caso" at bounding box center [854, 152] width 124 height 21
click at [1285, 425] on span "ROI Proposal" at bounding box center [1314, 420] width 96 height 26
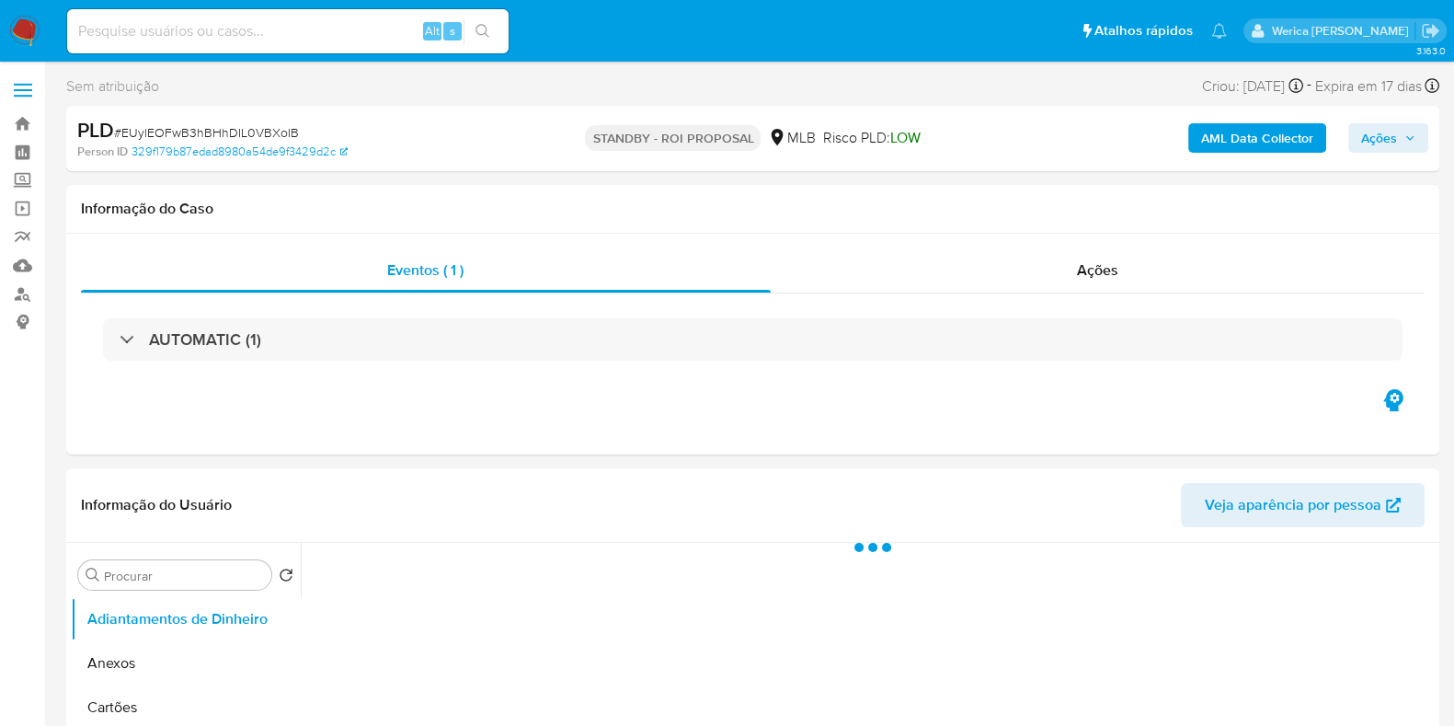
select select "10"
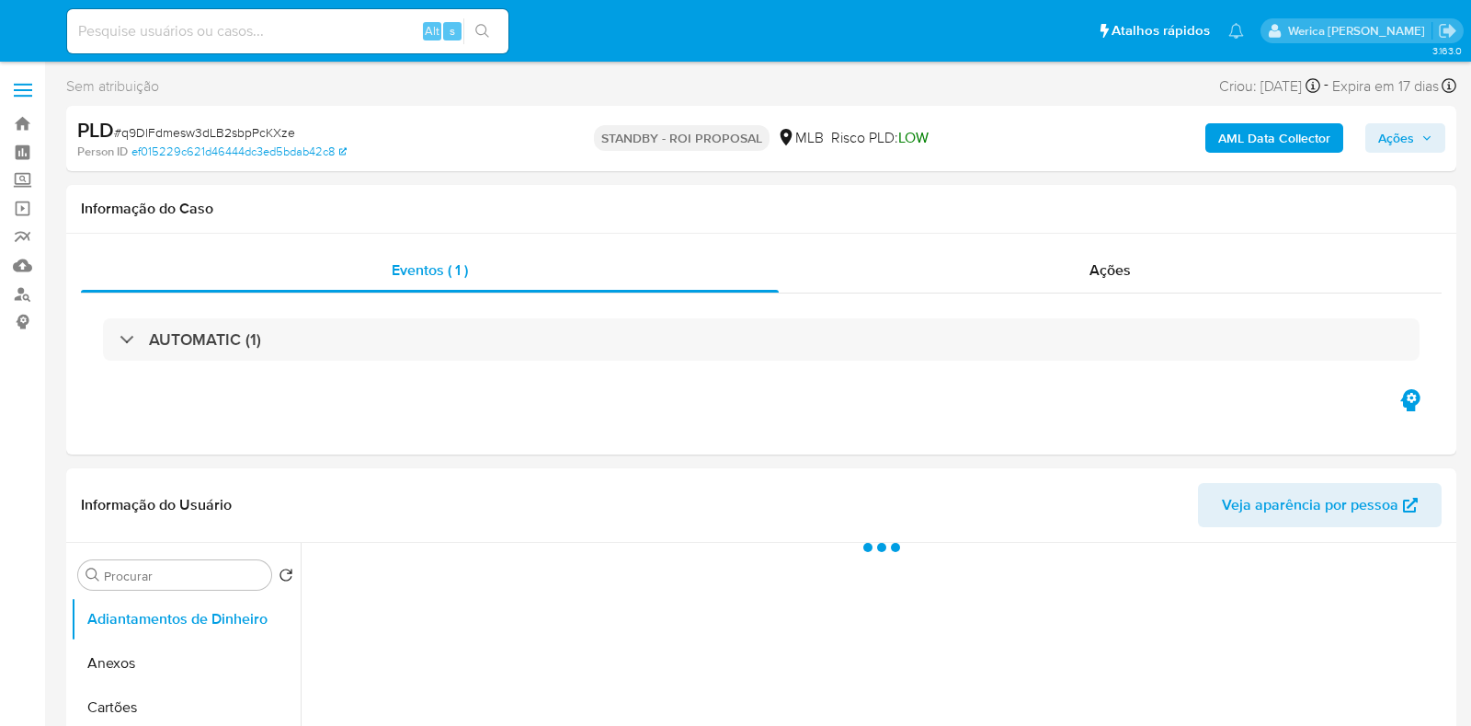
select select "10"
